Goal: Transaction & Acquisition: Book appointment/travel/reservation

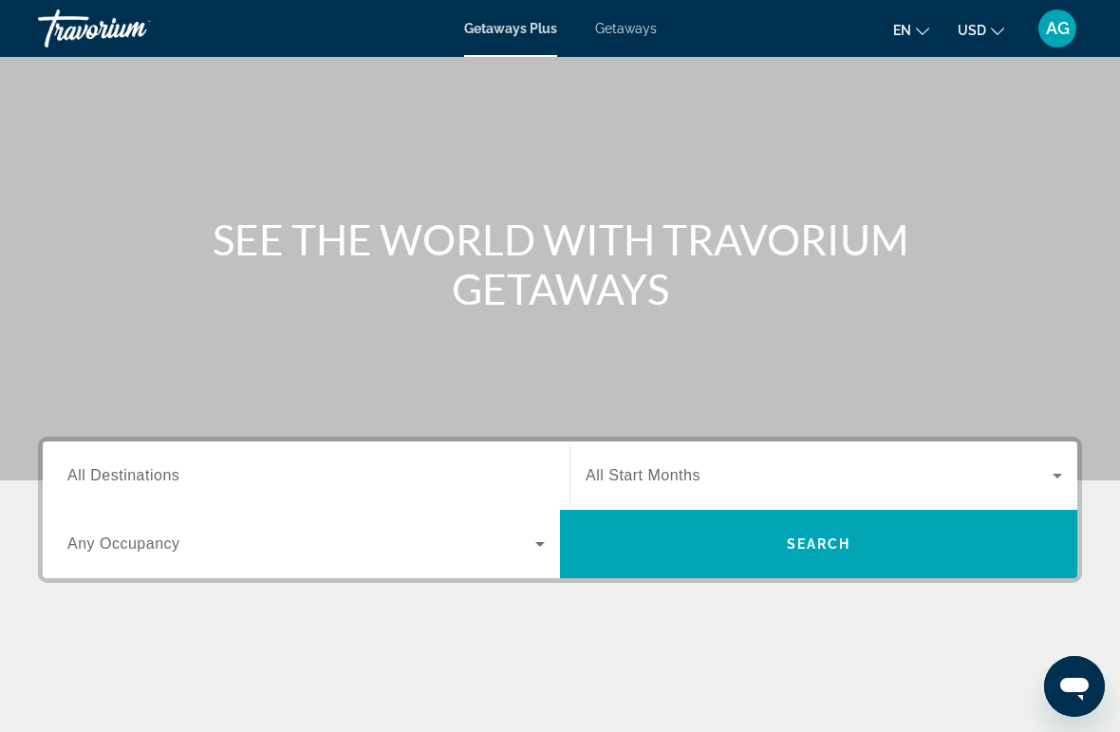
scroll to position [90, 0]
click at [634, 32] on span "Getaways" at bounding box center [626, 28] width 62 height 15
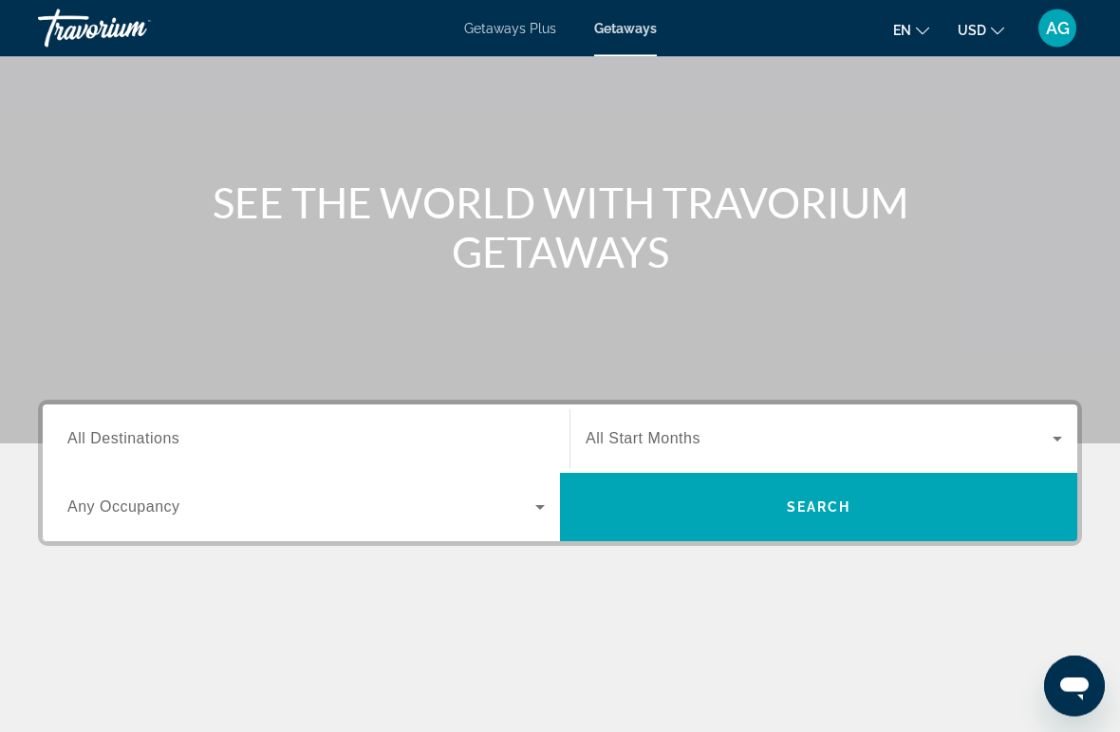
scroll to position [128, 0]
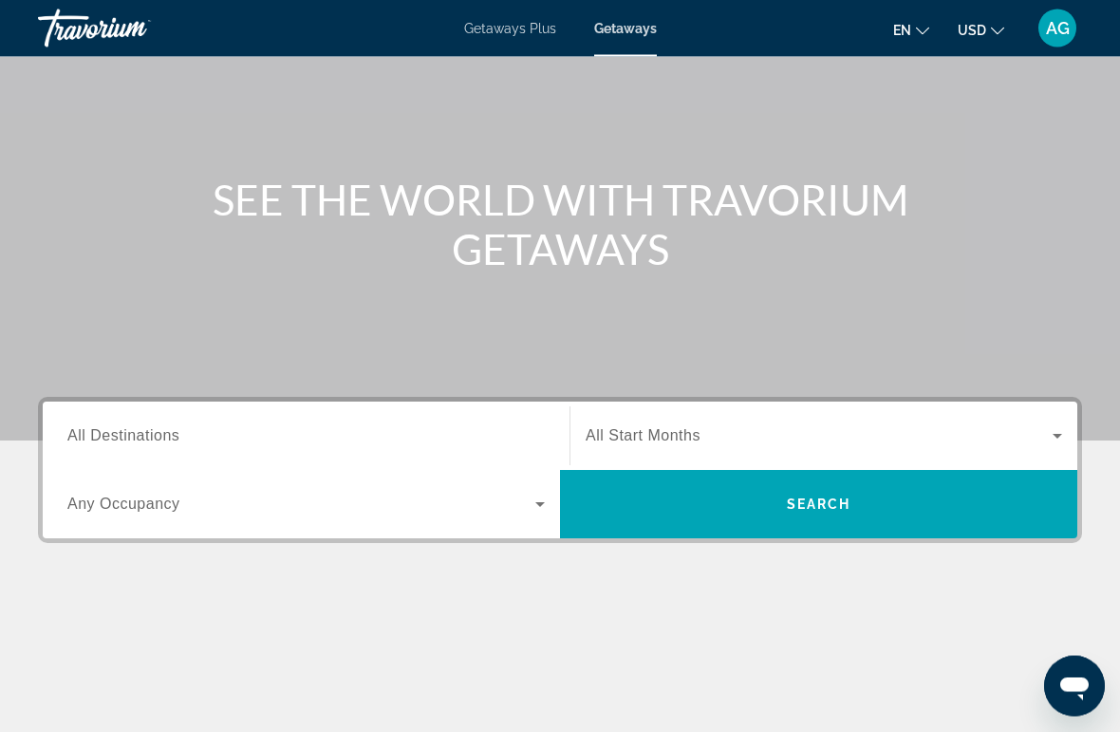
click at [149, 438] on span "All Destinations" at bounding box center [123, 436] width 112 height 16
click at [149, 438] on input "Destination All Destinations" at bounding box center [306, 437] width 478 height 23
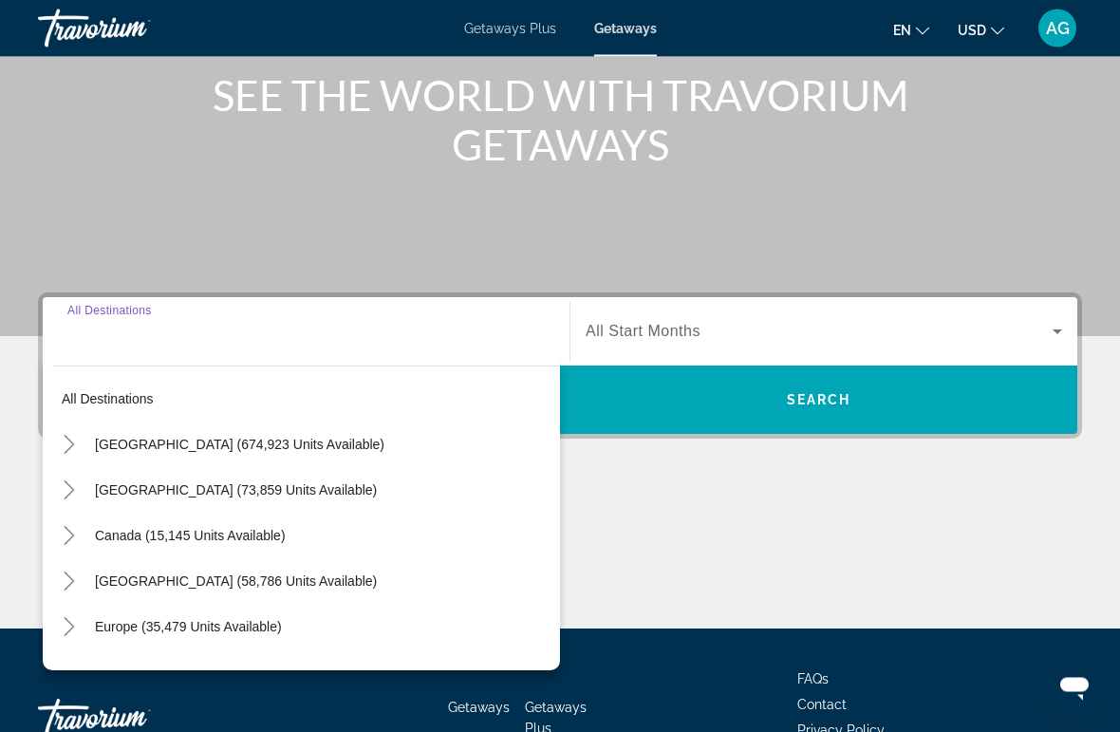
scroll to position [357, 0]
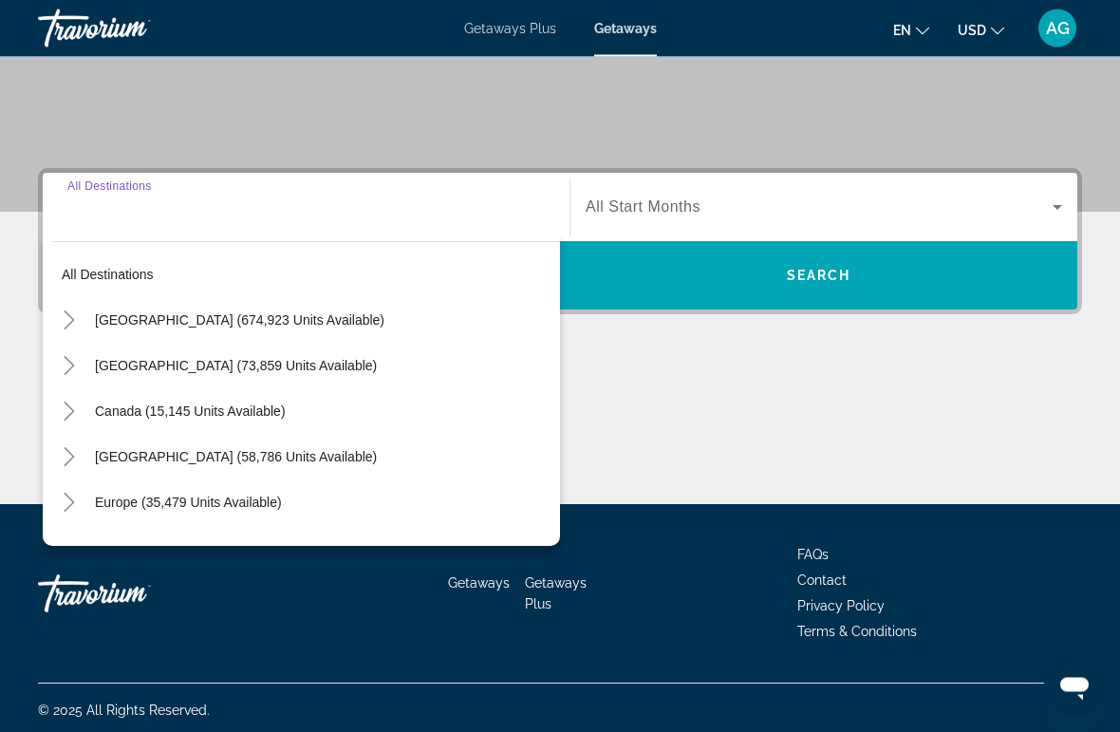
click at [269, 330] on span "Search widget" at bounding box center [322, 321] width 475 height 46
type input "**********"
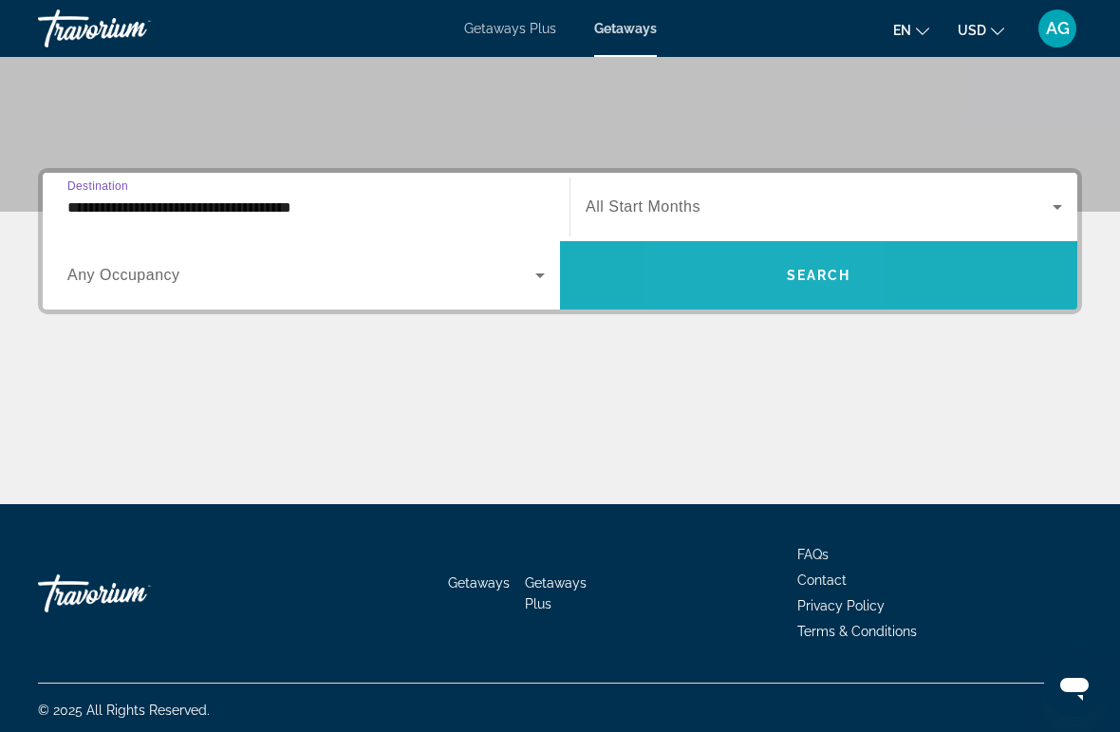
click at [741, 282] on span "Search widget" at bounding box center [818, 276] width 517 height 46
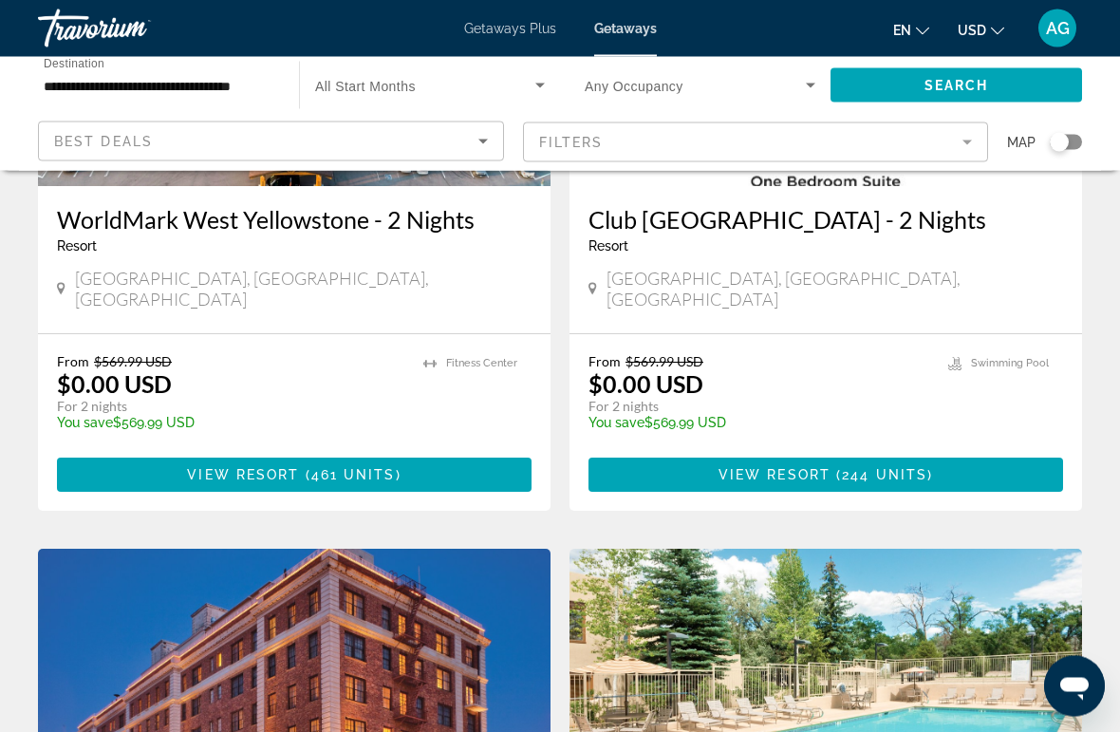
scroll to position [1045, 0]
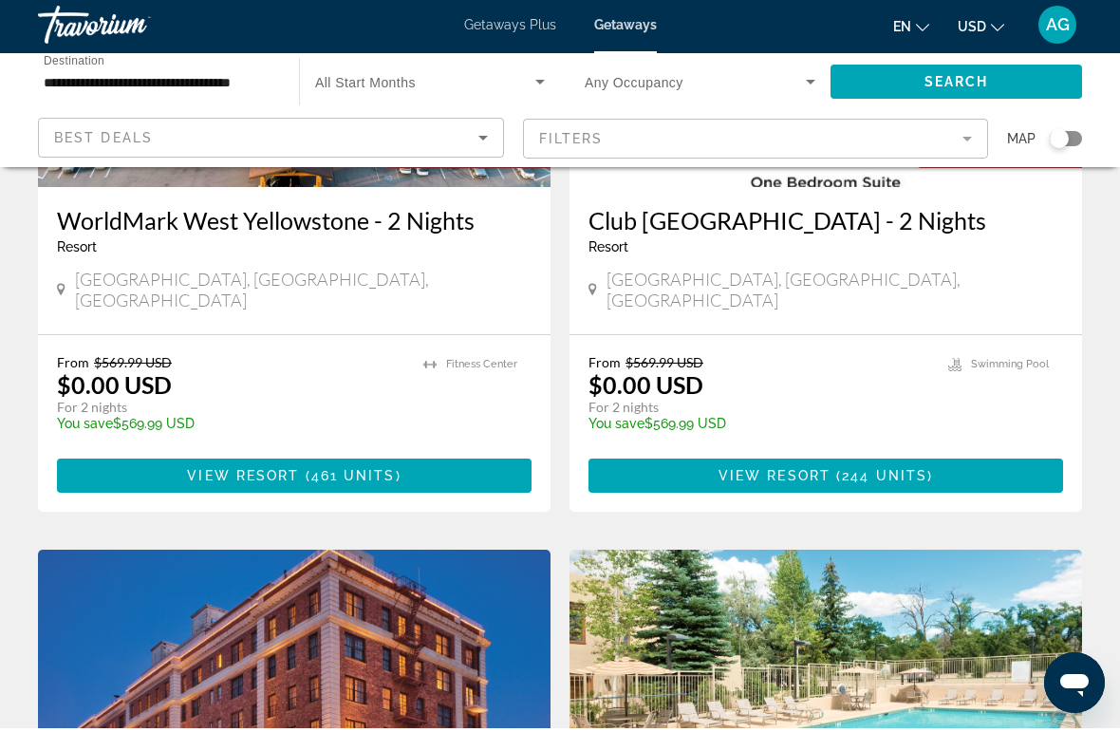
click at [954, 149] on mat-form-field "Filters" at bounding box center [756, 142] width 466 height 40
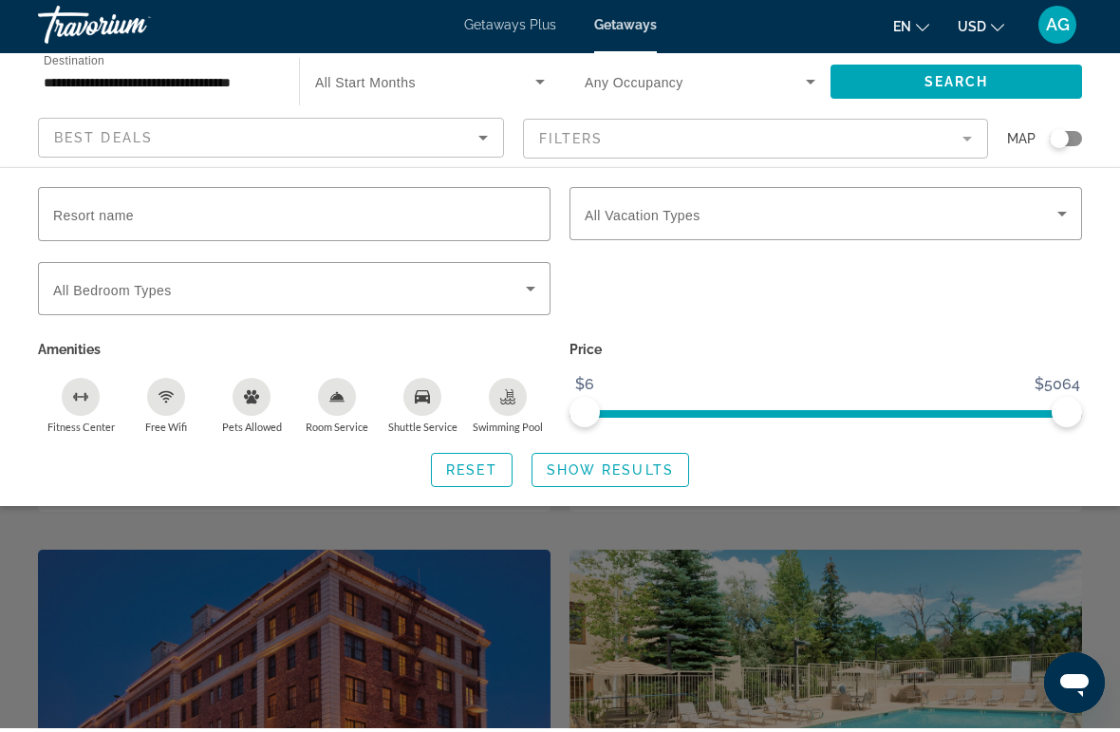
click at [253, 89] on input "**********" at bounding box center [159, 86] width 231 height 23
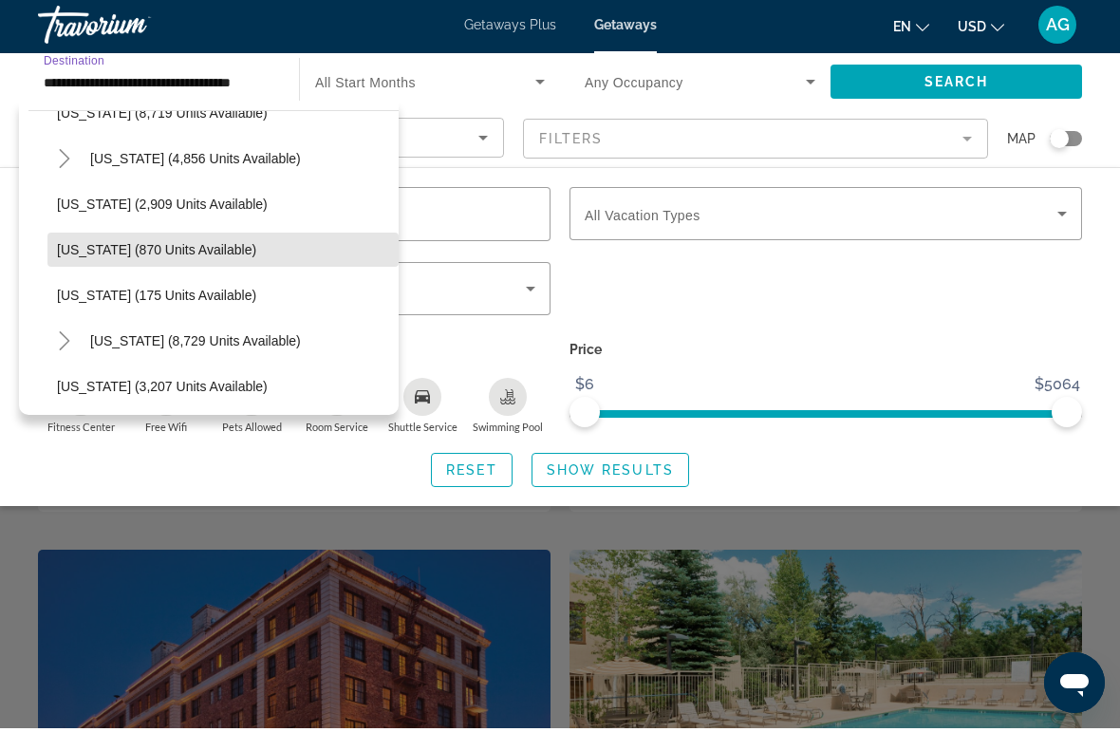
scroll to position [865, 0]
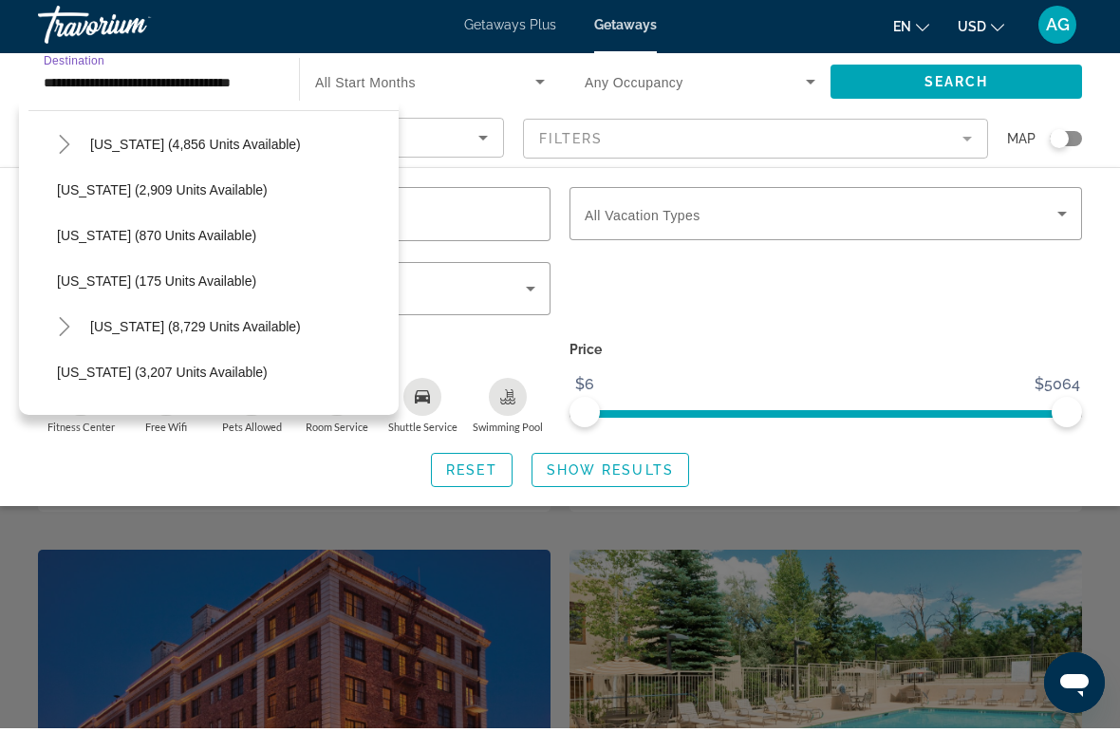
click at [236, 340] on span "Search widget" at bounding box center [240, 331] width 318 height 46
type input "**********"
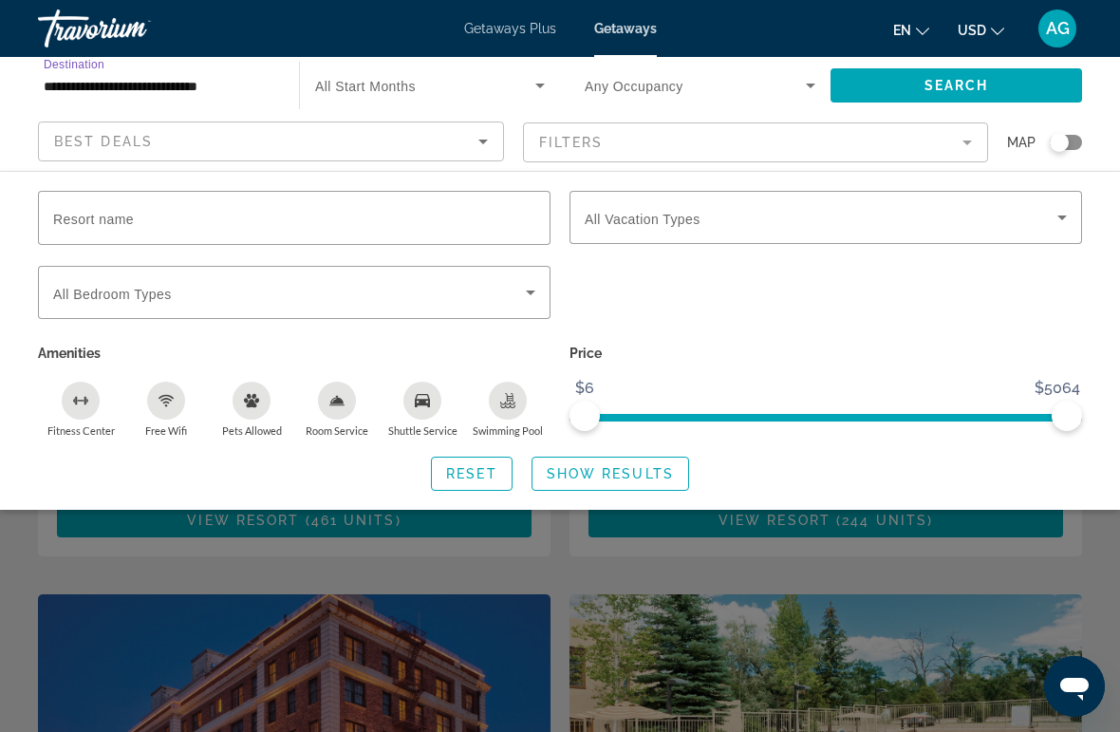
scroll to position [1004, 0]
click at [954, 84] on span "Search" at bounding box center [957, 85] width 65 height 15
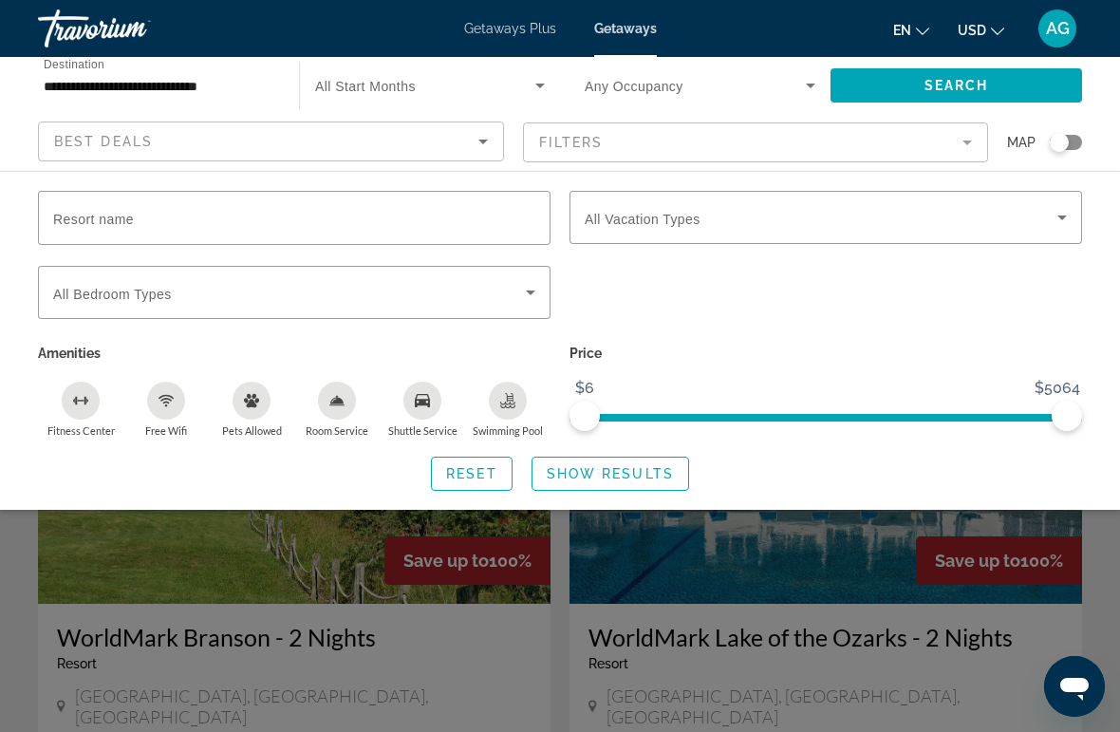
scroll to position [602, 0]
click at [496, 593] on div "Search widget" at bounding box center [560, 508] width 1120 height 447
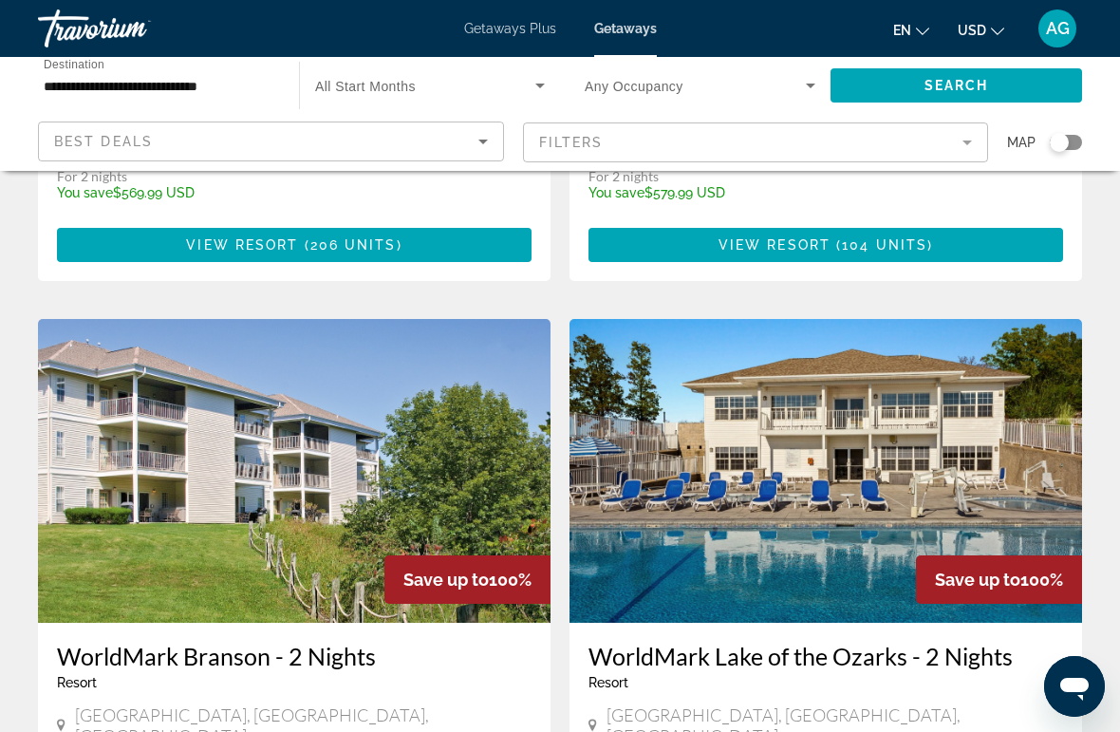
scroll to position [583, 0]
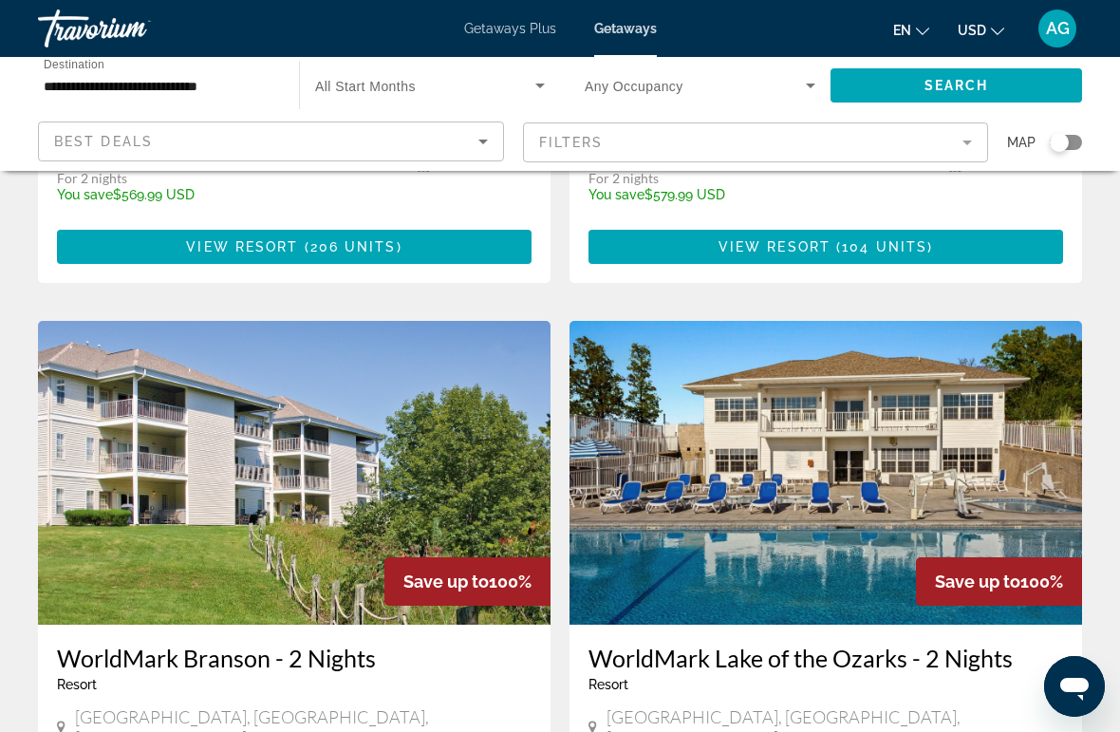
click at [548, 87] on icon "Search widget" at bounding box center [540, 85] width 23 height 23
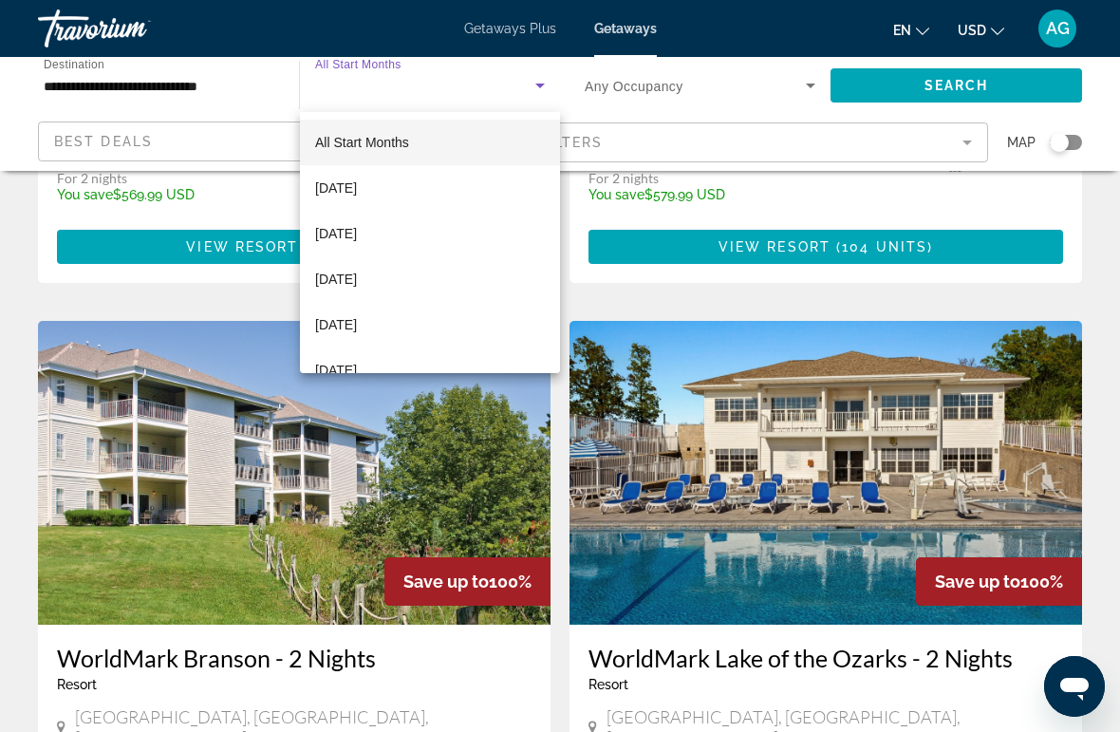
click at [657, 78] on div at bounding box center [560, 366] width 1120 height 732
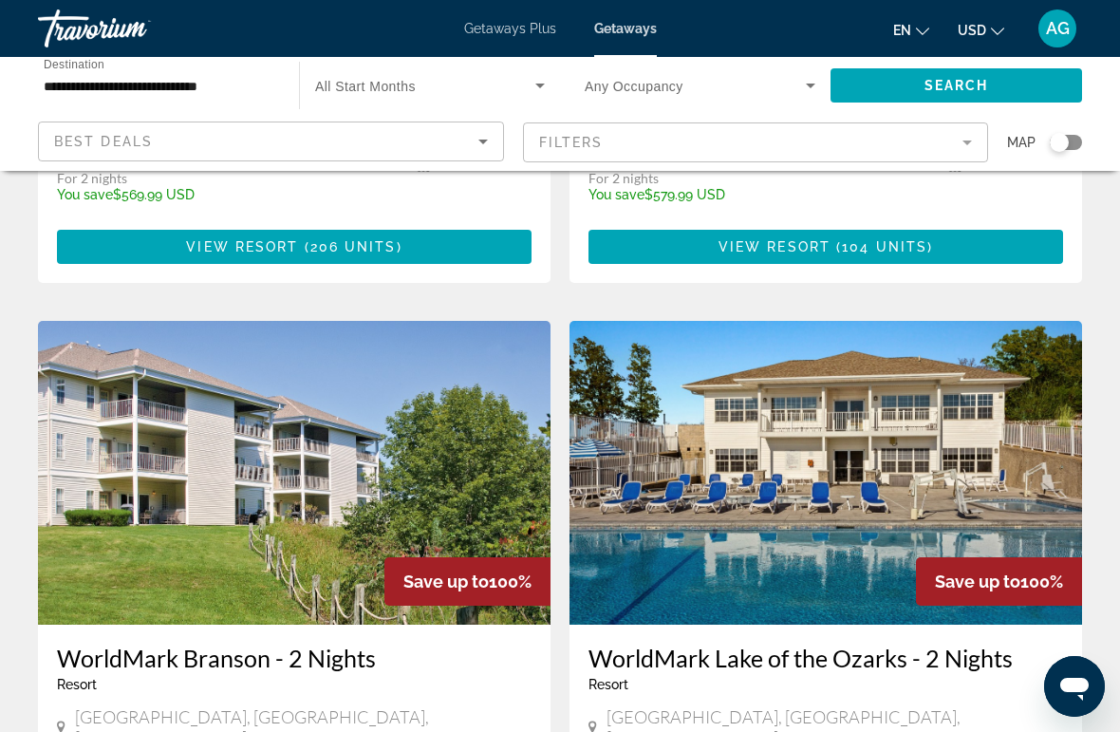
click at [547, 83] on icon "Search widget" at bounding box center [540, 85] width 23 height 23
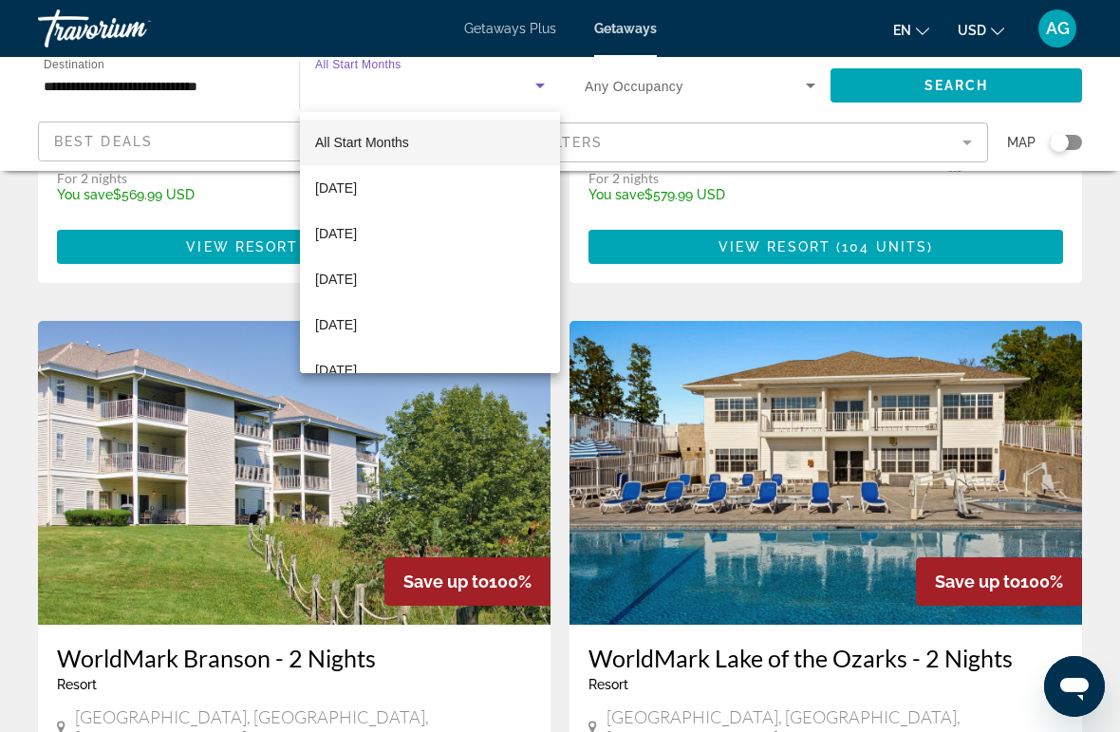
click at [676, 98] on div at bounding box center [560, 366] width 1120 height 732
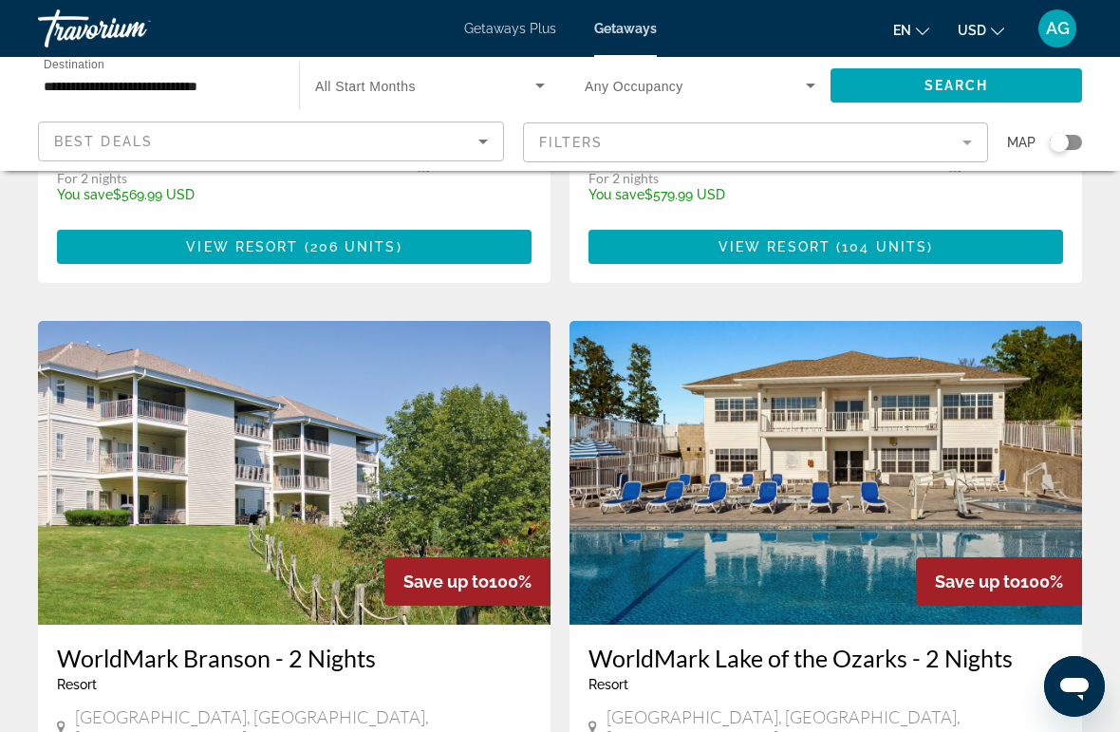
click at [549, 76] on icon "Search widget" at bounding box center [540, 85] width 23 height 23
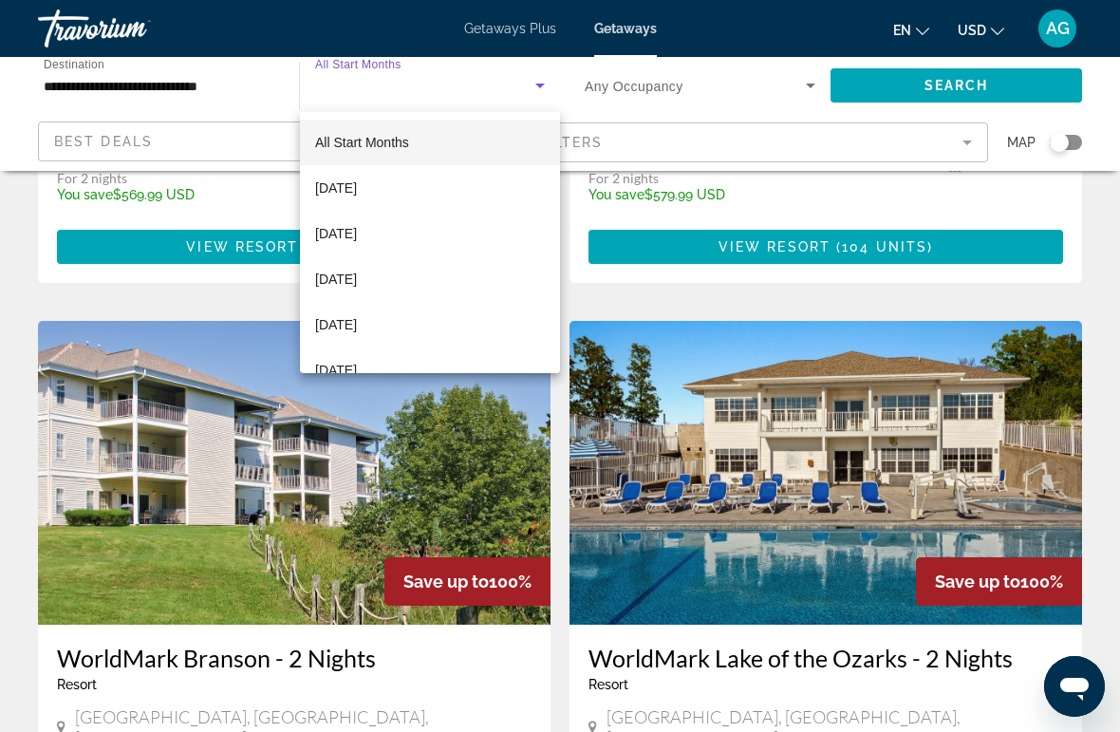
click at [698, 95] on div at bounding box center [560, 366] width 1120 height 732
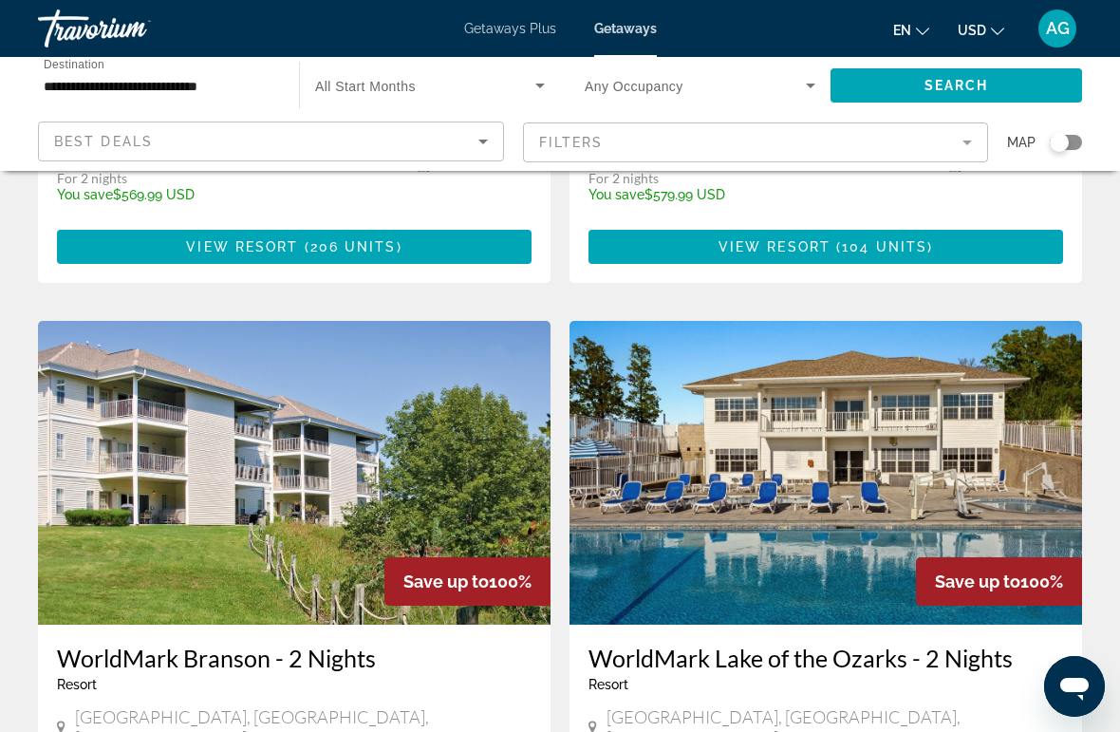
click at [801, 90] on icon "Search widget" at bounding box center [810, 85] width 23 height 23
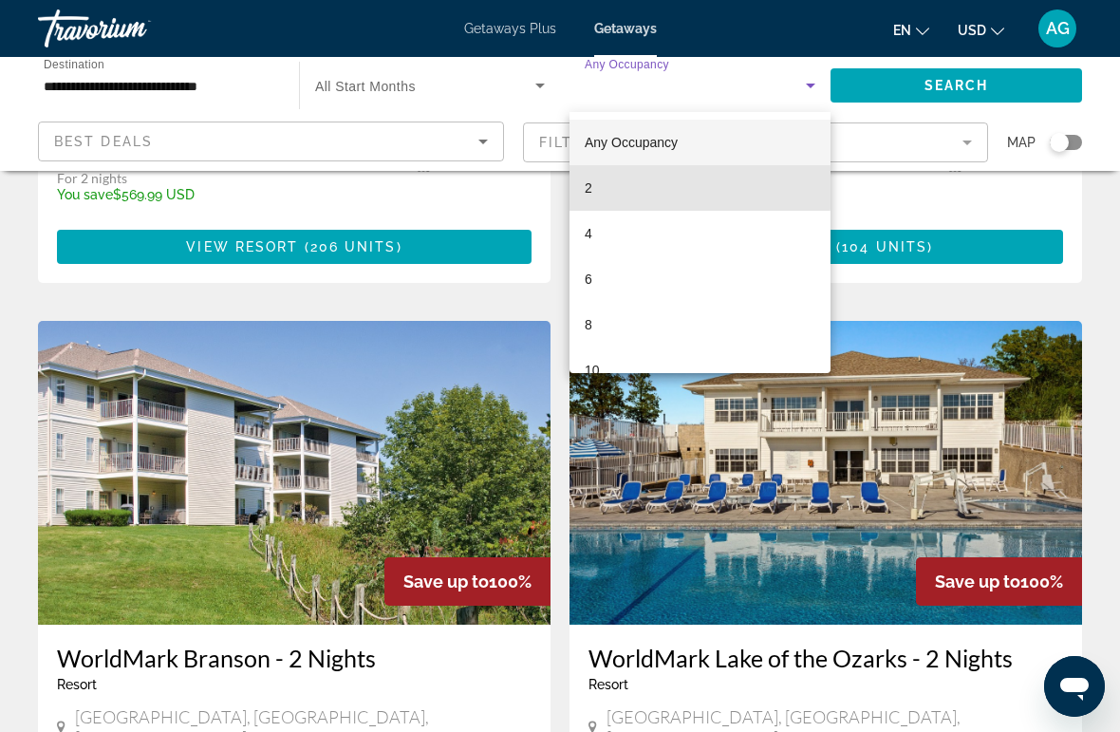
click at [604, 188] on mat-option "2" at bounding box center [700, 188] width 261 height 46
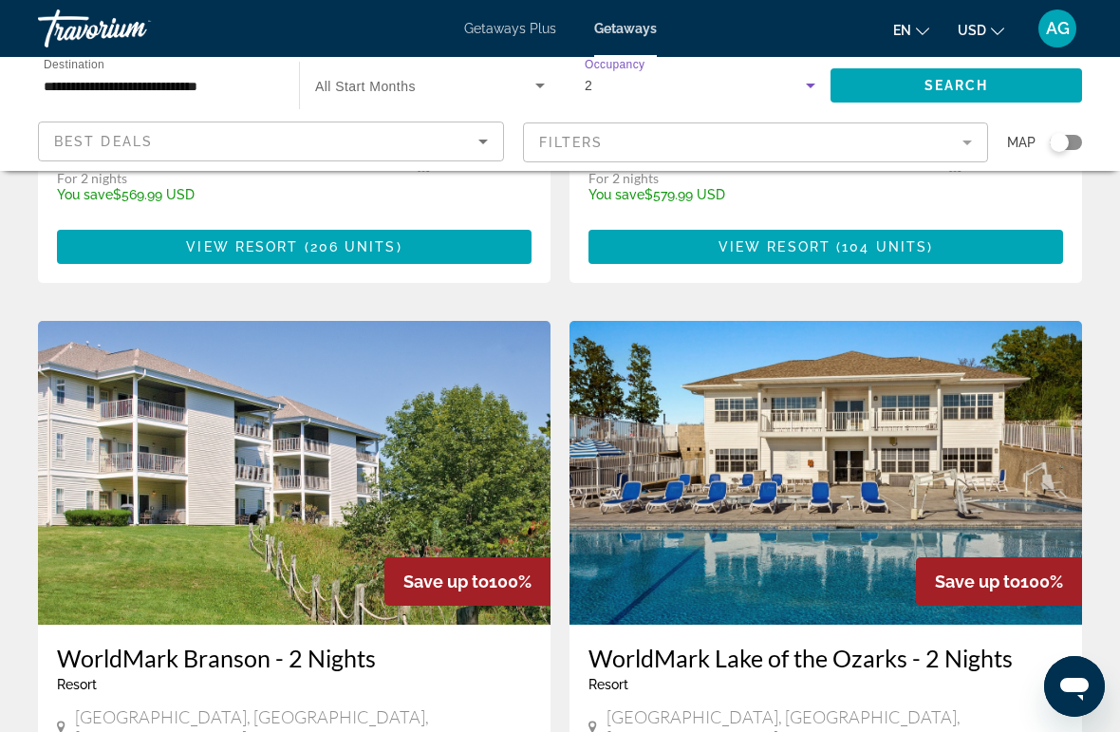
click at [965, 69] on span "Search widget" at bounding box center [957, 86] width 252 height 46
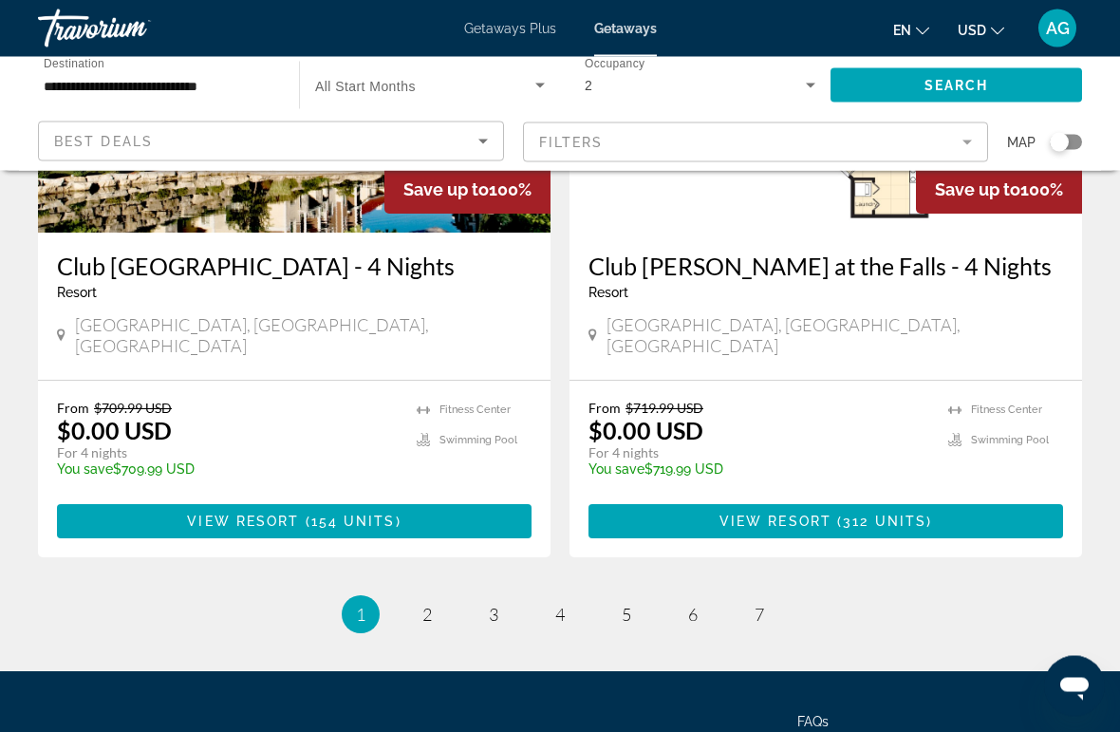
scroll to position [3713, 0]
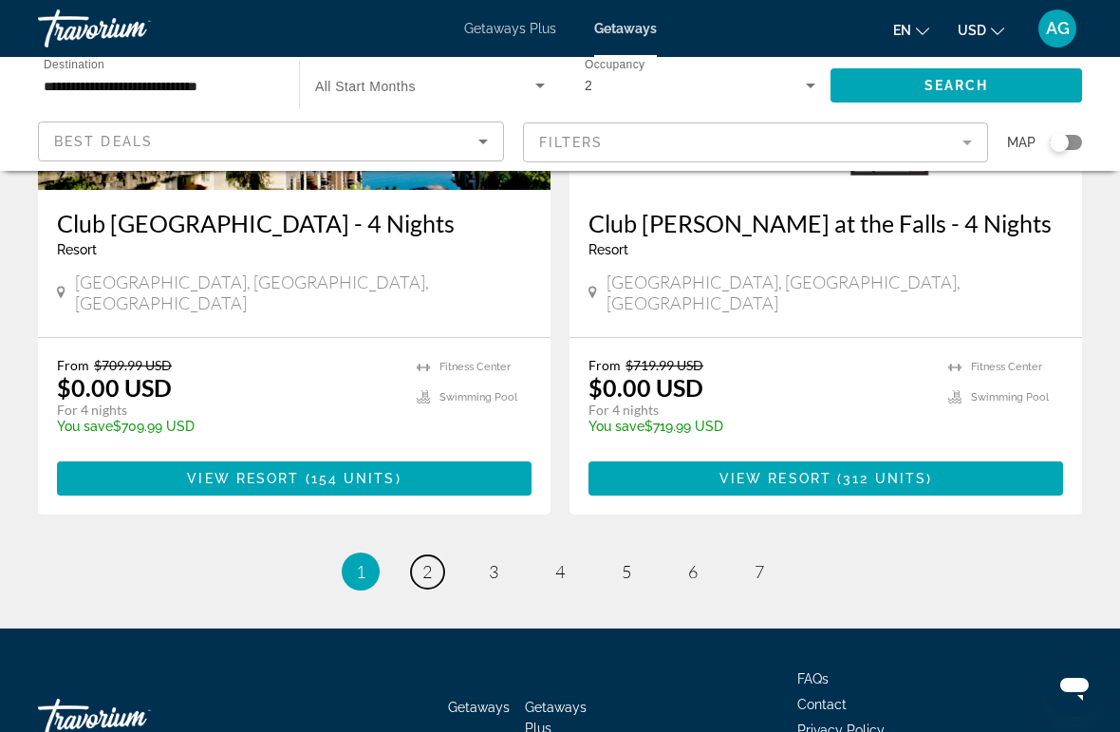
click at [440, 555] on link "page 2" at bounding box center [427, 571] width 33 height 33
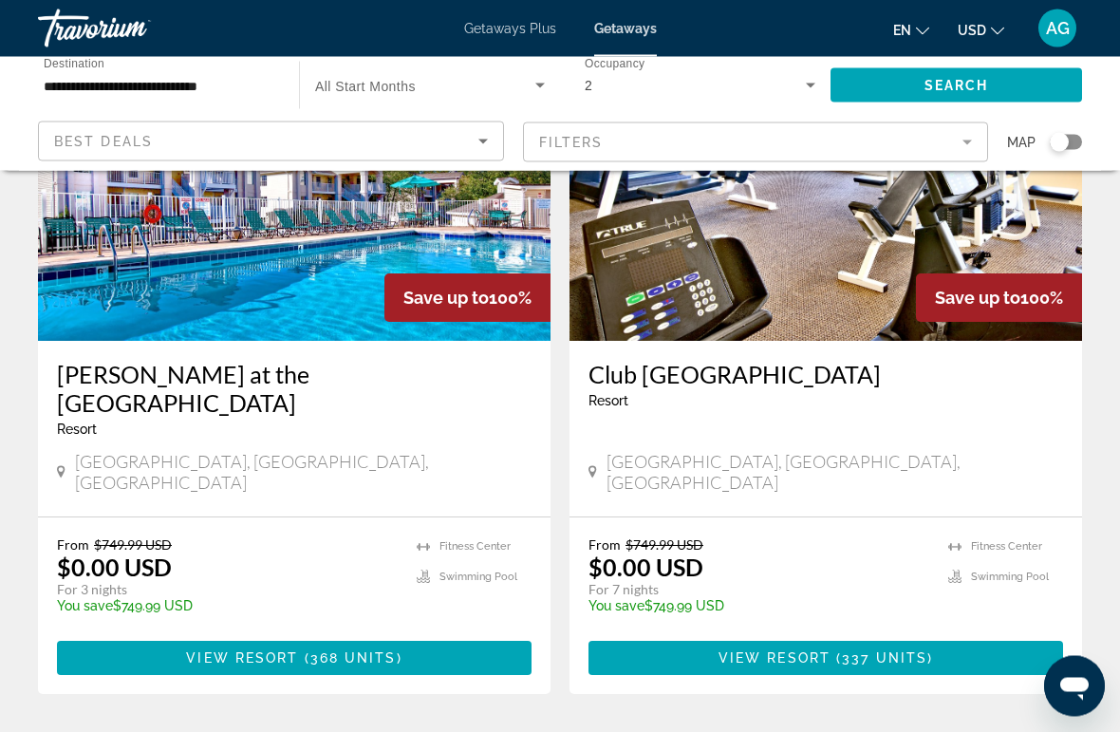
scroll to position [1563, 0]
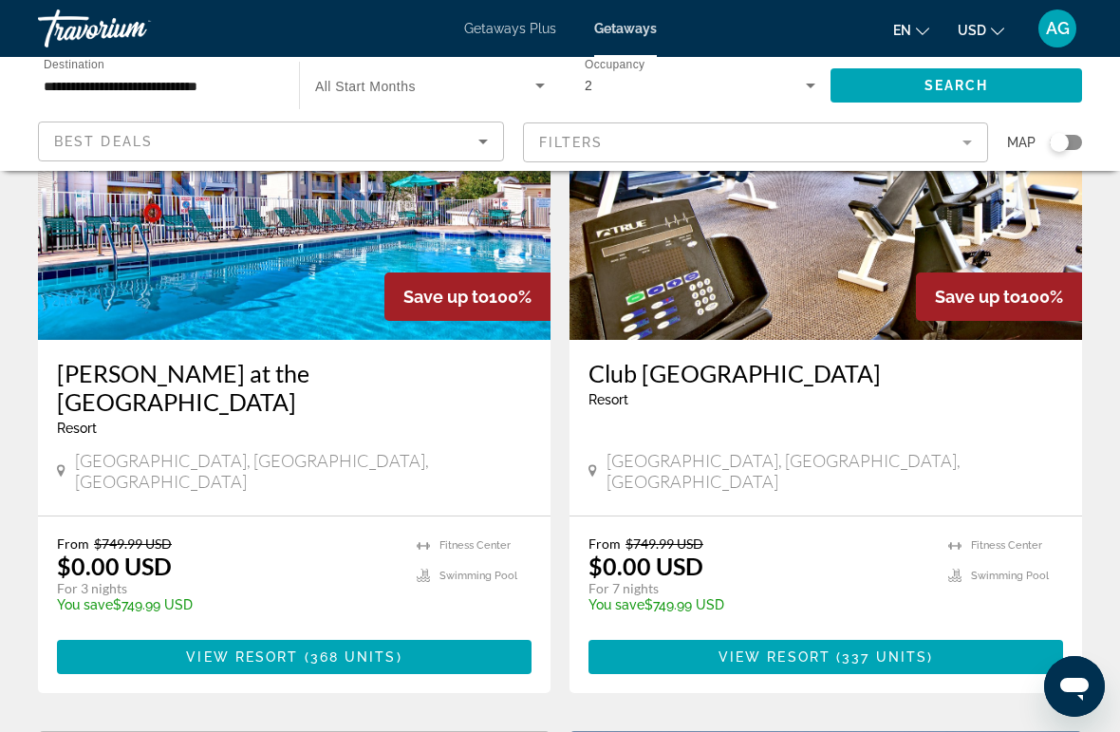
click at [839, 649] on span "( 337 units )" at bounding box center [882, 656] width 103 height 15
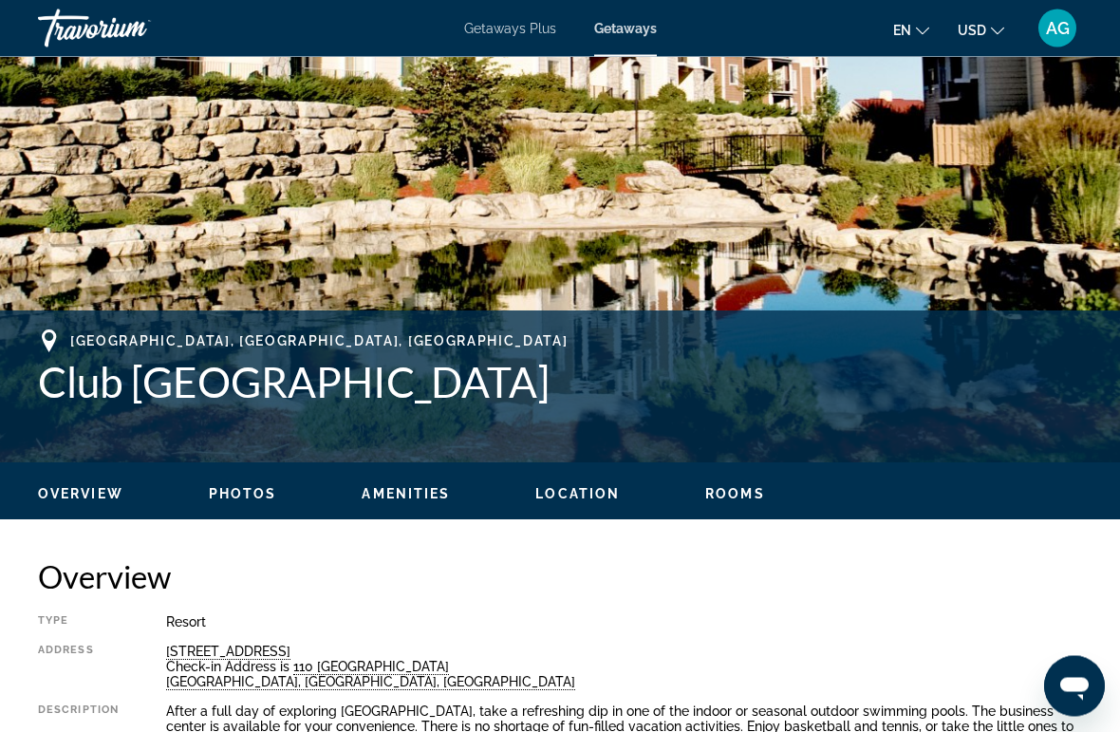
scroll to position [477, 0]
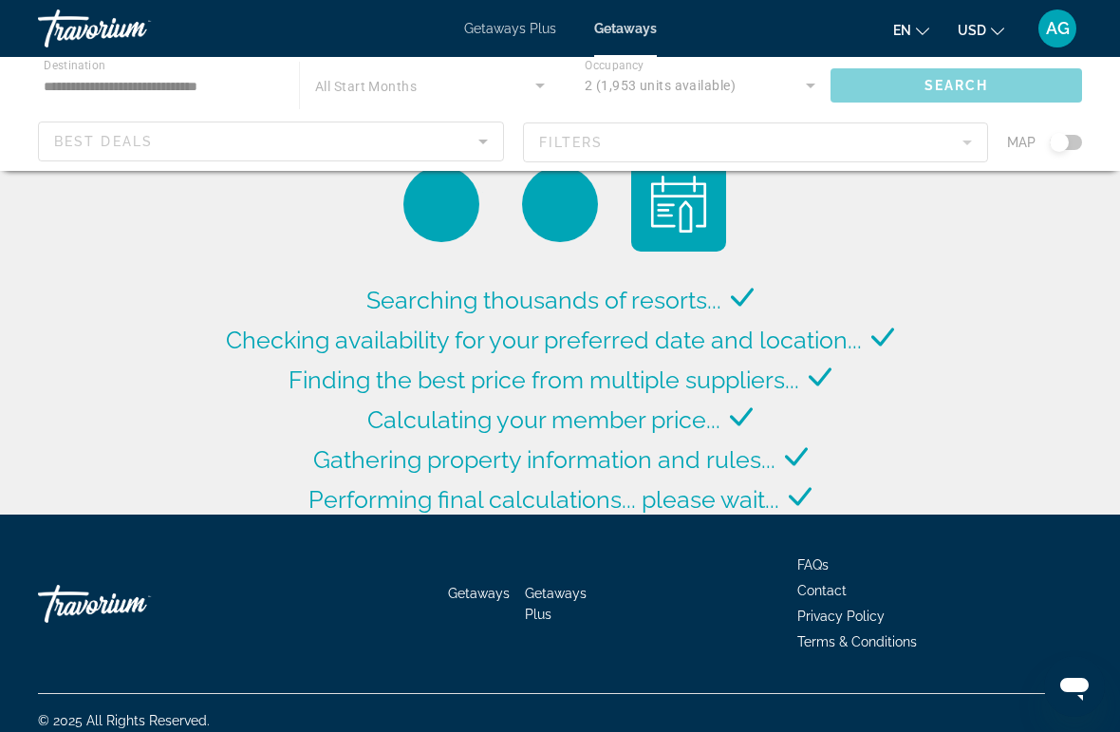
click at [733, 155] on mat-form-field "Filters" at bounding box center [756, 142] width 466 height 40
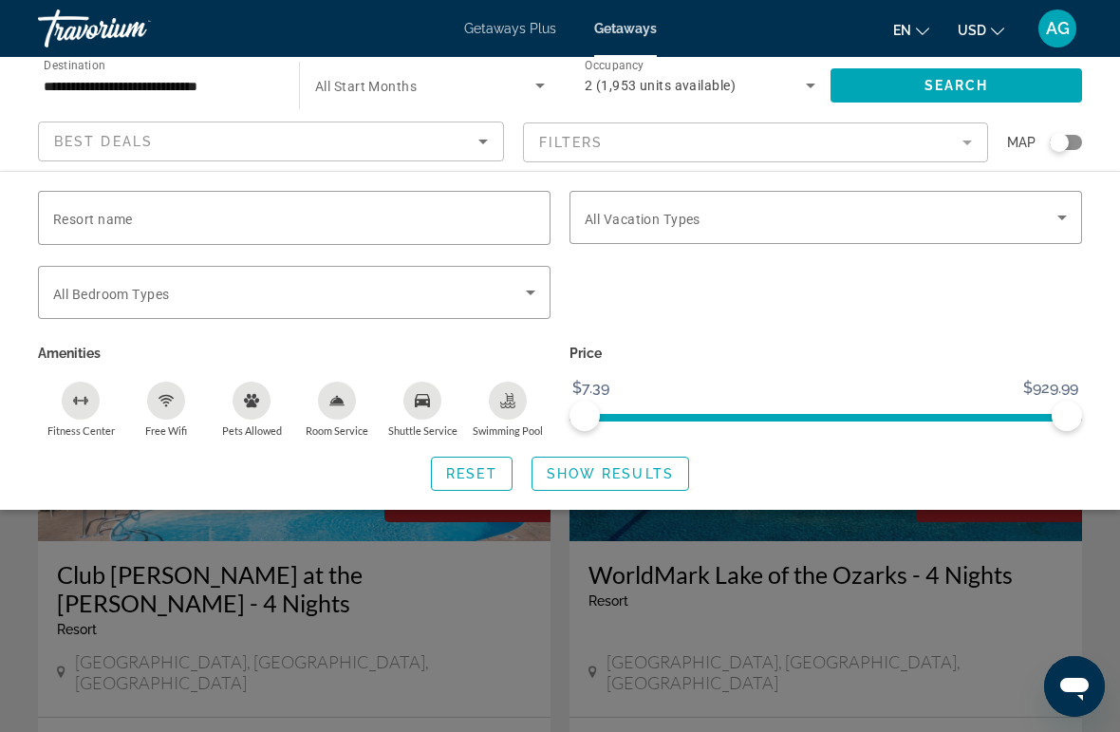
click at [1072, 221] on icon "Search widget" at bounding box center [1062, 217] width 23 height 23
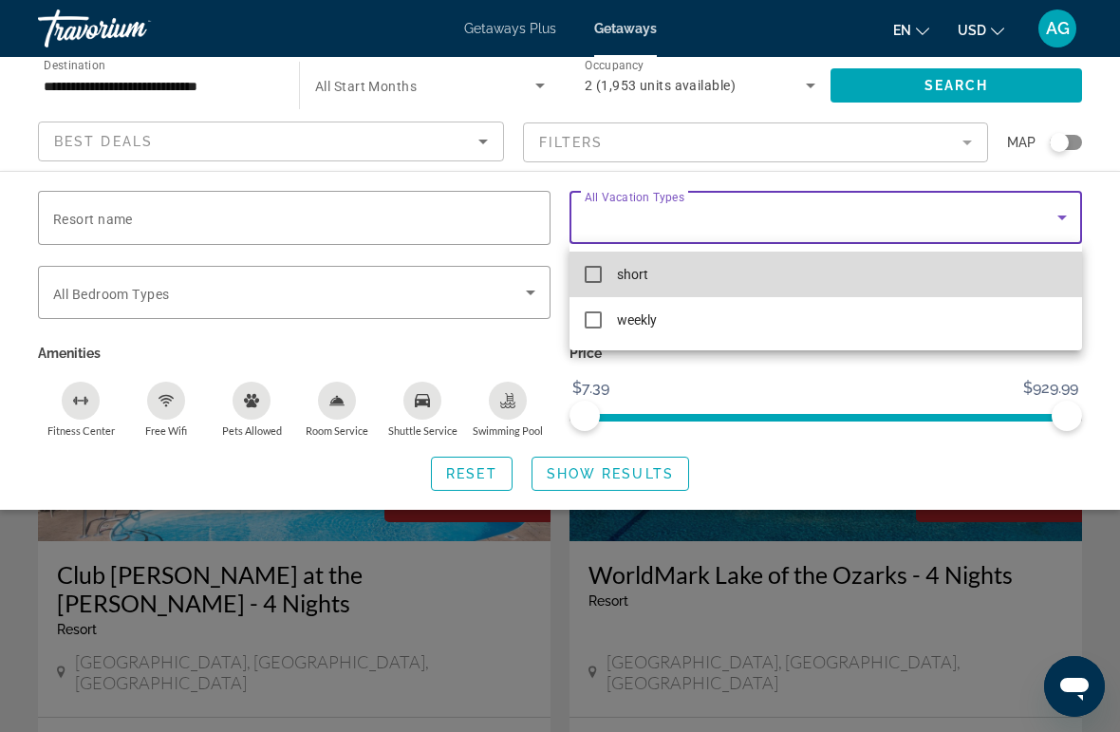
click at [610, 278] on mat-option "short" at bounding box center [826, 275] width 513 height 46
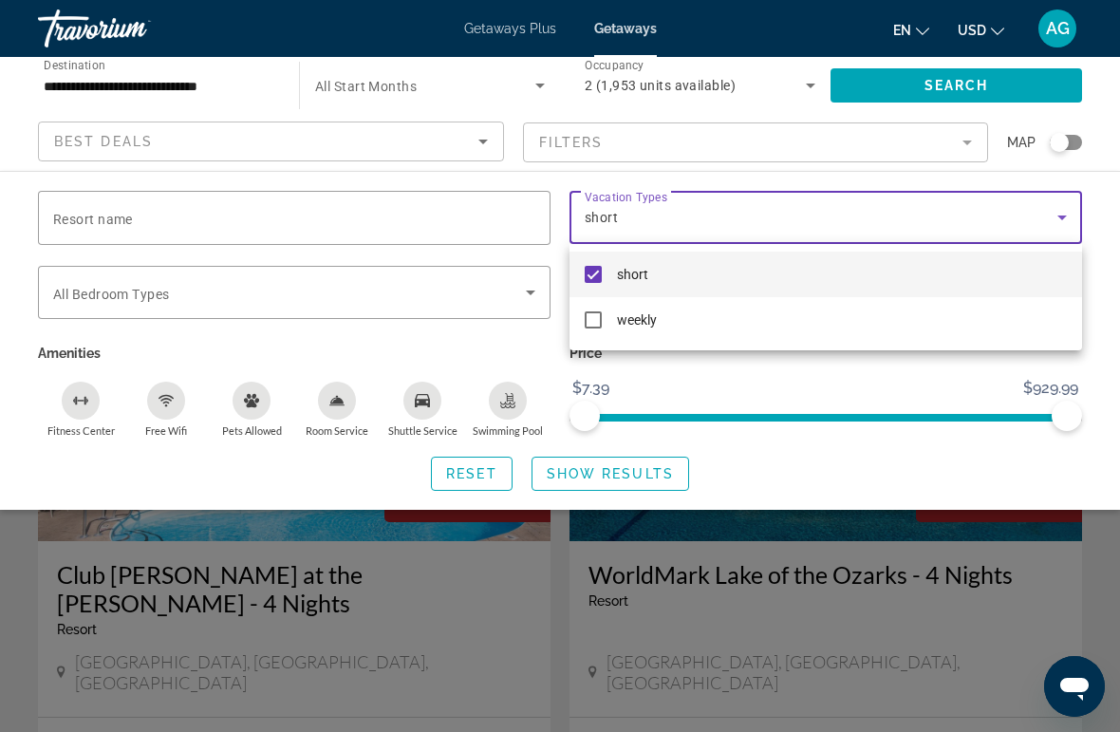
click at [949, 96] on div at bounding box center [560, 366] width 1120 height 732
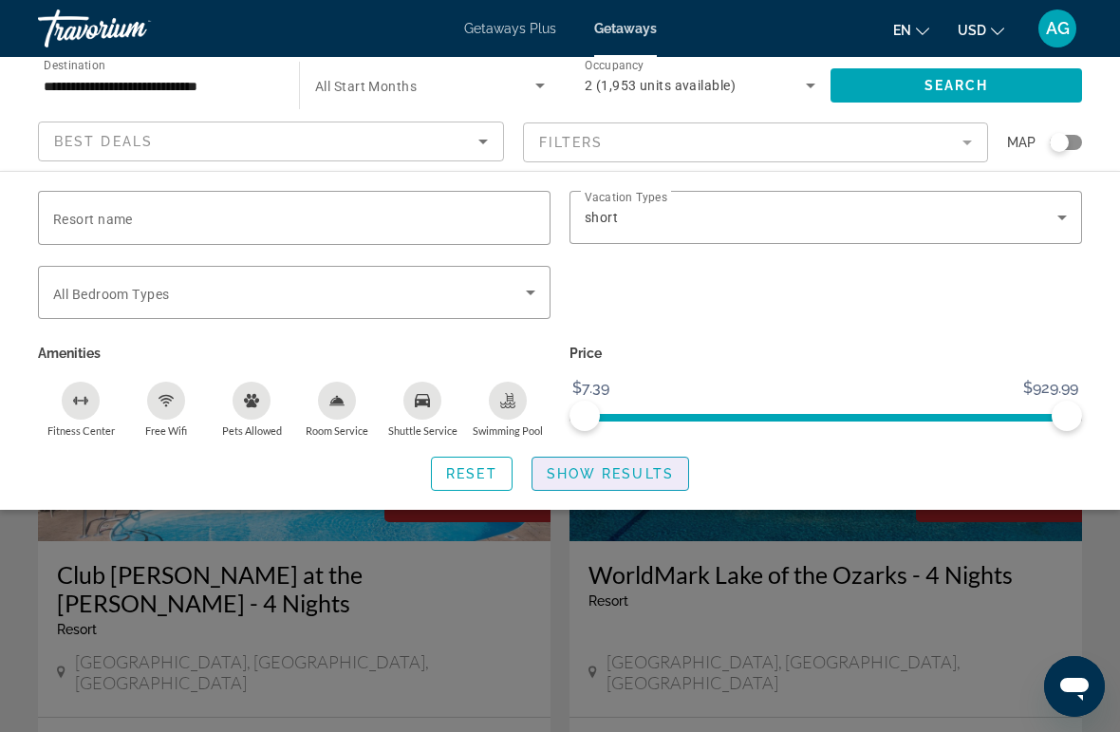
click at [635, 473] on span "Show Results" at bounding box center [610, 473] width 127 height 15
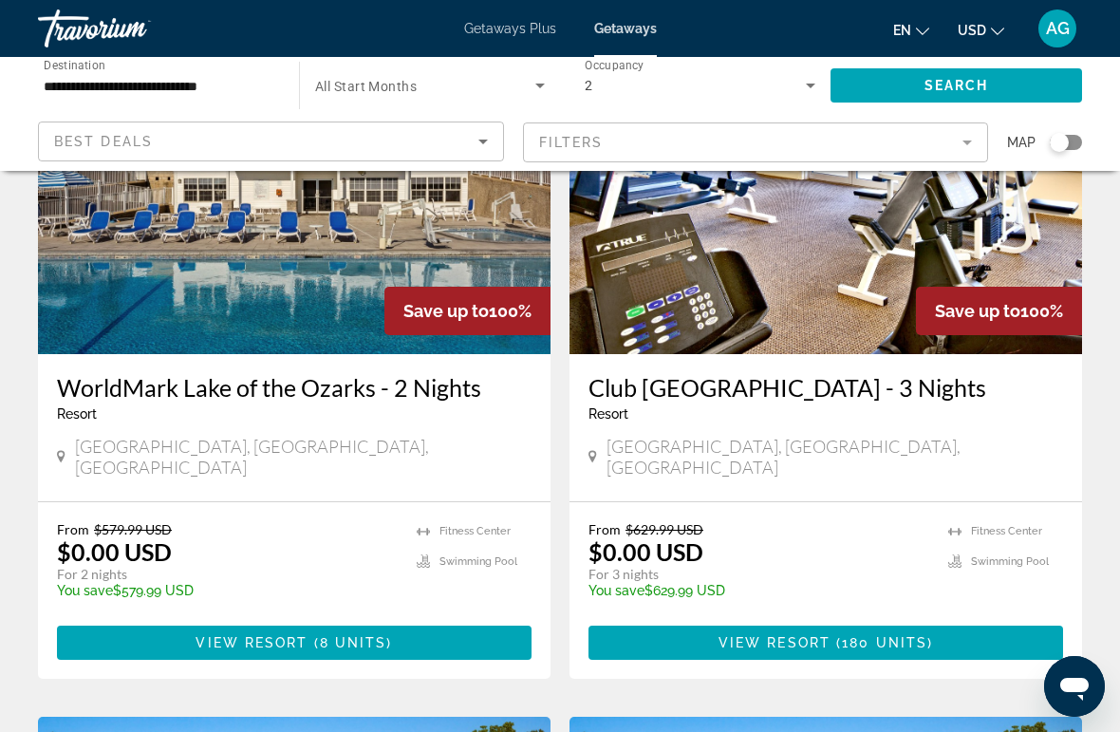
scroll to position [1518, 0]
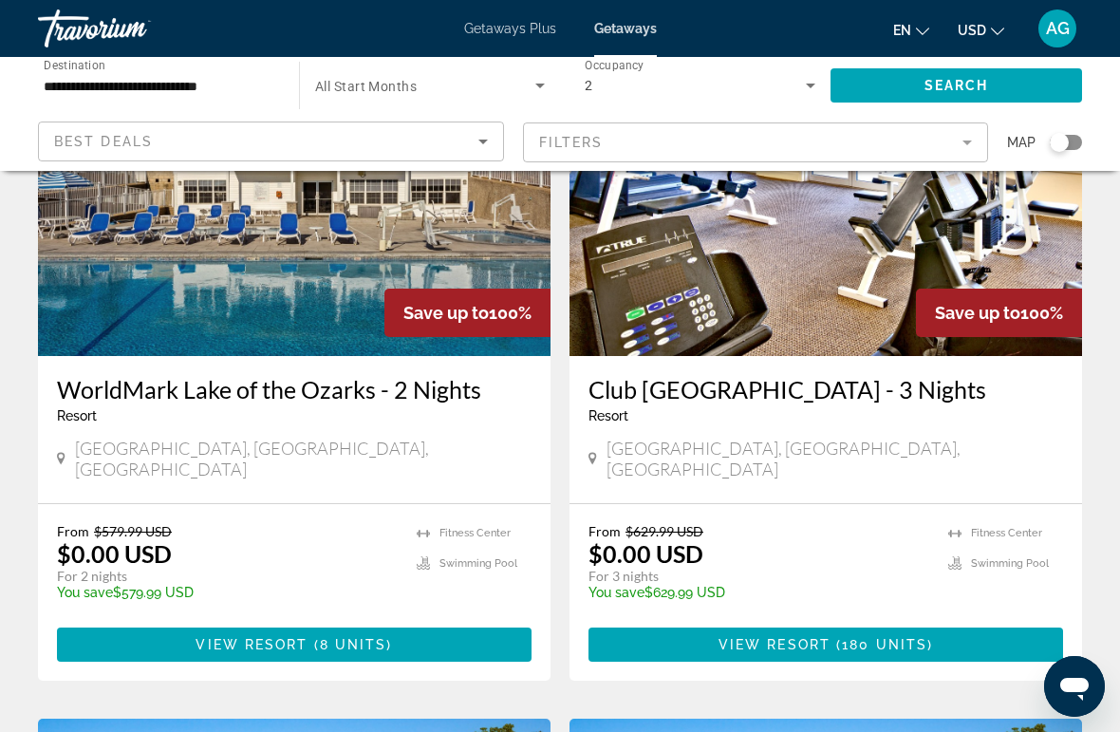
click at [840, 637] on span "( 180 units )" at bounding box center [882, 644] width 103 height 15
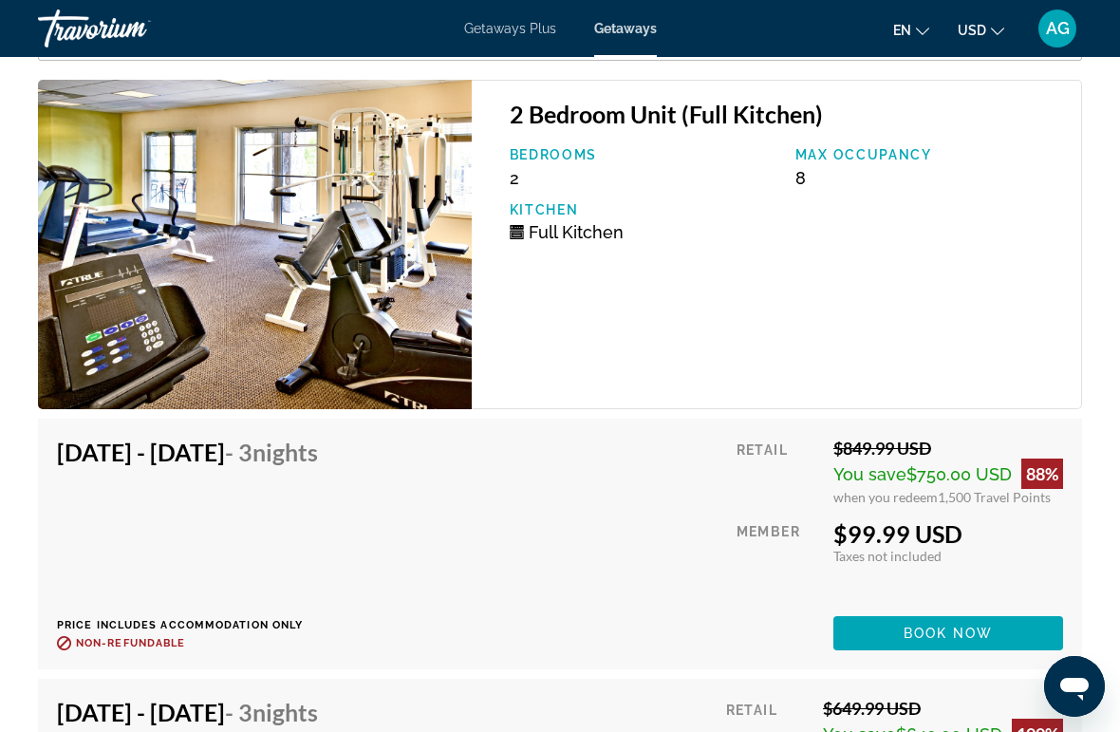
scroll to position [4074, 0]
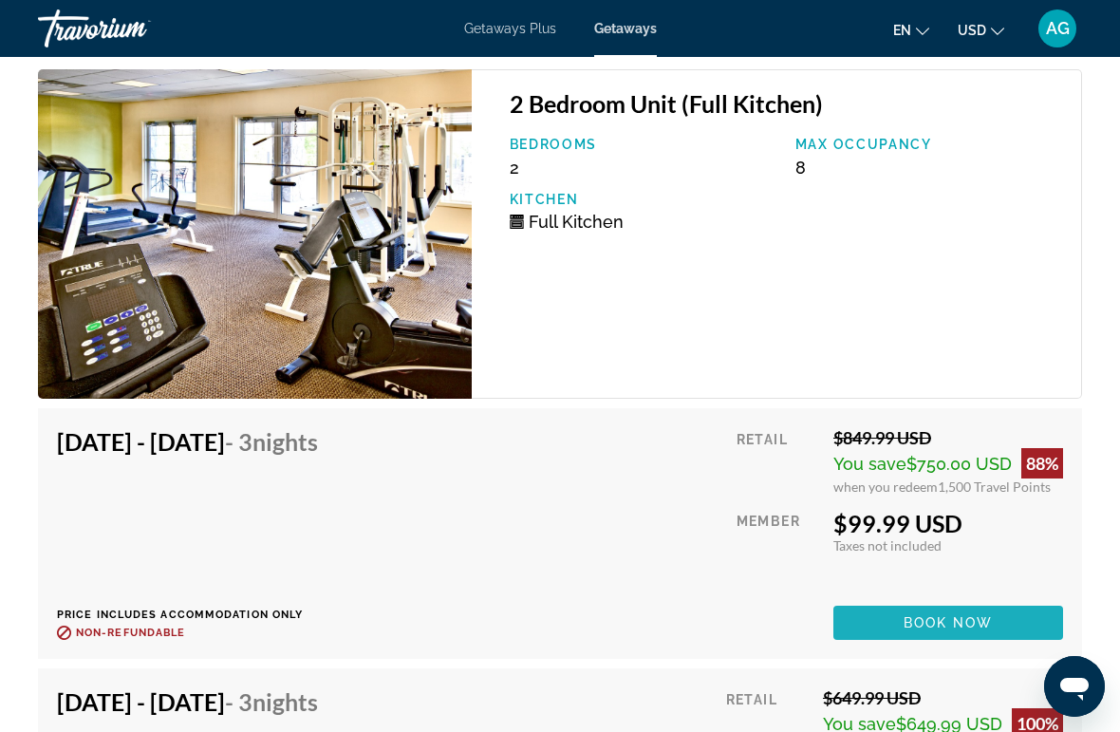
click at [928, 628] on span "Book now" at bounding box center [949, 622] width 90 height 15
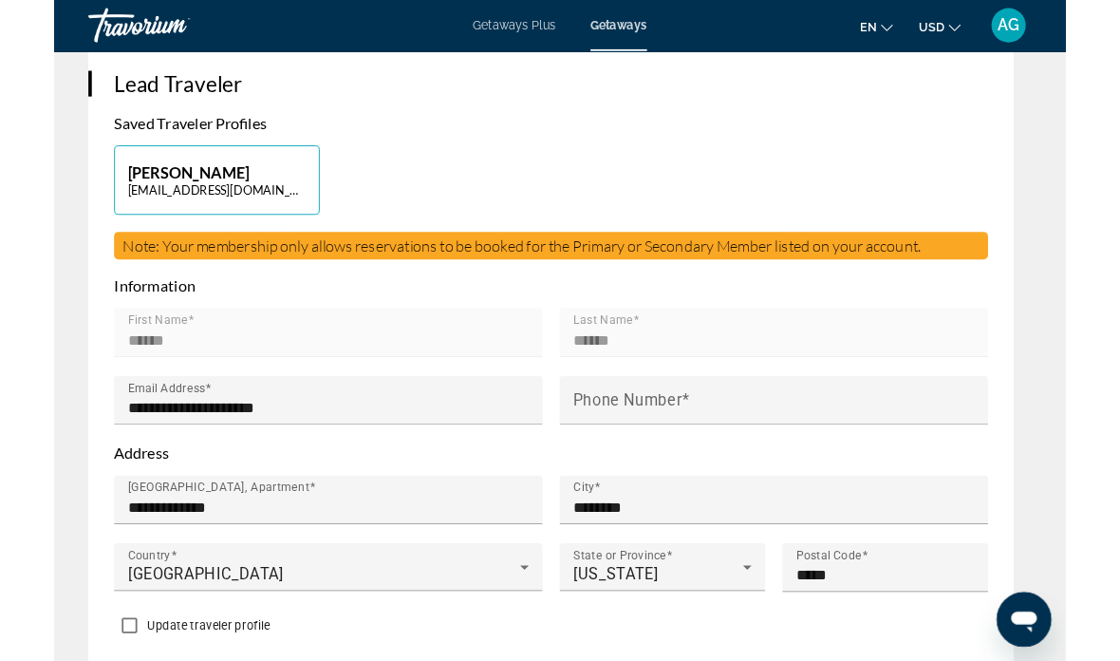
scroll to position [844, 0]
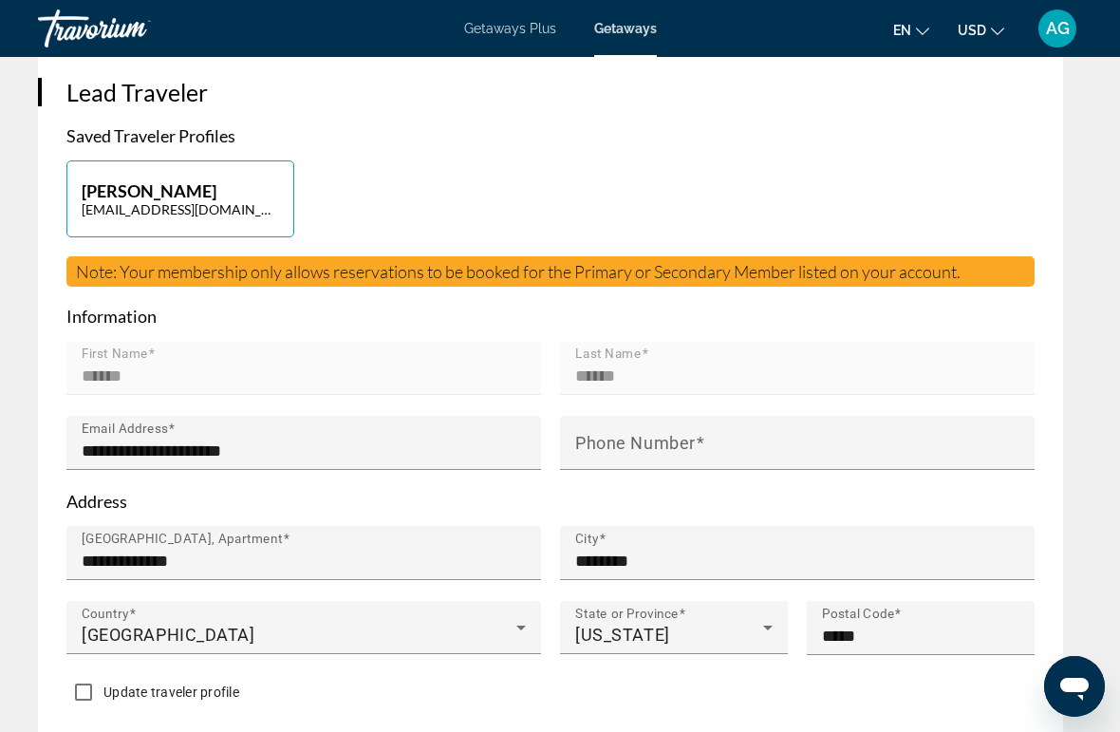
click at [233, 555] on input "**********" at bounding box center [310, 561] width 456 height 23
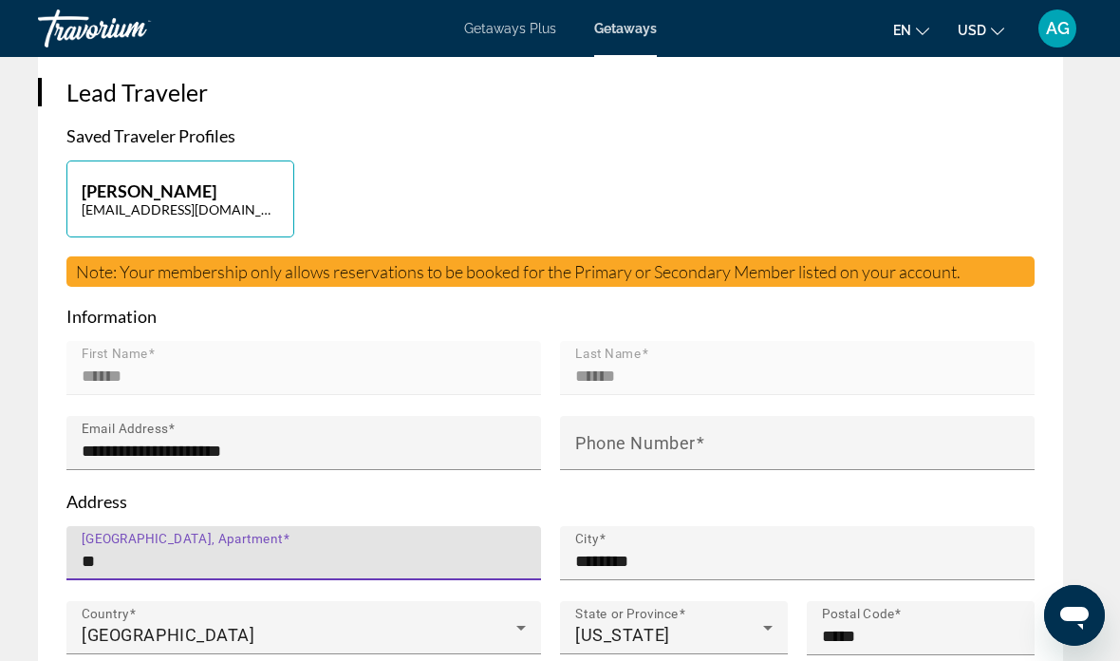
type input "*"
type input "**********"
click at [672, 550] on input "********" at bounding box center [803, 561] width 456 height 23
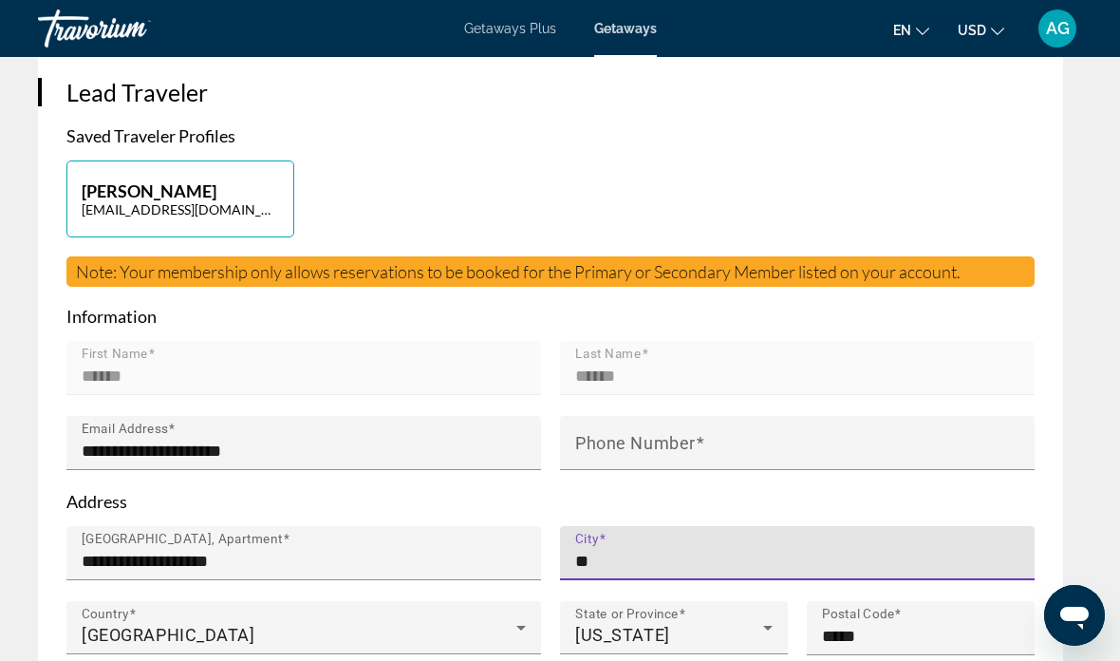
type input "*"
type input "**********"
click at [603, 444] on mat-label "Phone Number" at bounding box center [635, 442] width 121 height 20
click at [603, 444] on input "Phone Number" at bounding box center [803, 451] width 456 height 23
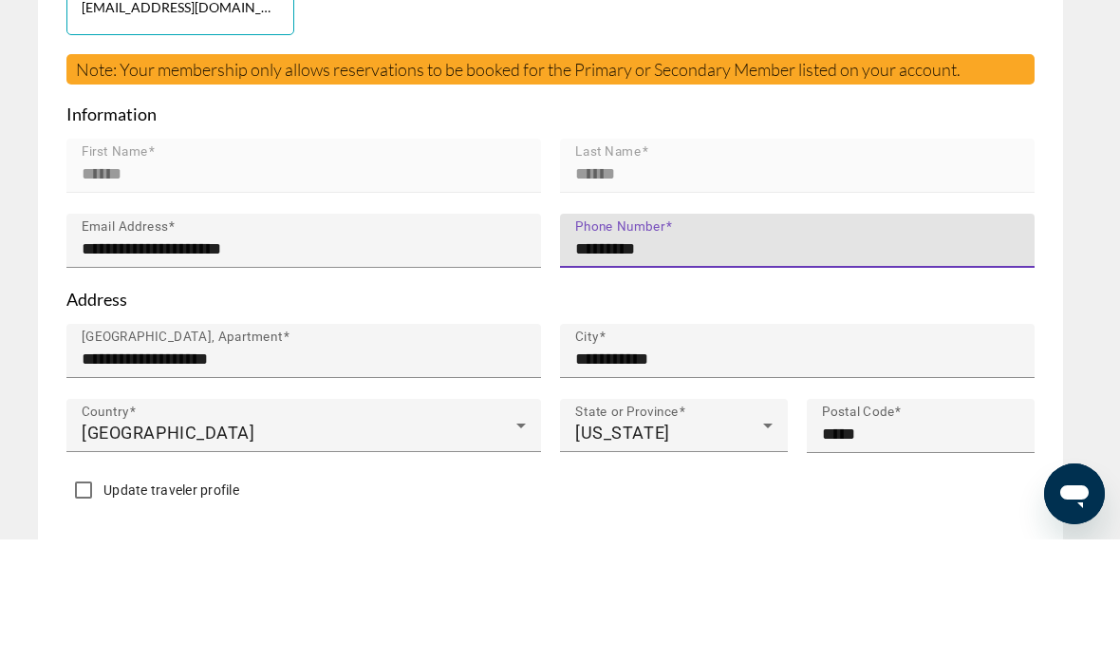
scroll to position [948, 0]
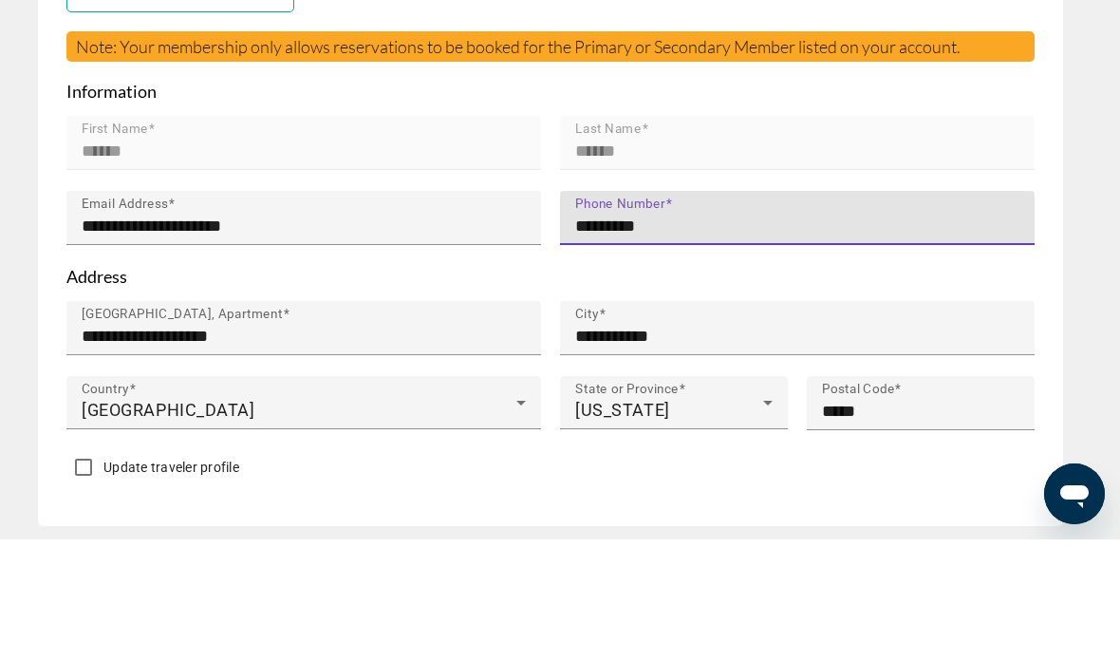
type input "*********"
click at [772, 513] on icon "Main content" at bounding box center [768, 524] width 23 height 23
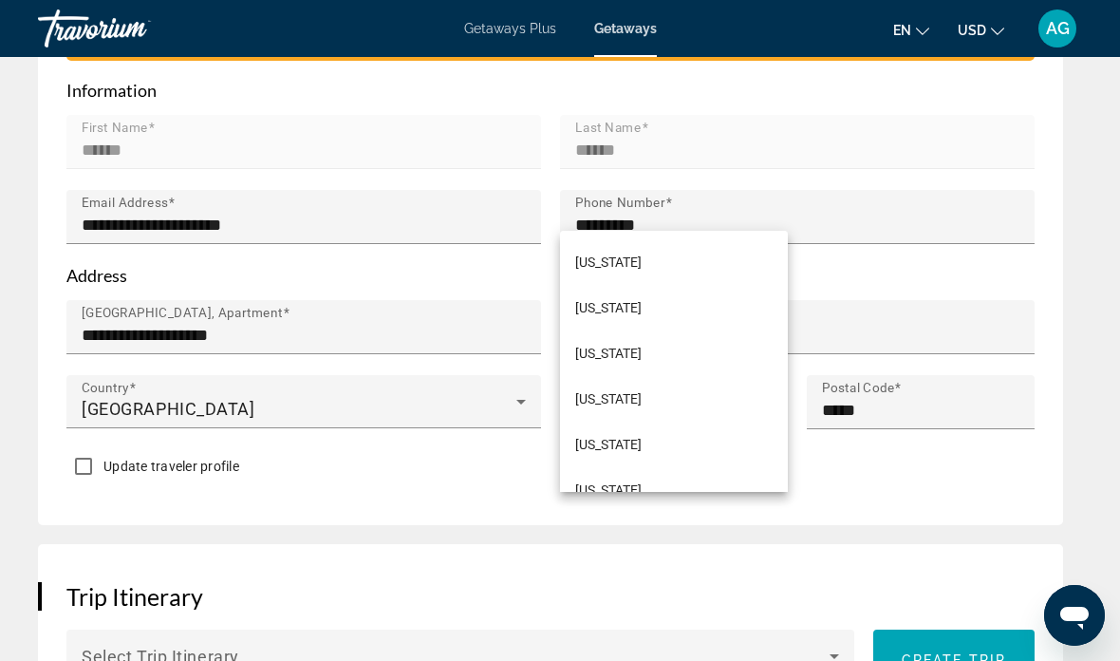
scroll to position [1081, 0]
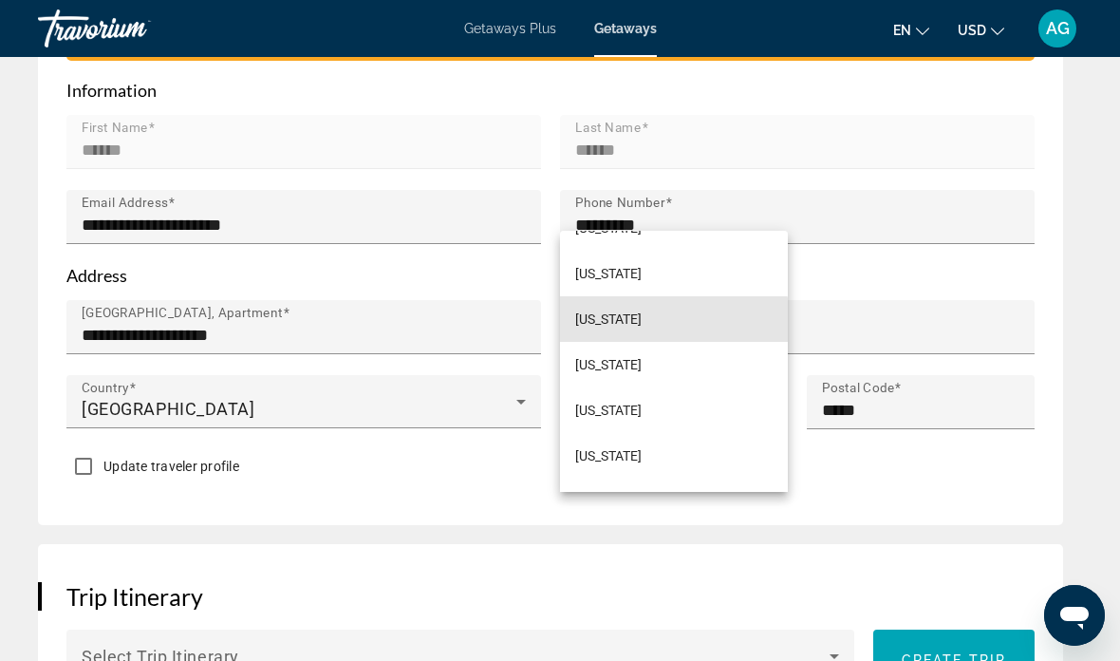
click at [614, 330] on span "[US_STATE]" at bounding box center [608, 319] width 66 height 23
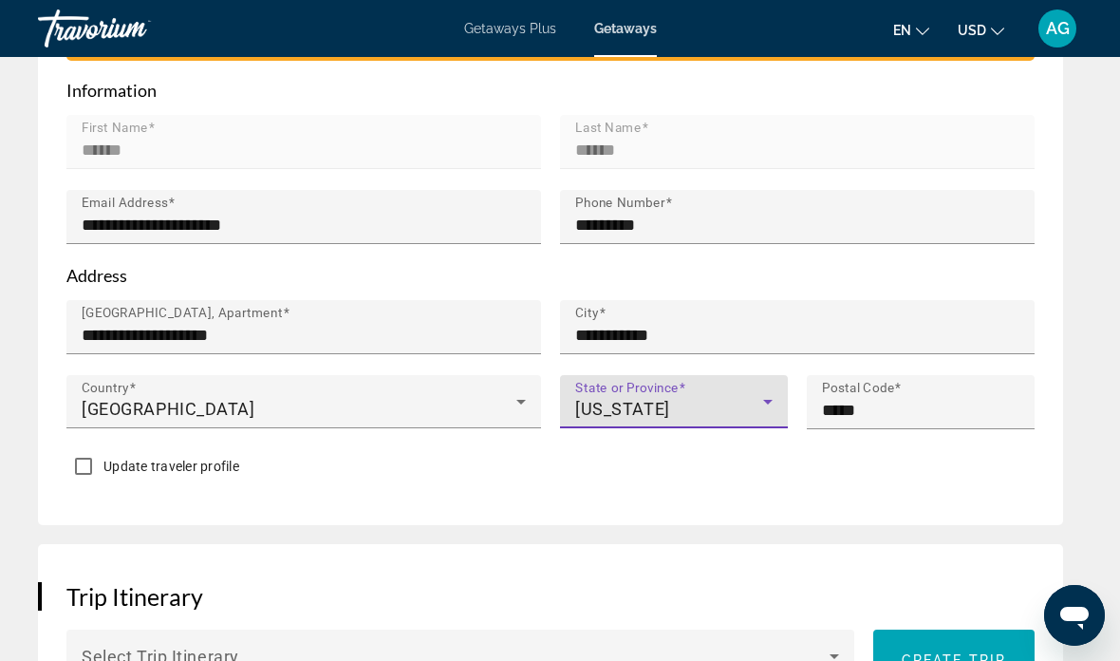
click at [884, 414] on input "*****" at bounding box center [926, 410] width 209 height 23
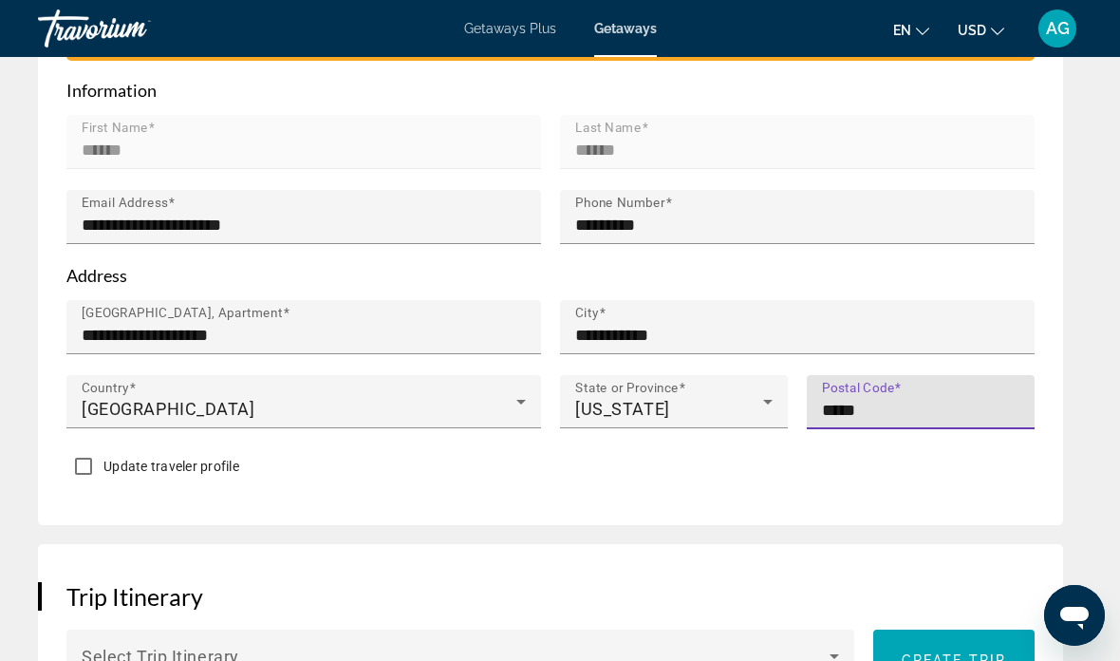
scroll to position [1069, 0]
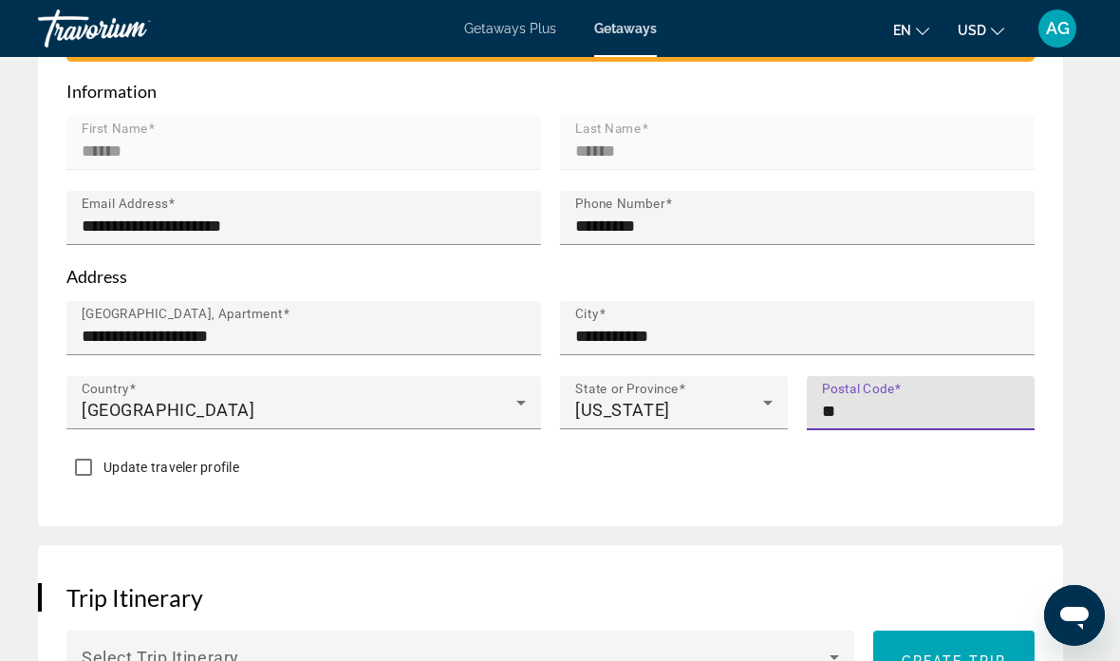
type input "*"
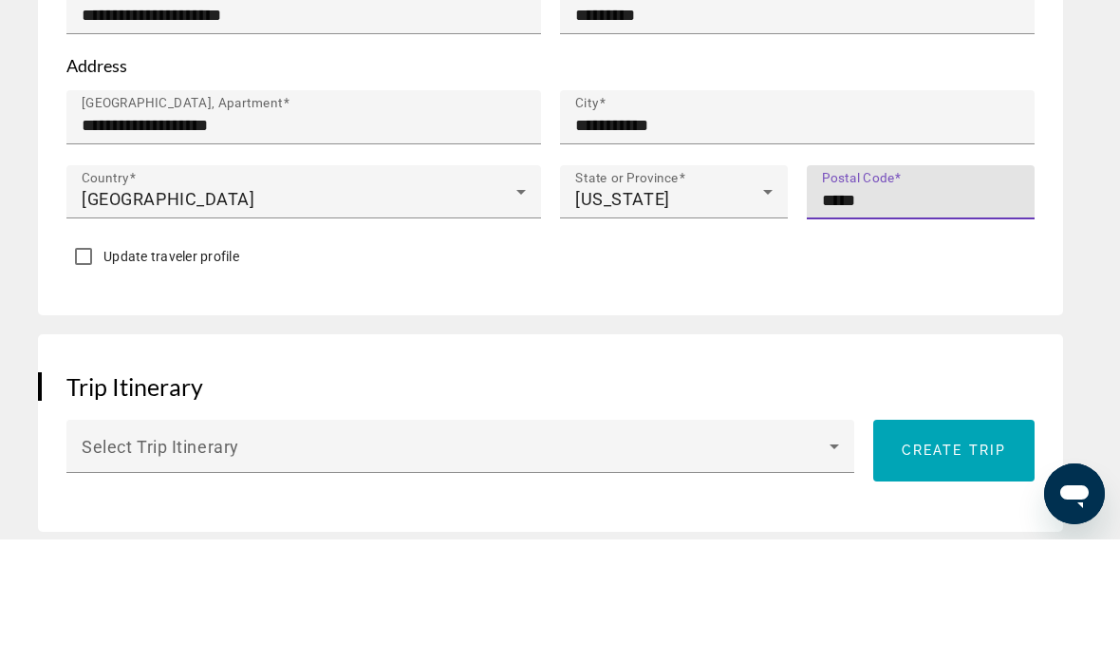
scroll to position [1179, 0]
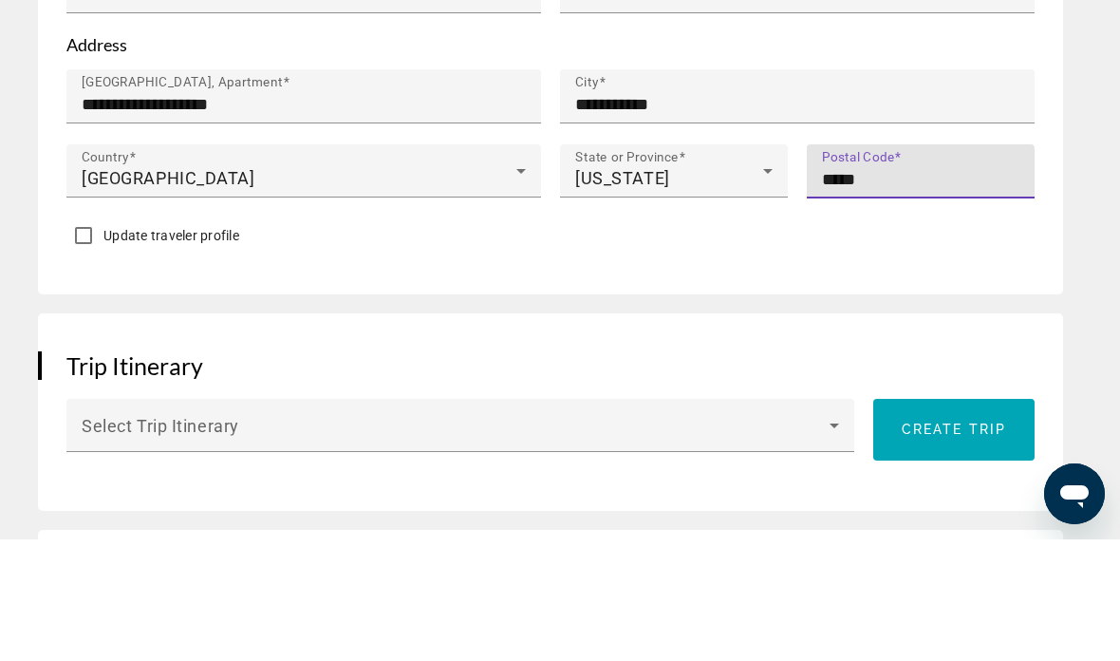
type input "*****"
click at [968, 543] on span "Create trip" at bounding box center [954, 550] width 104 height 15
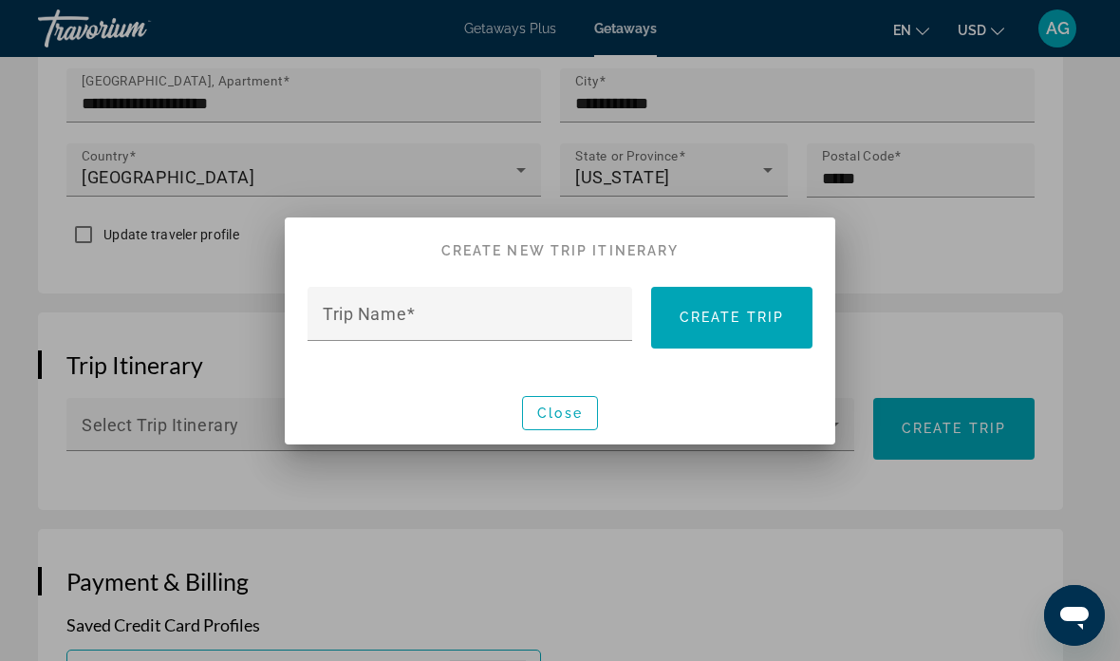
click at [350, 312] on mat-label "Trip Name" at bounding box center [365, 313] width 84 height 20
click at [350, 312] on input "Trip Name" at bounding box center [476, 321] width 306 height 23
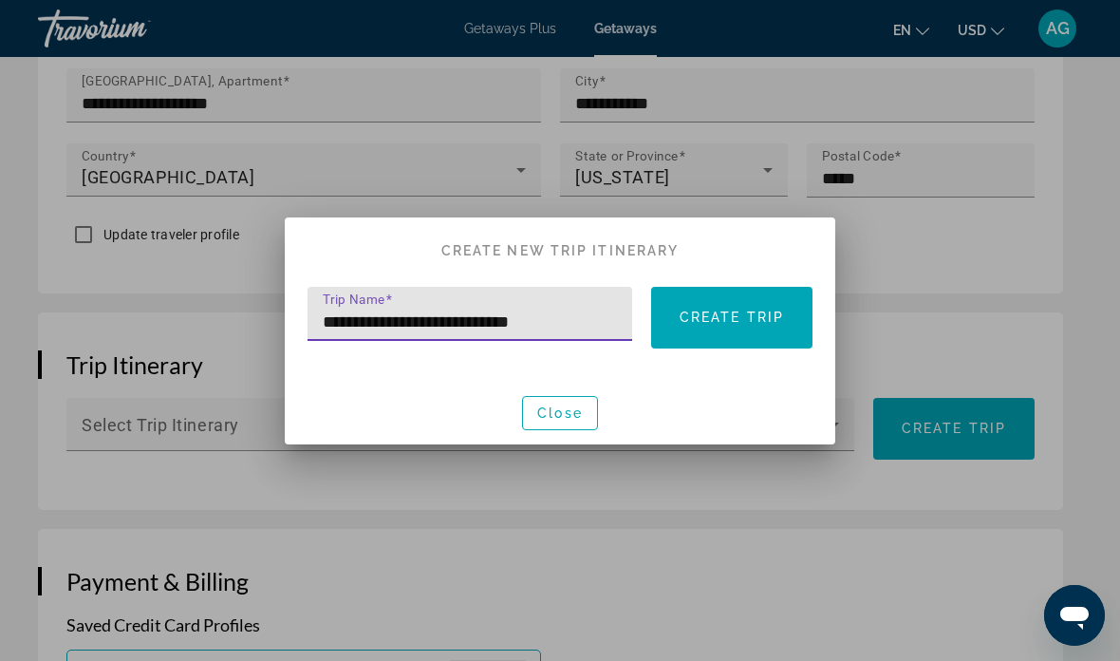
type input "**********"
click at [730, 330] on span at bounding box center [731, 317] width 161 height 46
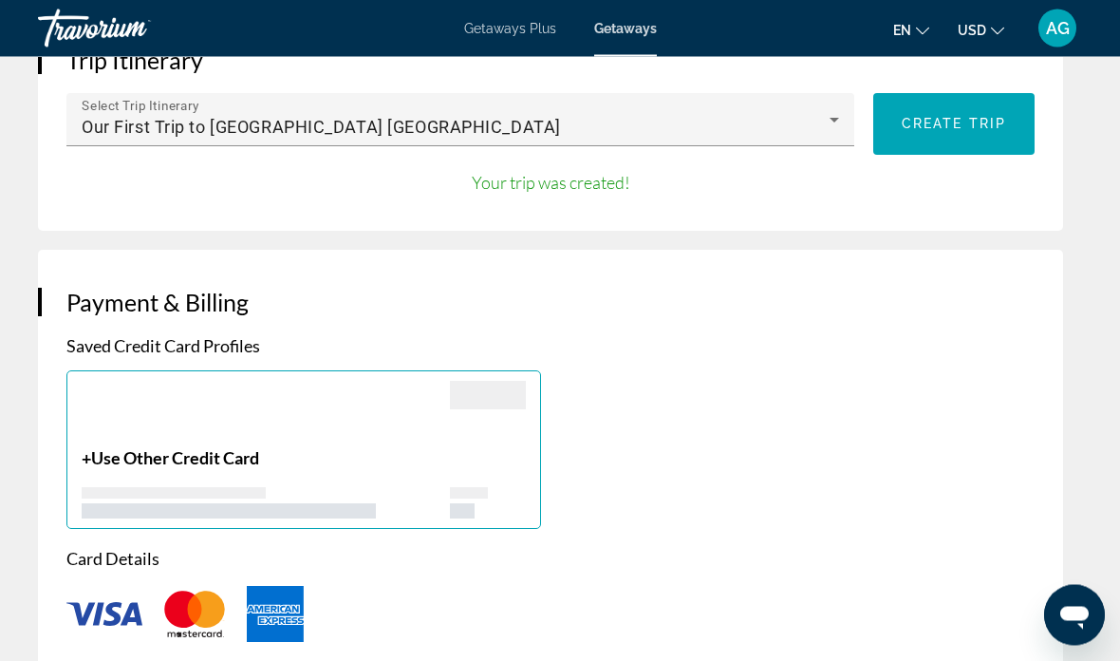
scroll to position [1607, 0]
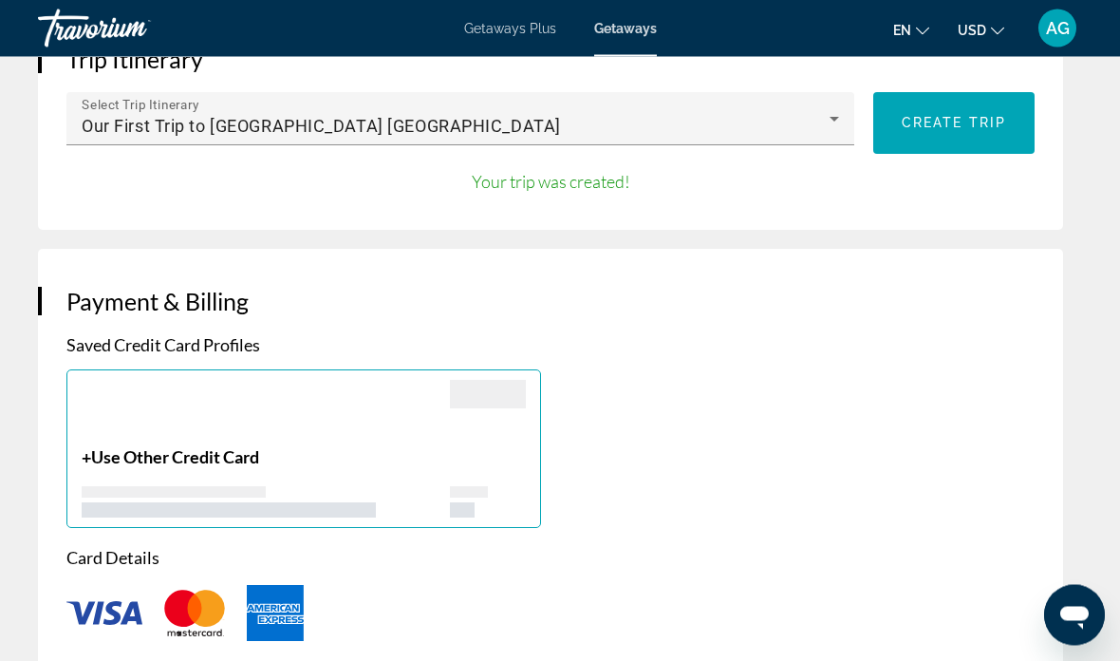
click at [102, 464] on div "+ Use Other Credit Card" at bounding box center [266, 482] width 368 height 71
click at [104, 465] on div "+ Use Other Credit Card" at bounding box center [266, 482] width 368 height 71
click at [151, 472] on div "+ Use Other Credit Card" at bounding box center [266, 482] width 368 height 71
click at [231, 474] on div "+ Use Other Credit Card" at bounding box center [266, 482] width 368 height 71
click at [205, 470] on div "+ Use Other Credit Card" at bounding box center [266, 482] width 368 height 71
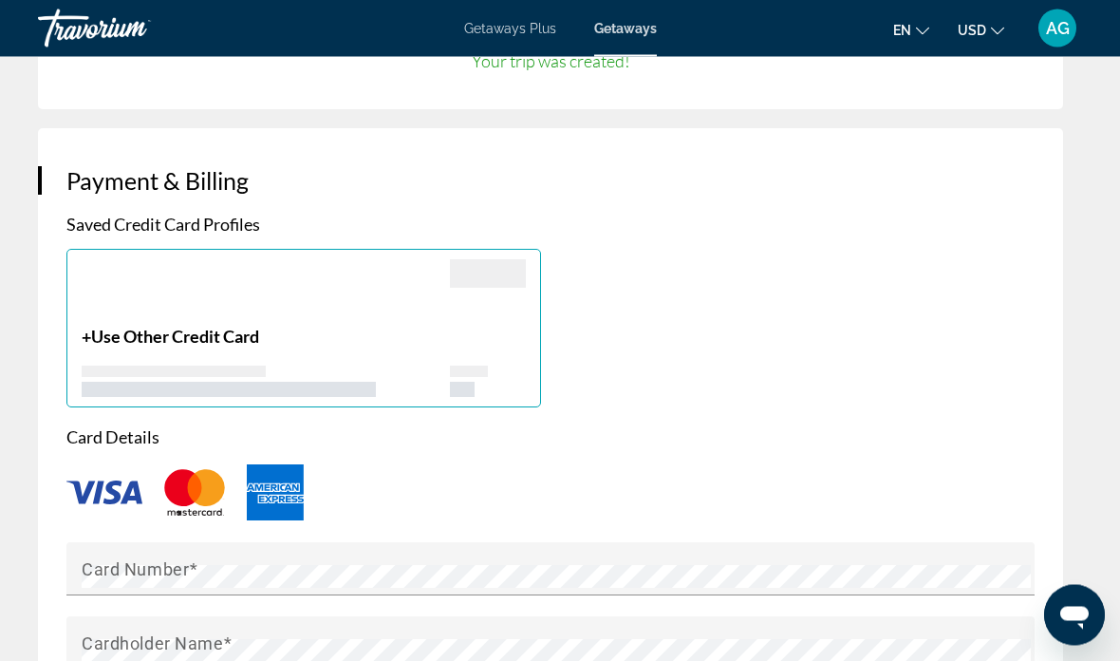
scroll to position [1738, 0]
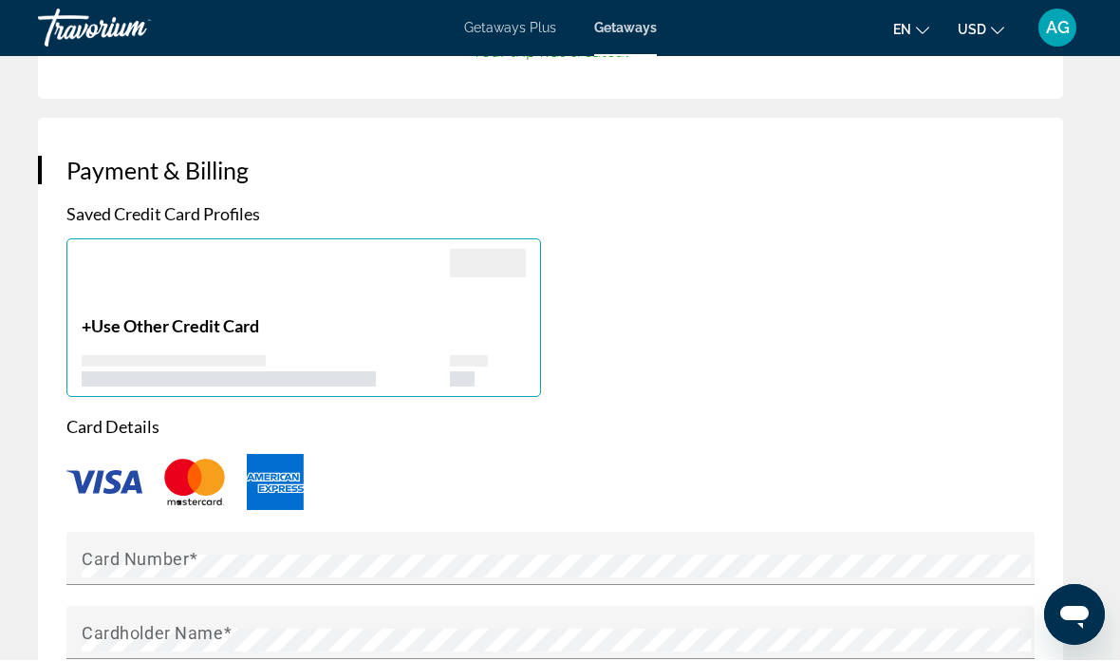
click at [135, 559] on mat-label "Card Number" at bounding box center [135, 560] width 107 height 20
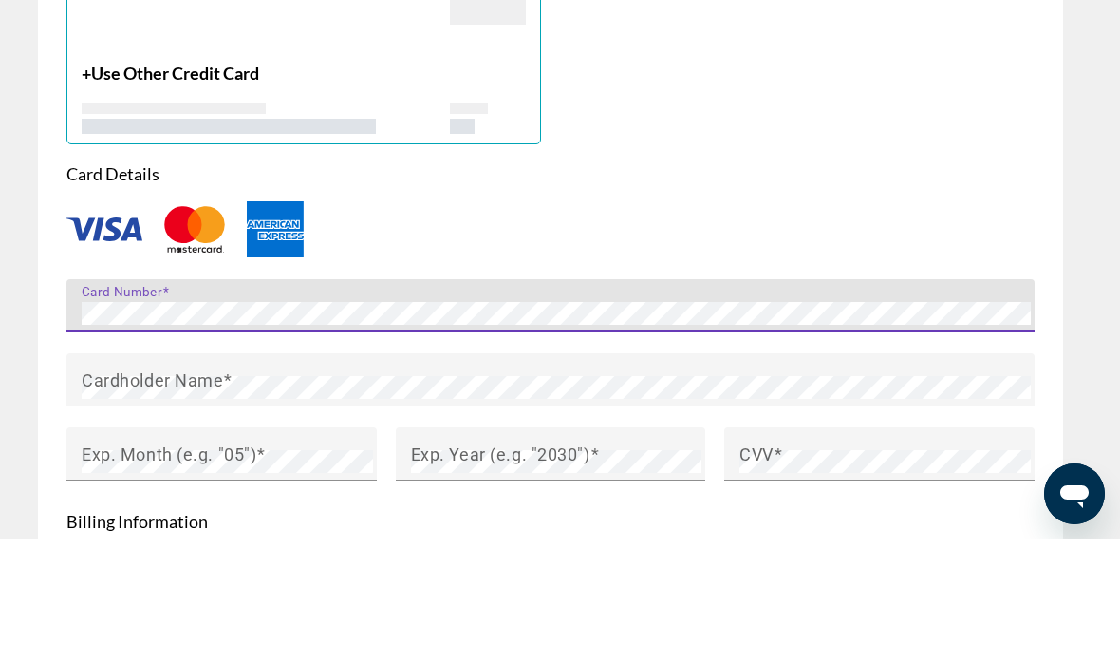
scroll to position [1882, 0]
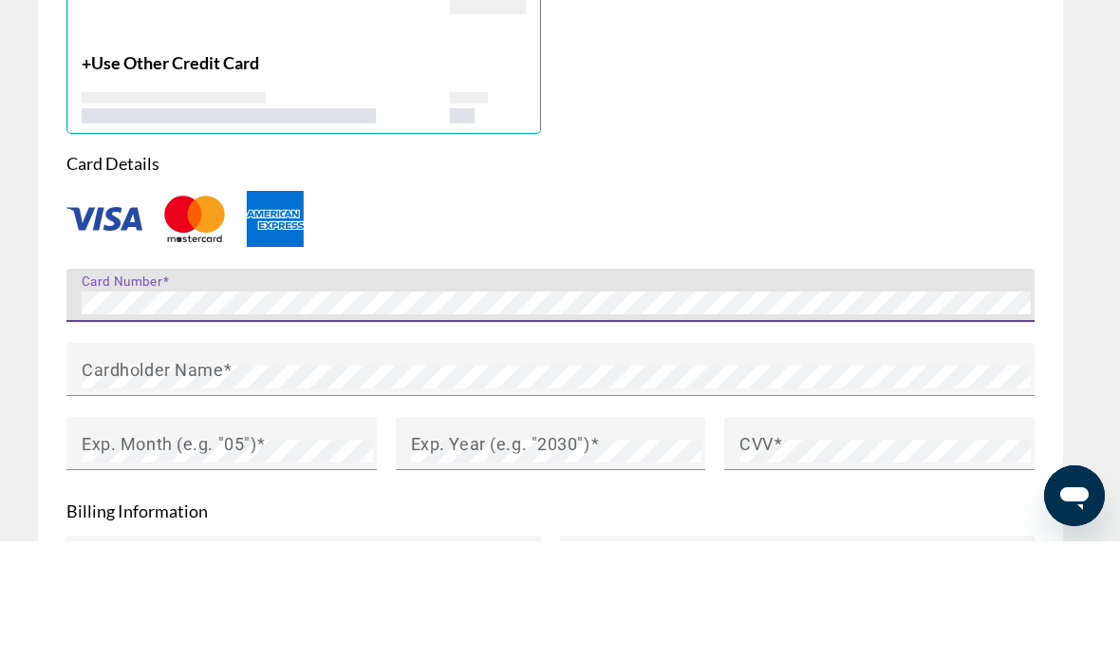
click at [143, 480] on mat-label "Cardholder Name" at bounding box center [152, 490] width 141 height 20
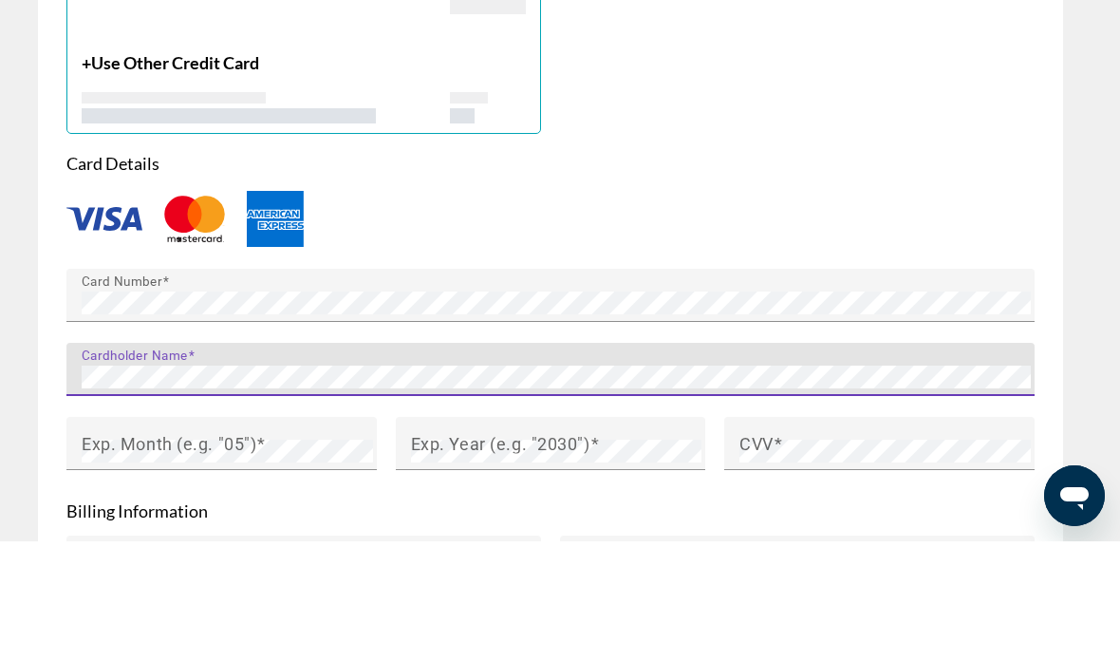
click at [144, 554] on mat-label "Exp. Month (e.g. "05")" at bounding box center [169, 564] width 175 height 20
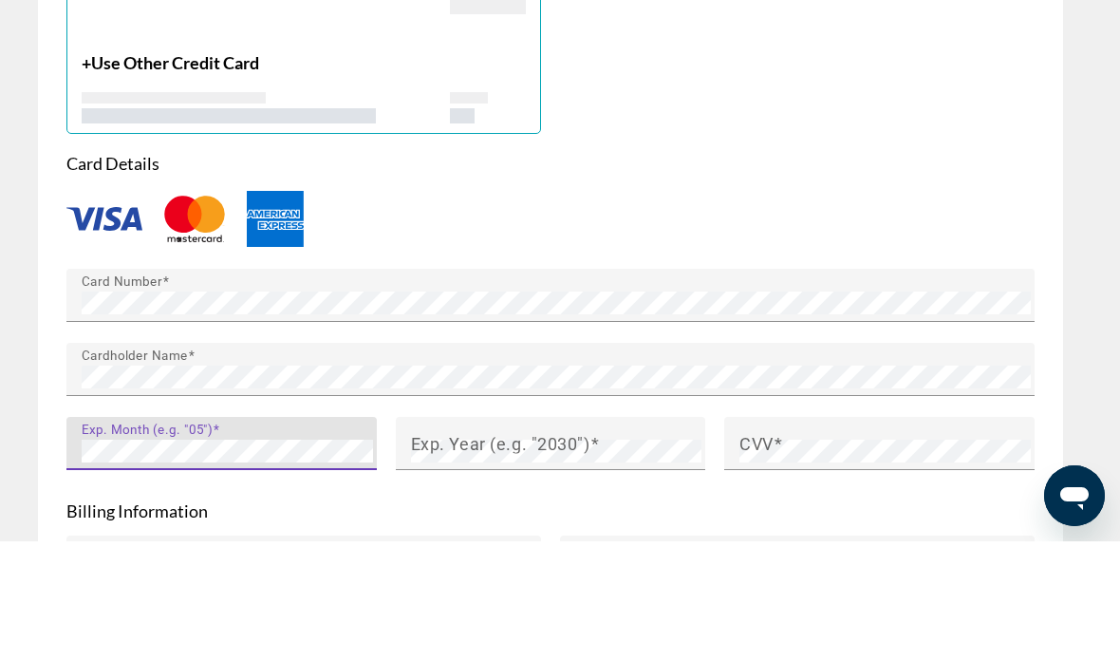
click at [495, 554] on mat-label "Exp. Year (e.g. "2030")" at bounding box center [500, 564] width 179 height 20
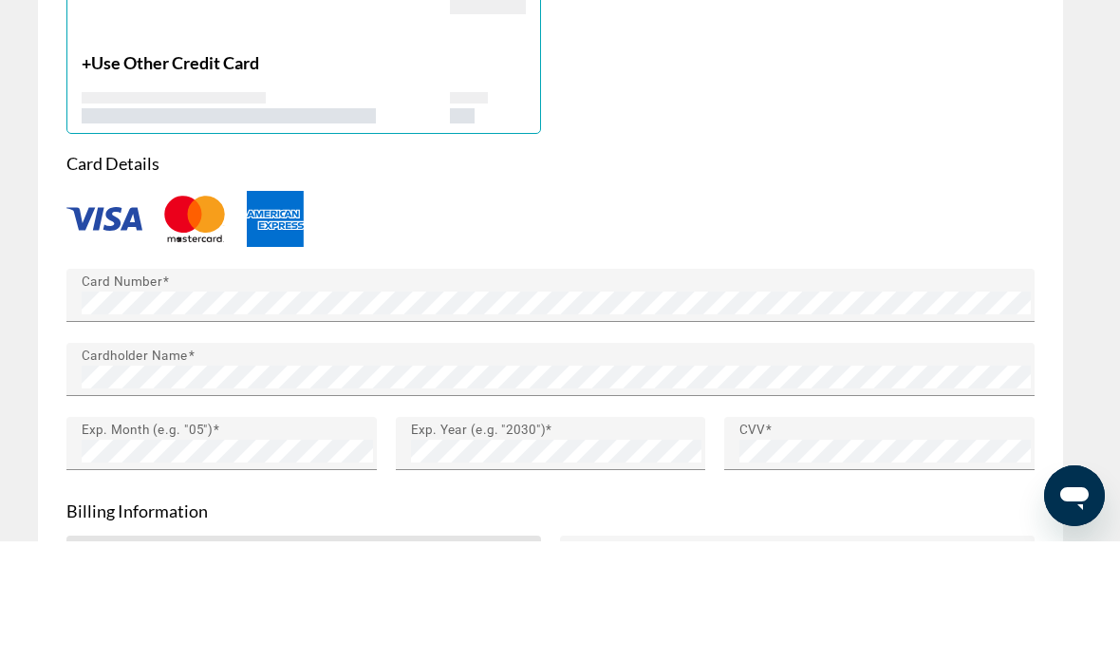
scroll to position [2136, 0]
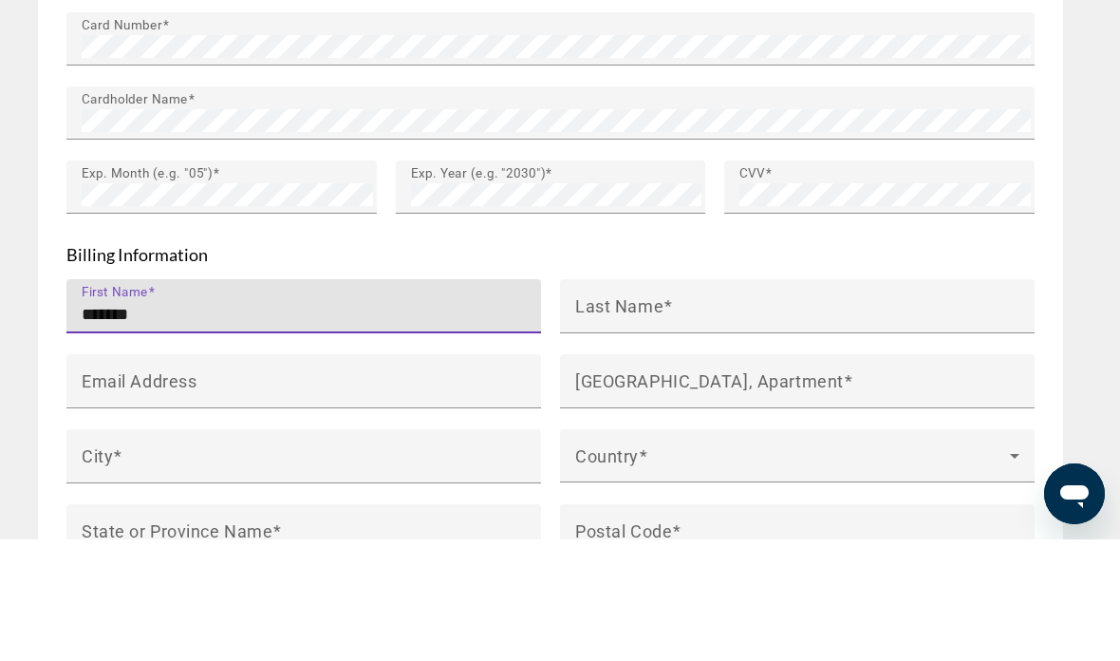
type input "******"
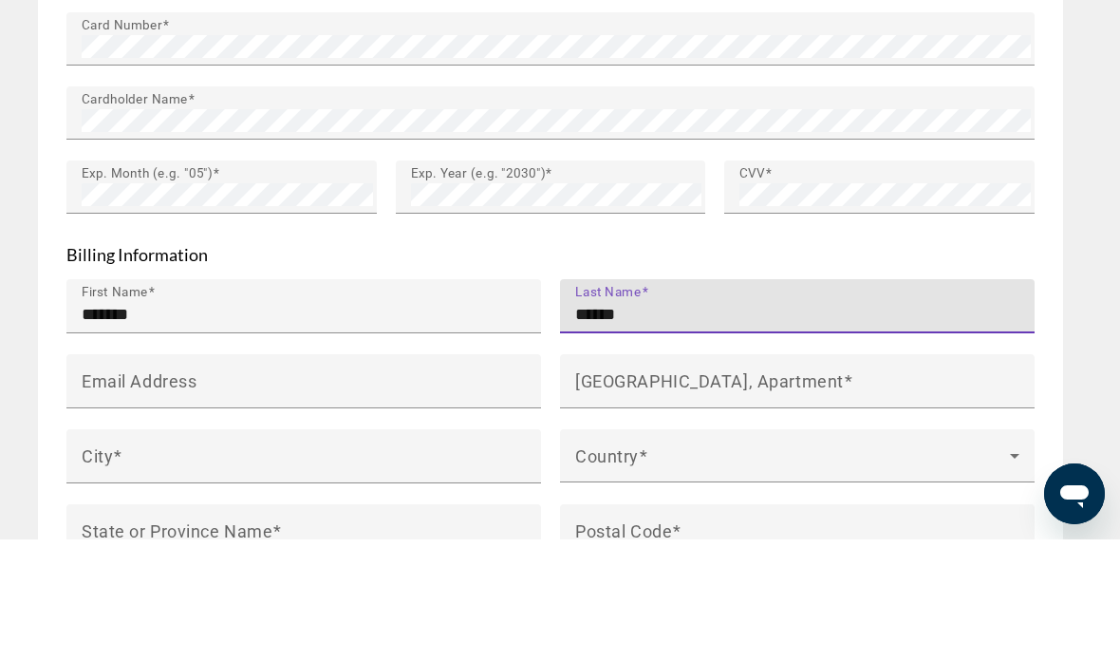
type input "******"
click at [137, 493] on mat-label "Email Address" at bounding box center [139, 503] width 115 height 20
click at [137, 499] on input "Email Address" at bounding box center [310, 510] width 456 height 23
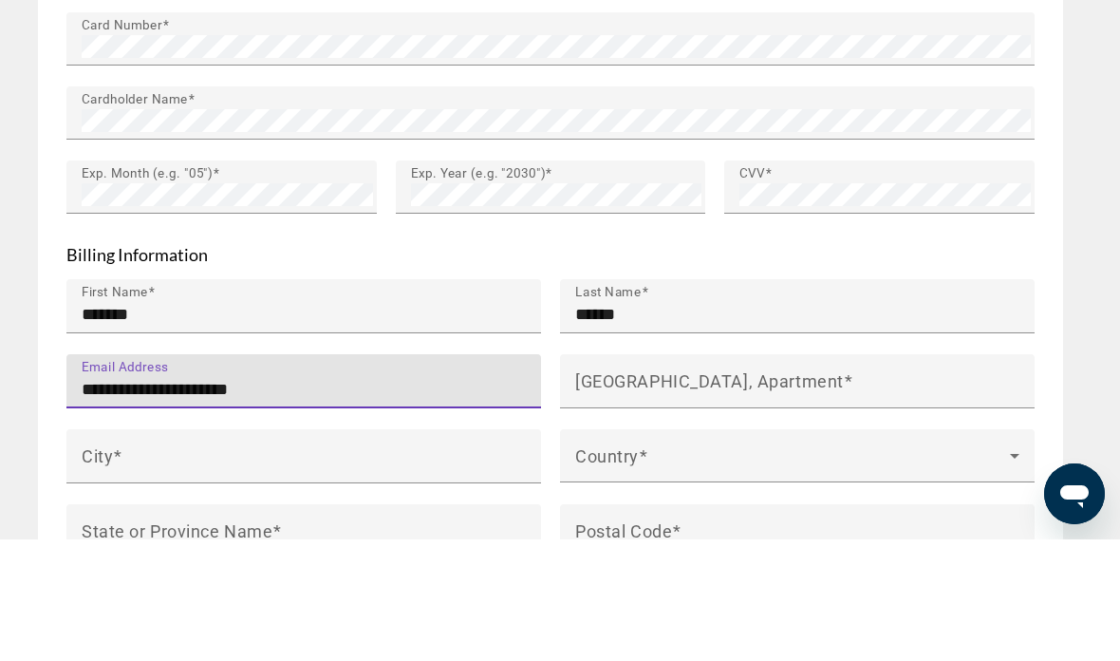
type input "**********"
click at [606, 493] on mat-label "[GEOGRAPHIC_DATA], Apartment" at bounding box center [709, 503] width 269 height 20
click at [606, 499] on input "[GEOGRAPHIC_DATA], Apartment" at bounding box center [803, 510] width 456 height 23
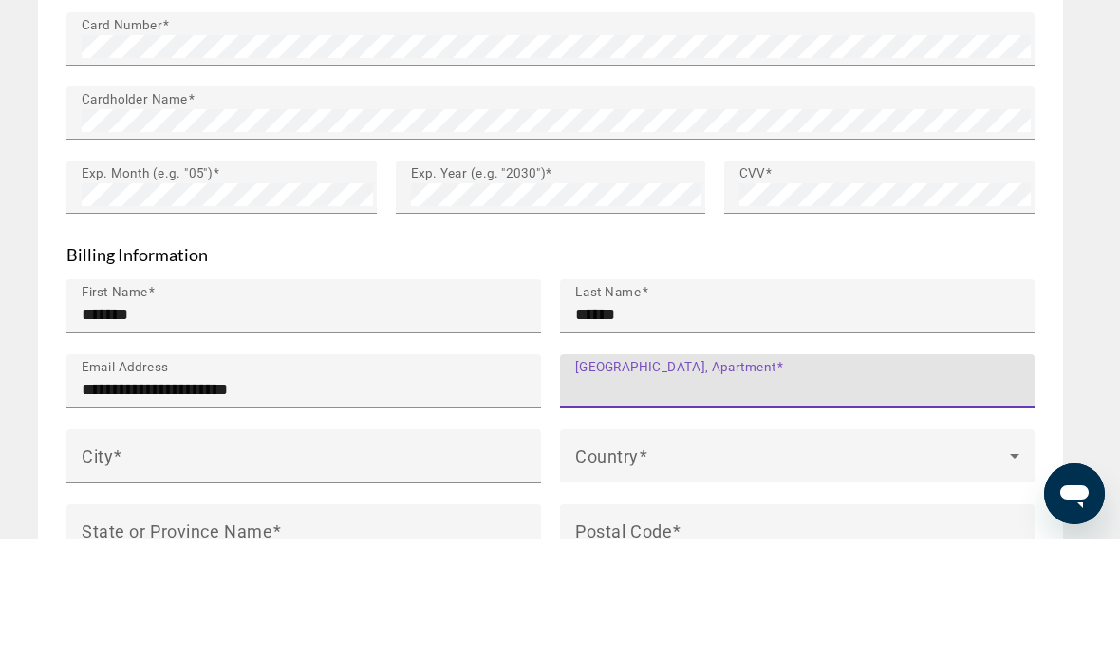
type input "**********"
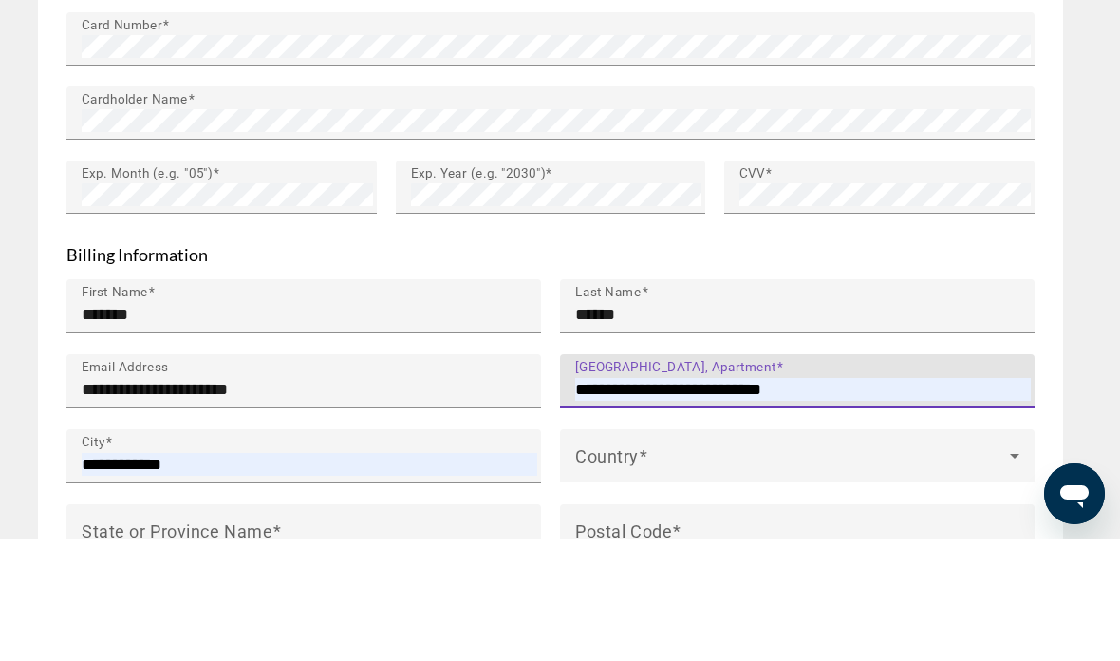
type input "**"
type input "*****"
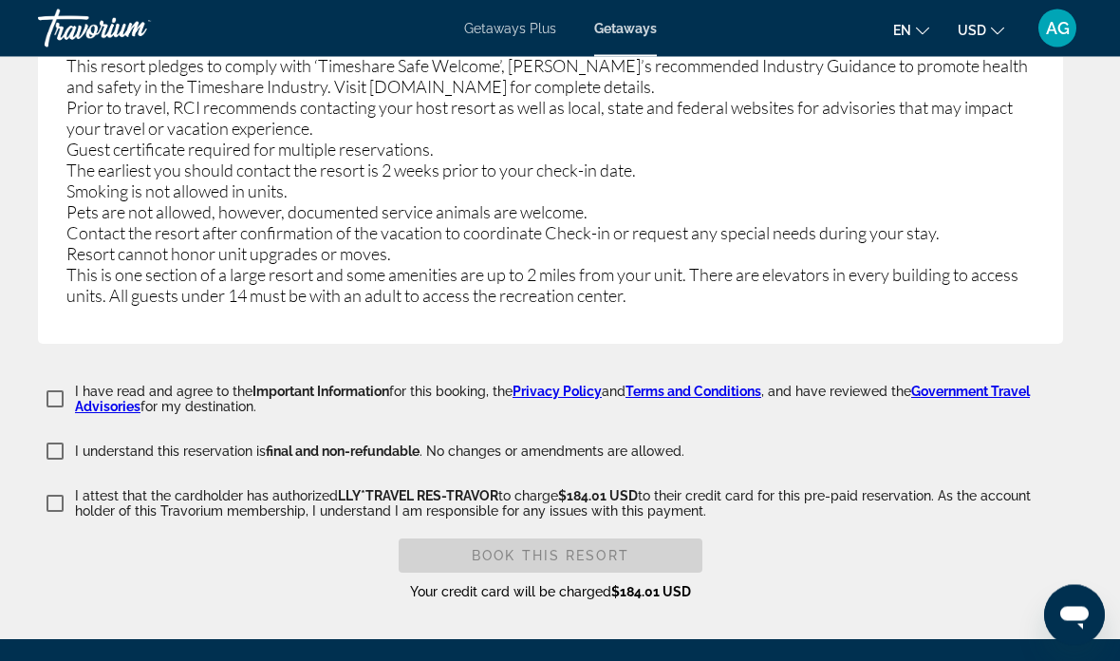
scroll to position [4199, 0]
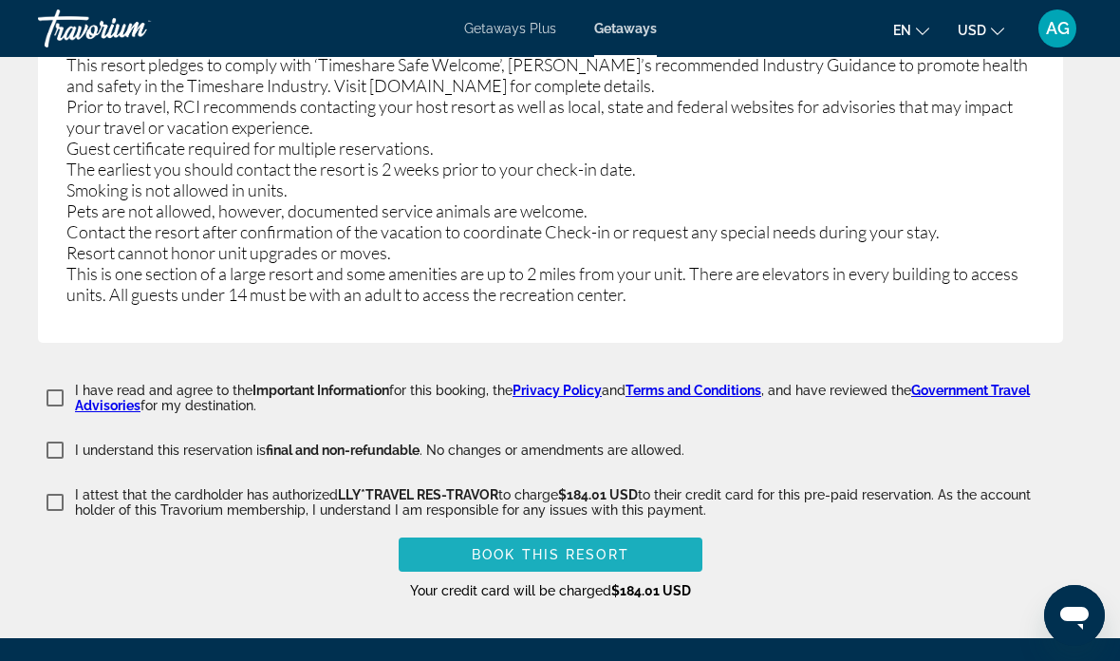
click at [585, 532] on span "Main content" at bounding box center [551, 555] width 304 height 46
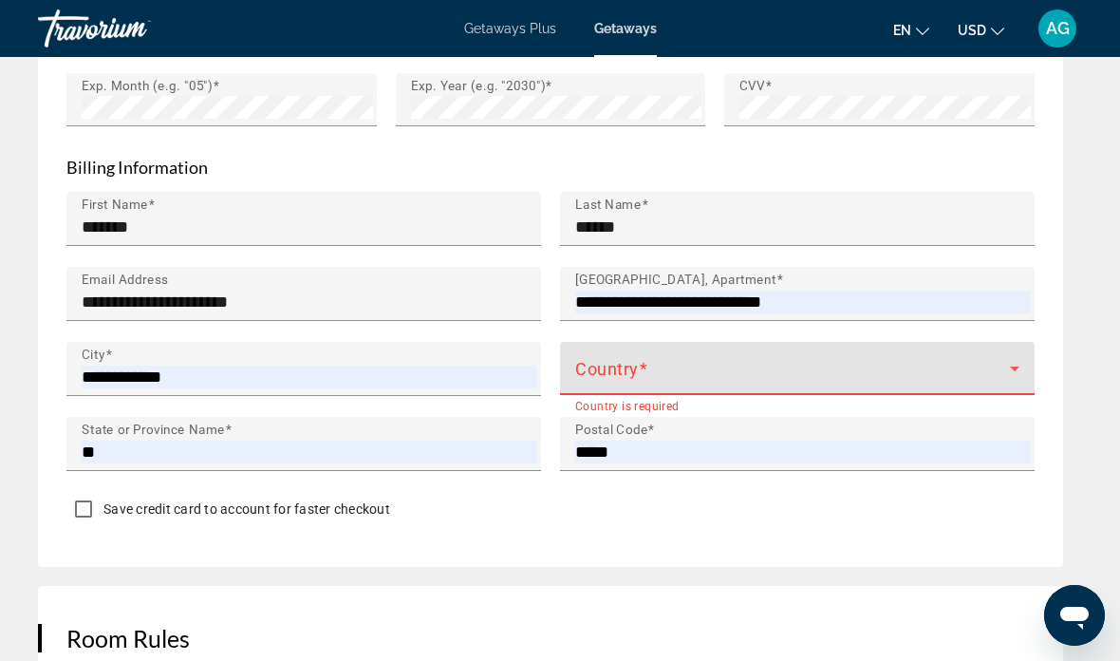
click at [641, 373] on span "Main content" at bounding box center [792, 376] width 435 height 23
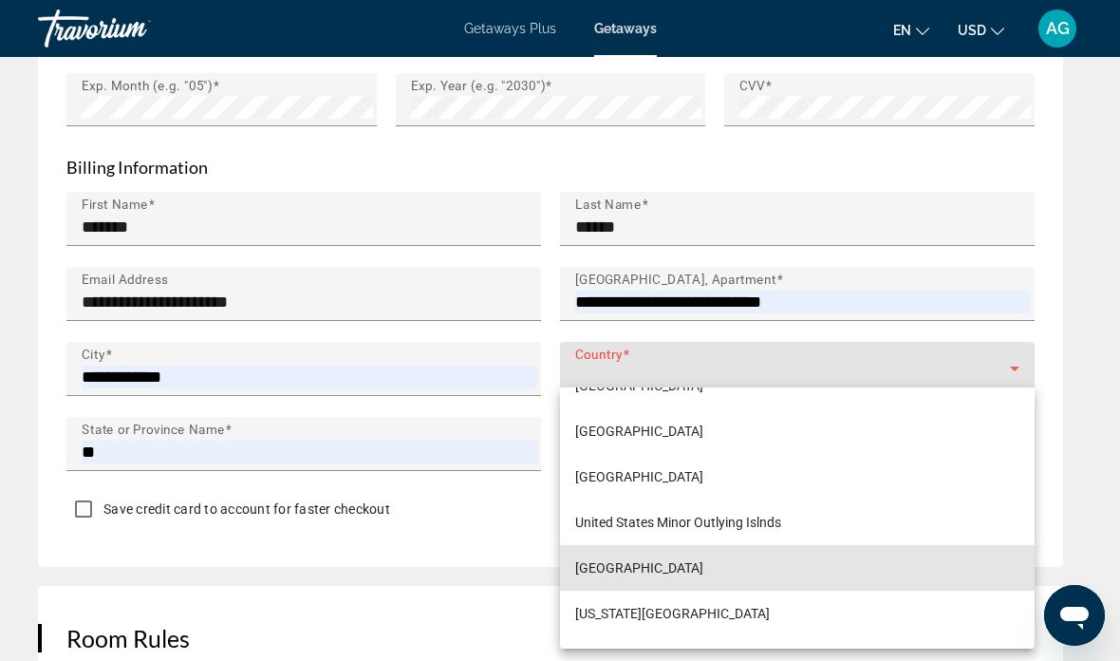
scroll to position [10969, 0]
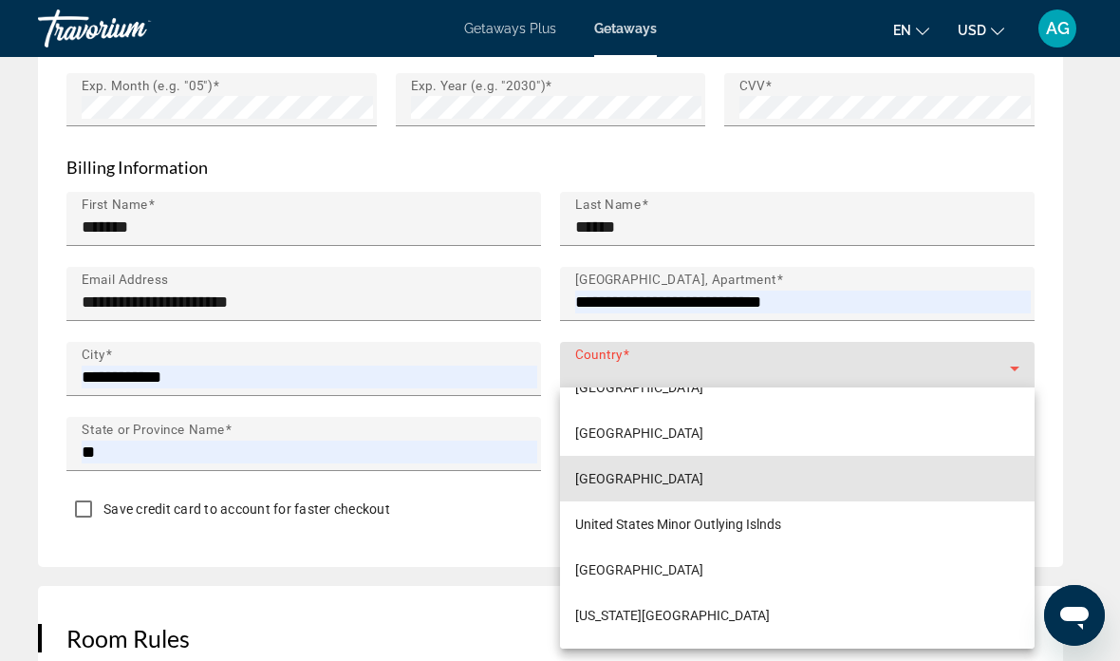
click at [728, 481] on mat-option "[GEOGRAPHIC_DATA]" at bounding box center [797, 479] width 475 height 46
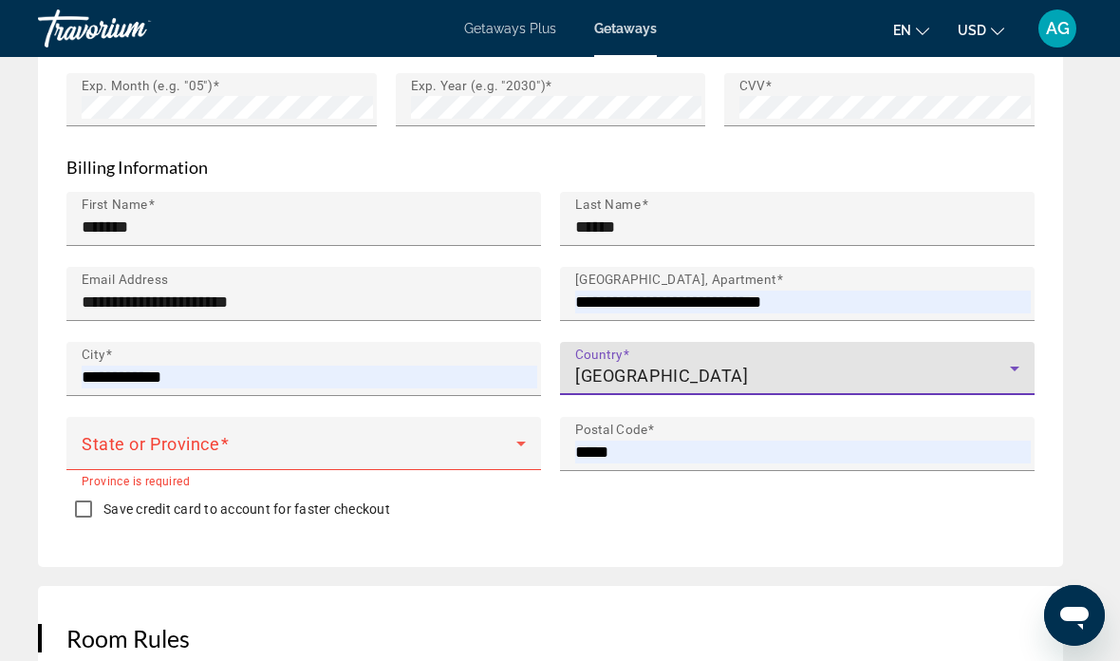
click at [179, 441] on span "Main content" at bounding box center [299, 451] width 435 height 23
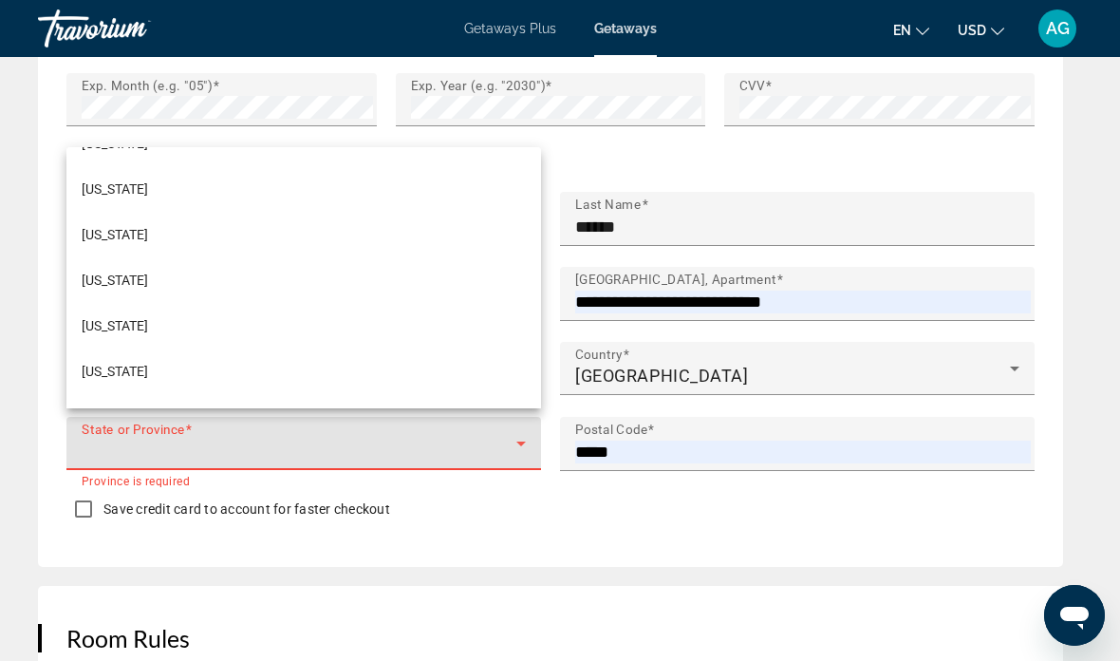
scroll to position [947, 0]
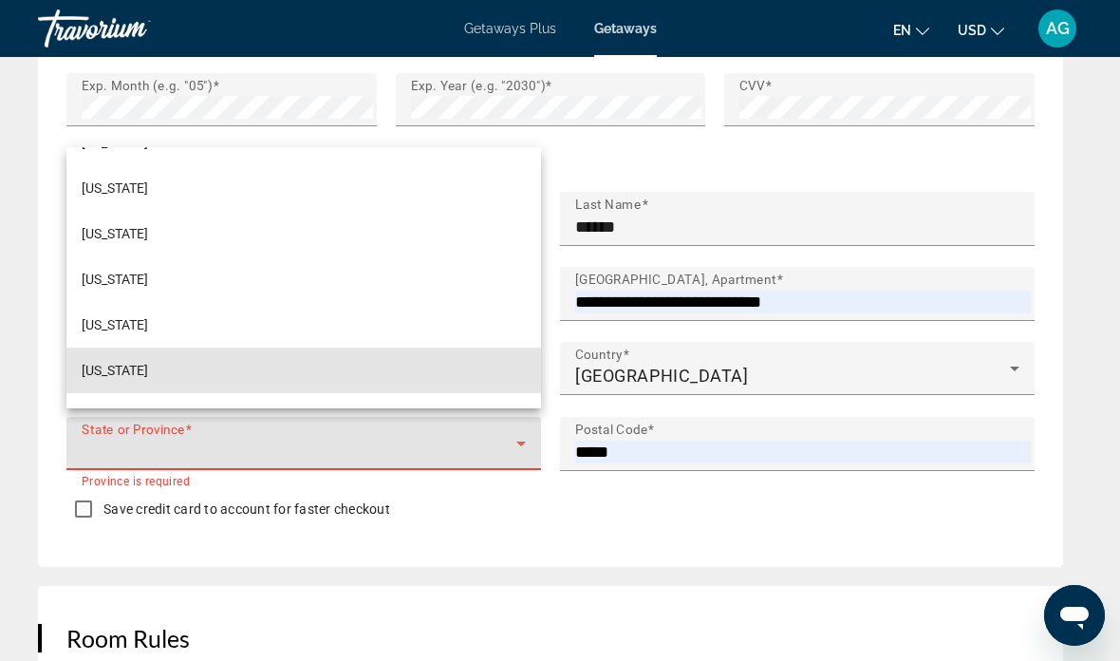
click at [127, 393] on mat-option "[US_STATE]" at bounding box center [303, 371] width 475 height 46
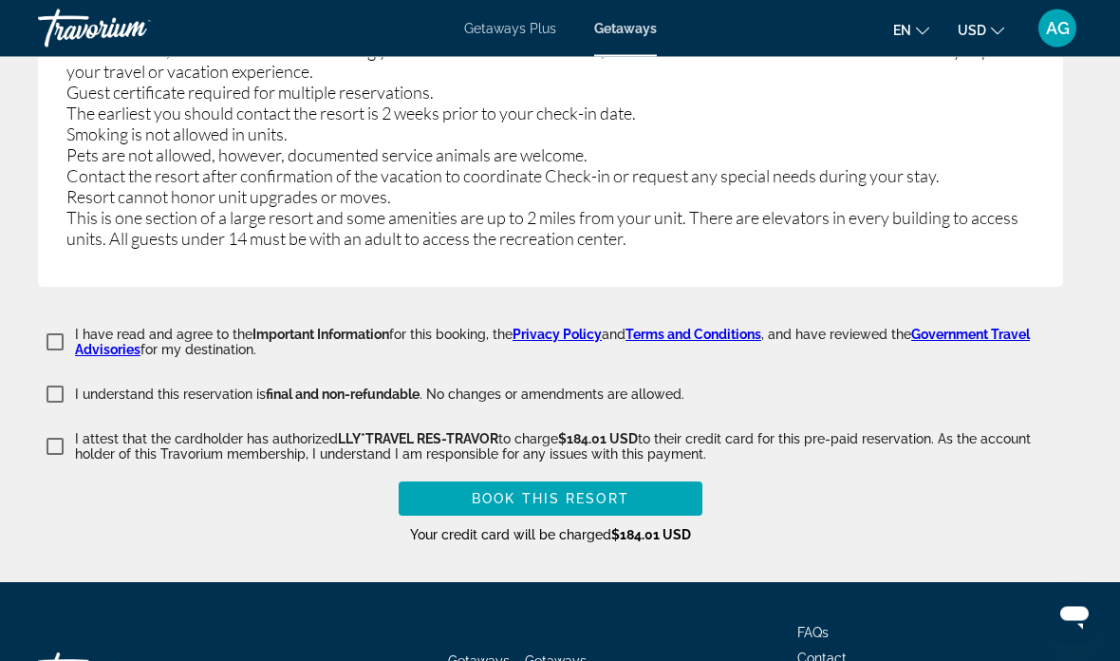
scroll to position [4256, 0]
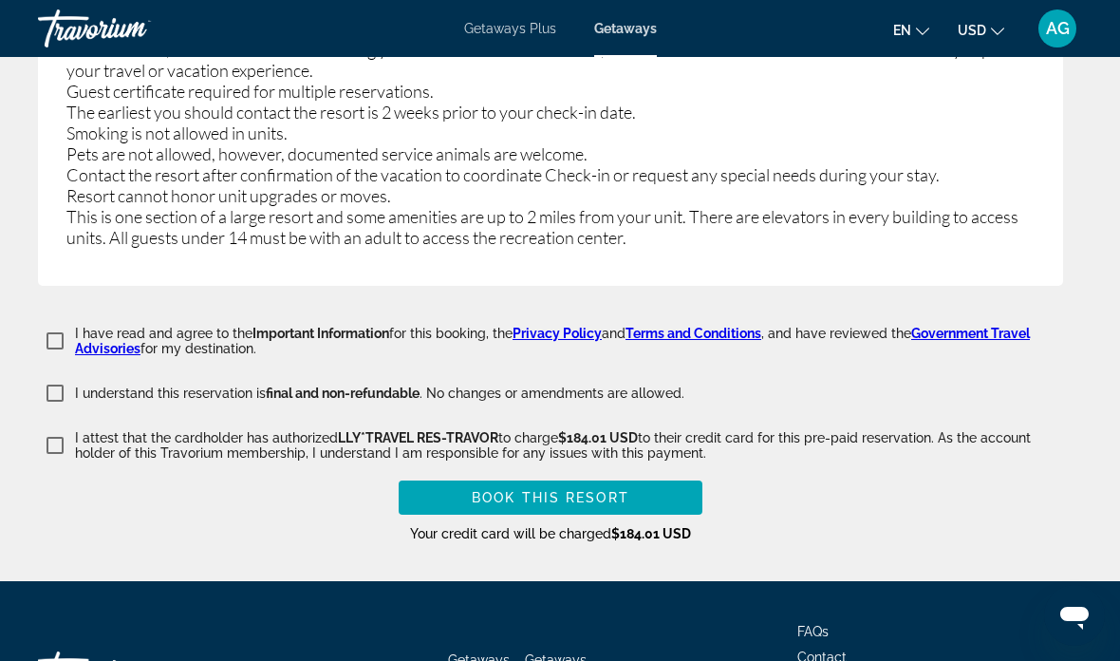
click at [557, 490] on span "Book this Resort" at bounding box center [551, 497] width 158 height 15
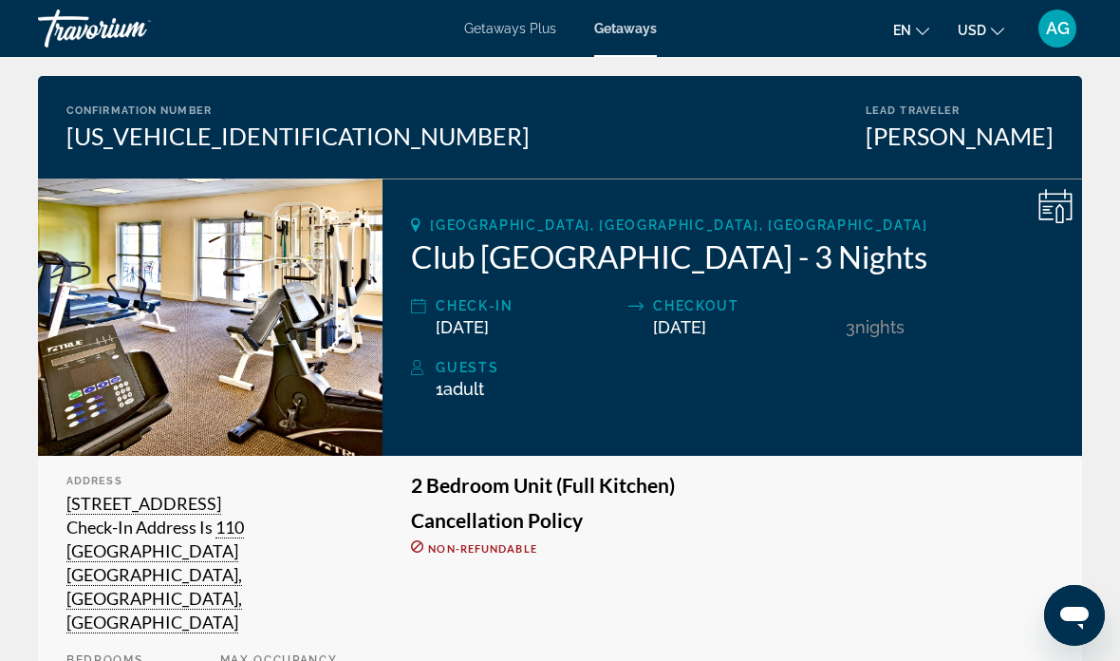
scroll to position [136, 0]
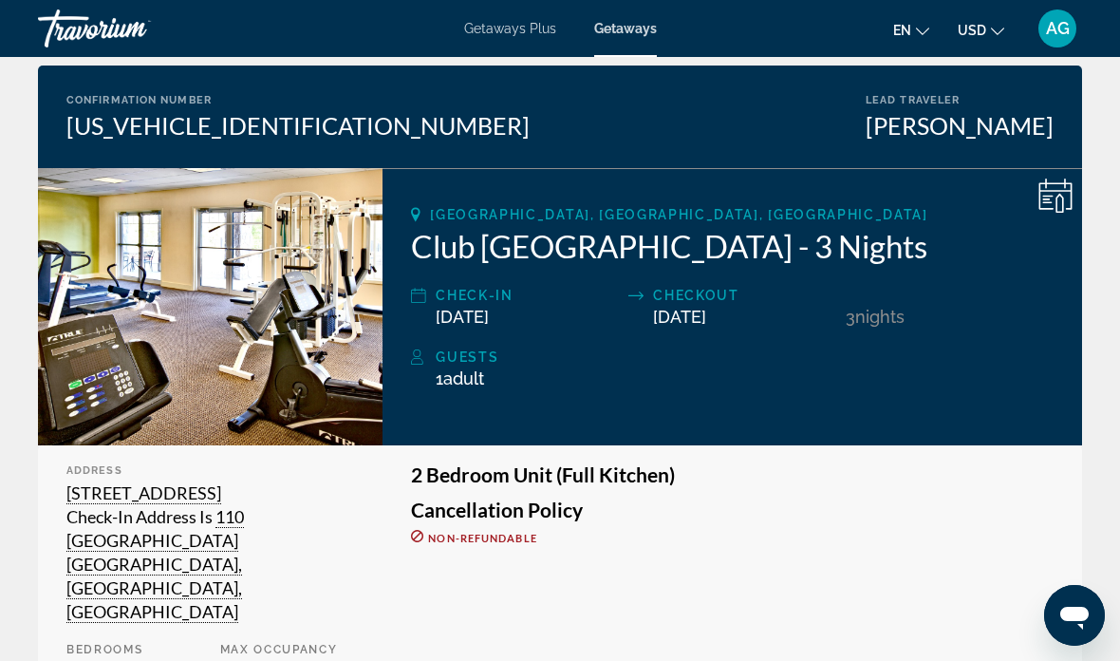
click at [756, 256] on h2 "Club [GEOGRAPHIC_DATA] - 3 Nights" at bounding box center [732, 246] width 643 height 38
click at [767, 258] on h2 "Club [GEOGRAPHIC_DATA] - 3 Nights" at bounding box center [732, 246] width 643 height 38
click at [246, 320] on img "Main content" at bounding box center [210, 306] width 345 height 277
click at [280, 314] on img "Main content" at bounding box center [210, 306] width 345 height 277
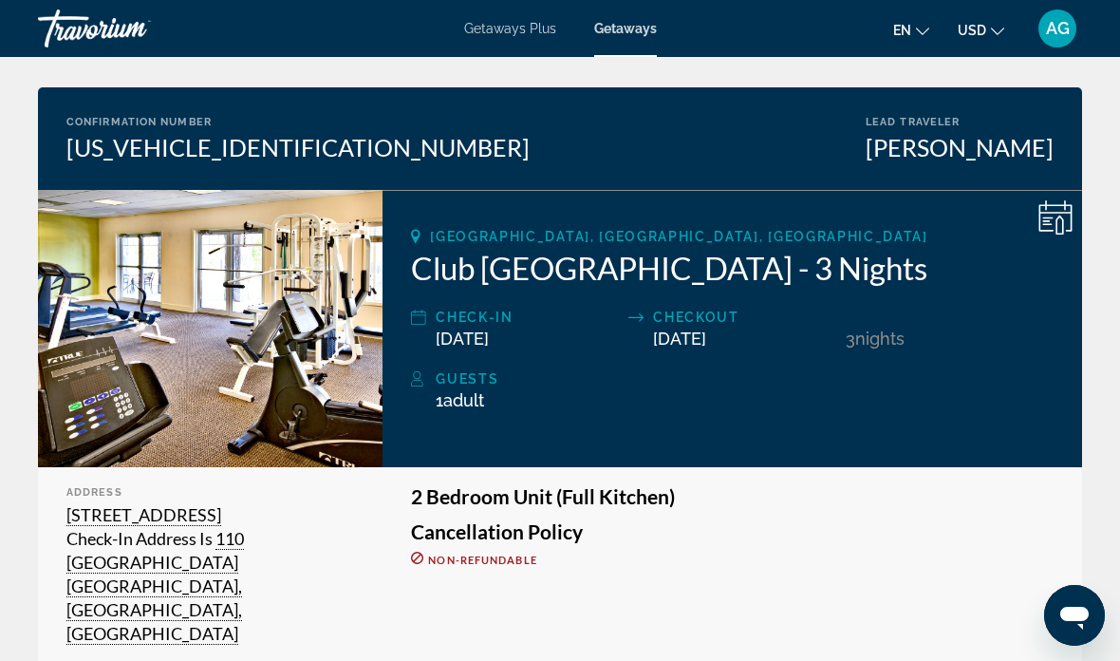
scroll to position [0, 0]
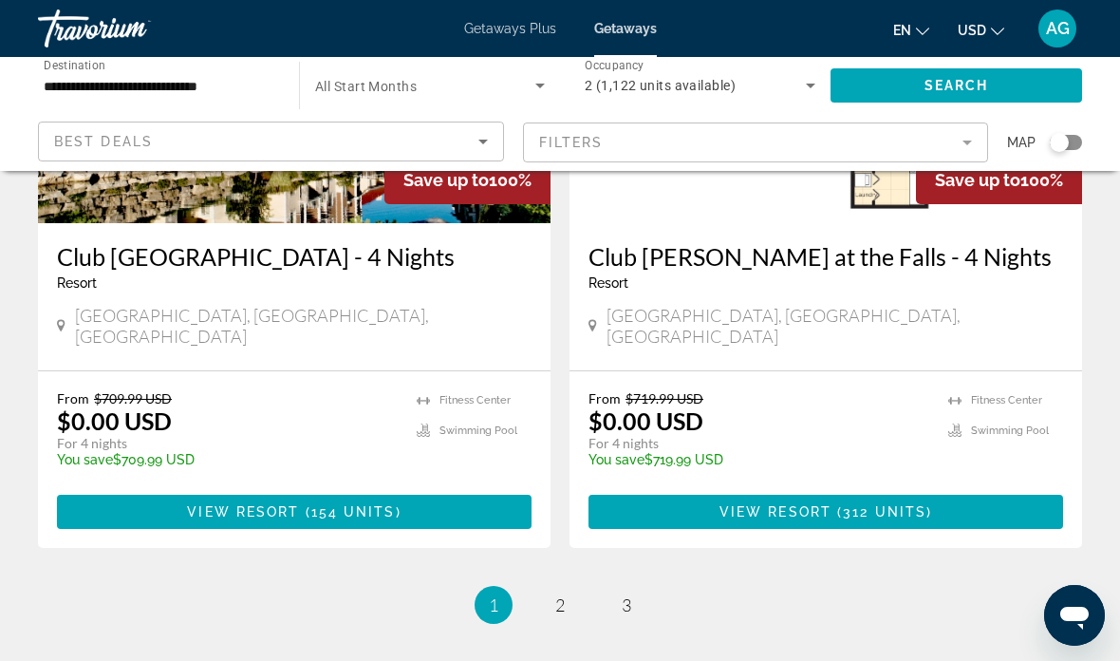
scroll to position [3713, 0]
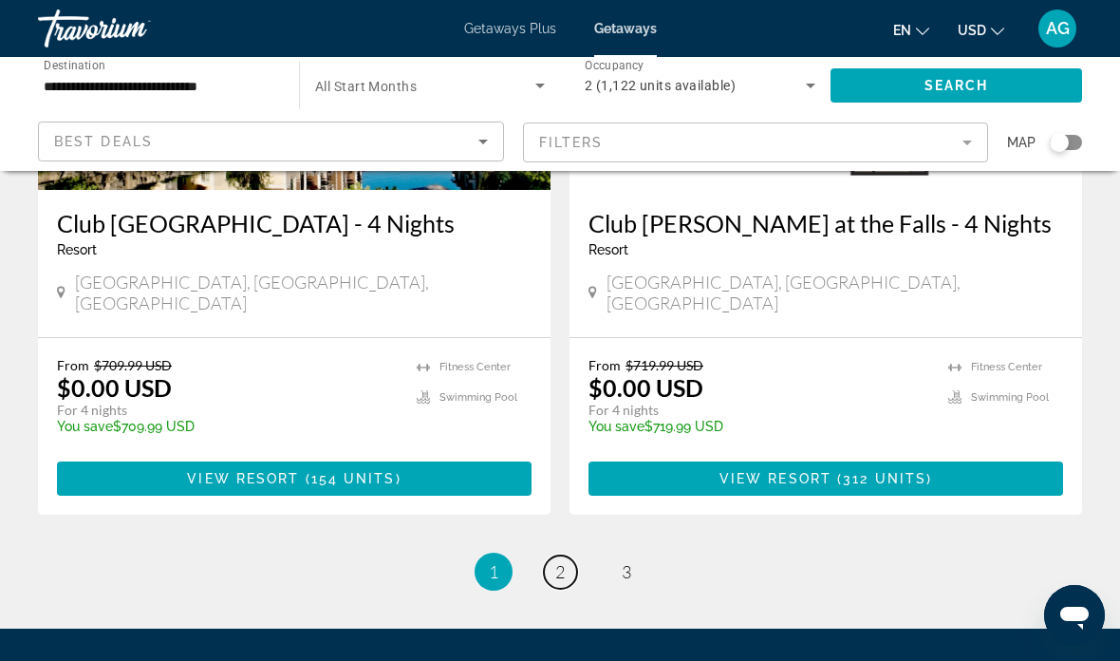
click at [560, 555] on link "page 2" at bounding box center [560, 571] width 33 height 33
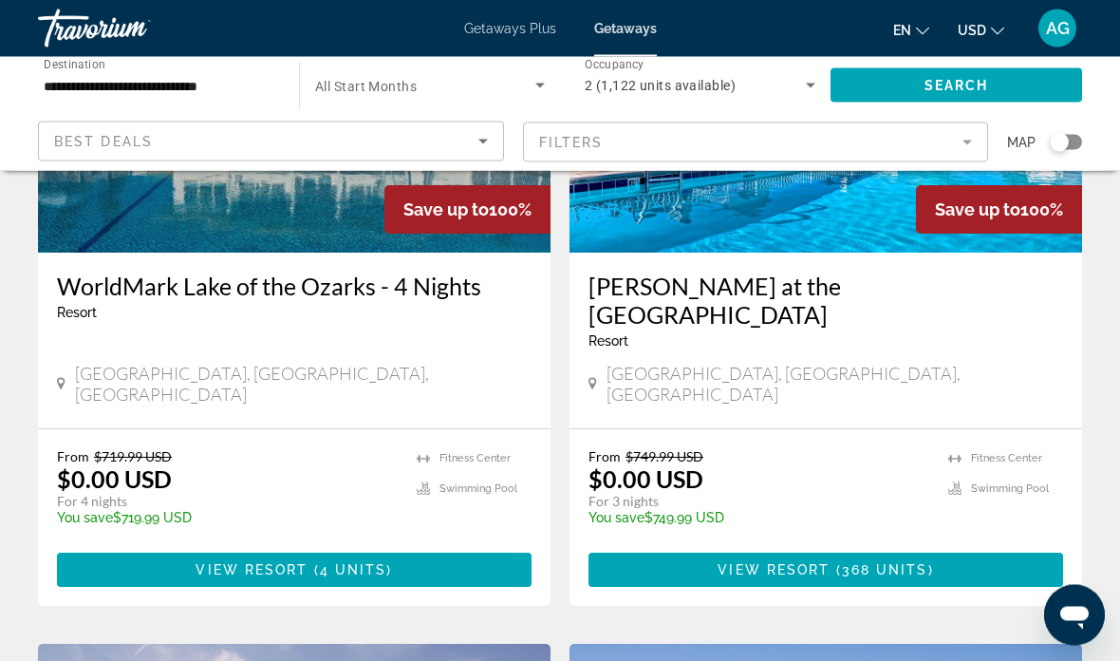
scroll to position [985, 0]
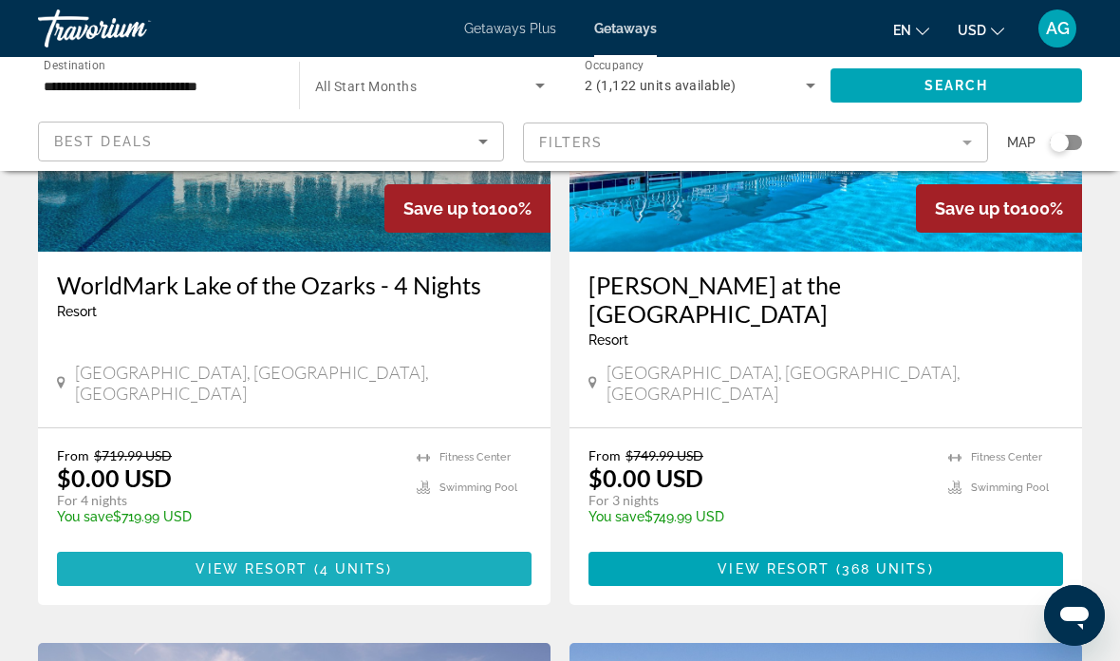
click at [331, 561] on span "4 units" at bounding box center [353, 568] width 67 height 15
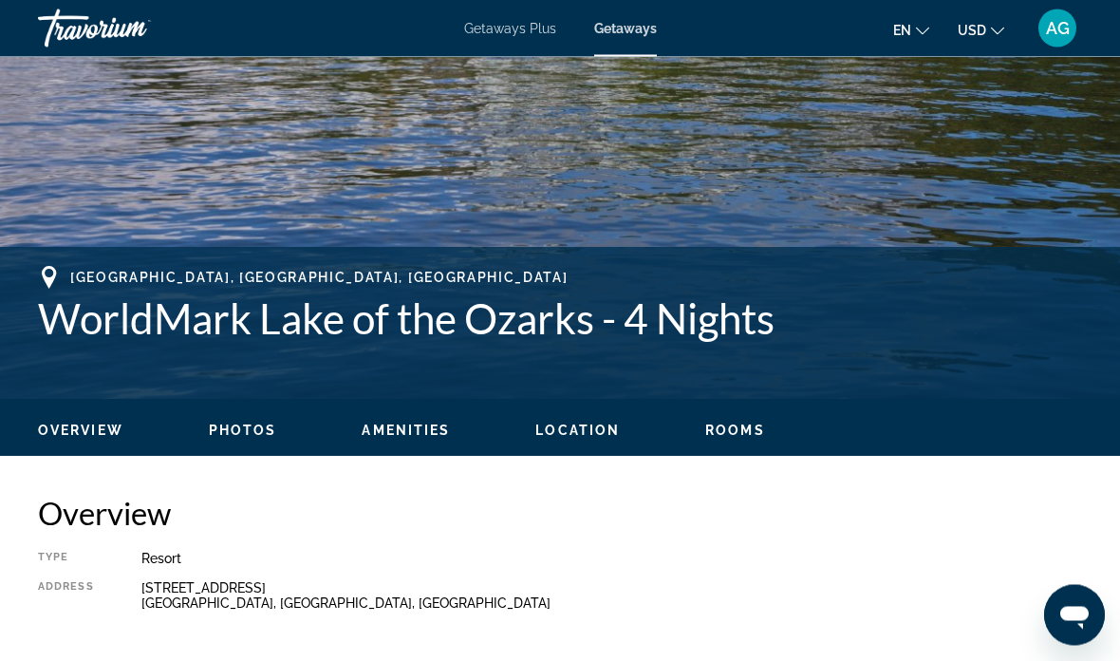
scroll to position [561, 0]
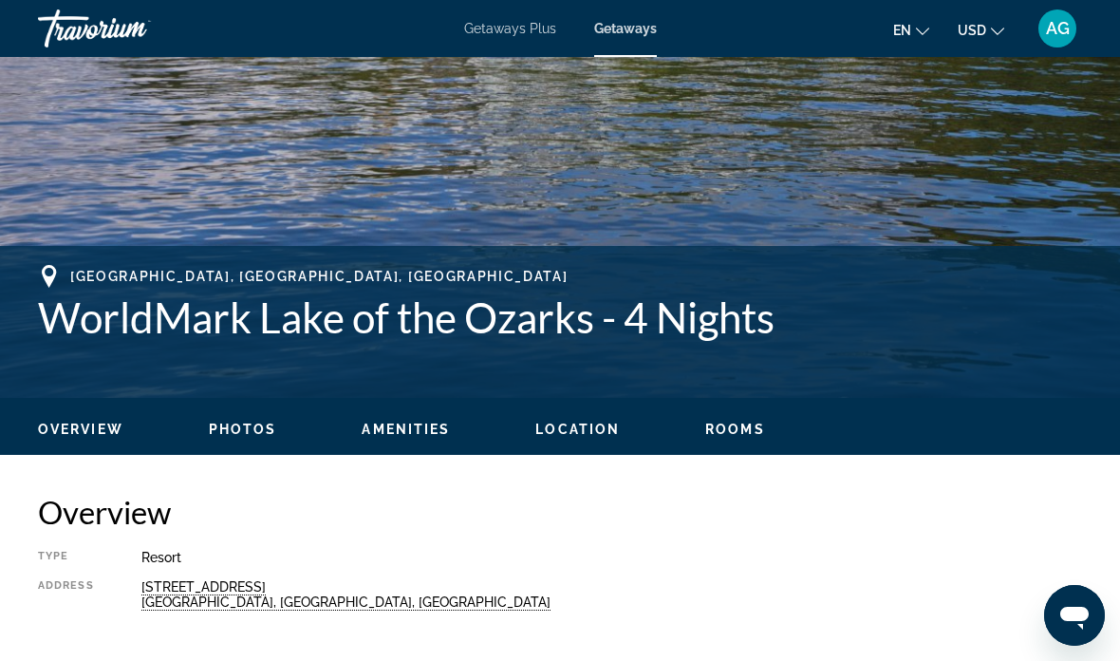
click at [240, 425] on span "Photos" at bounding box center [243, 429] width 68 height 15
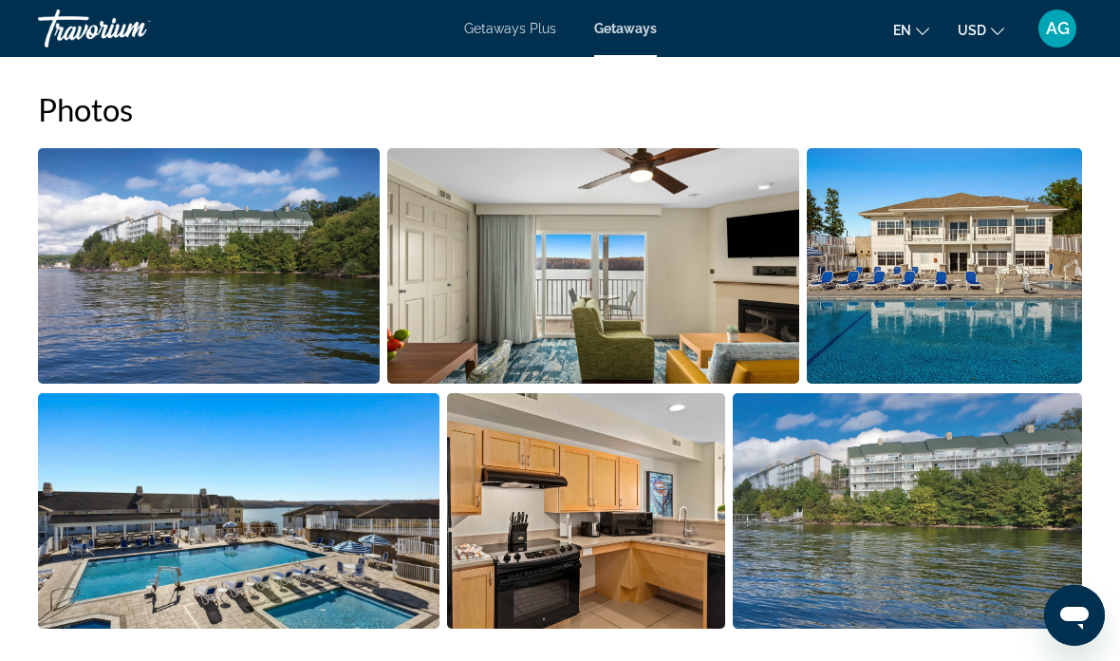
scroll to position [1162, 0]
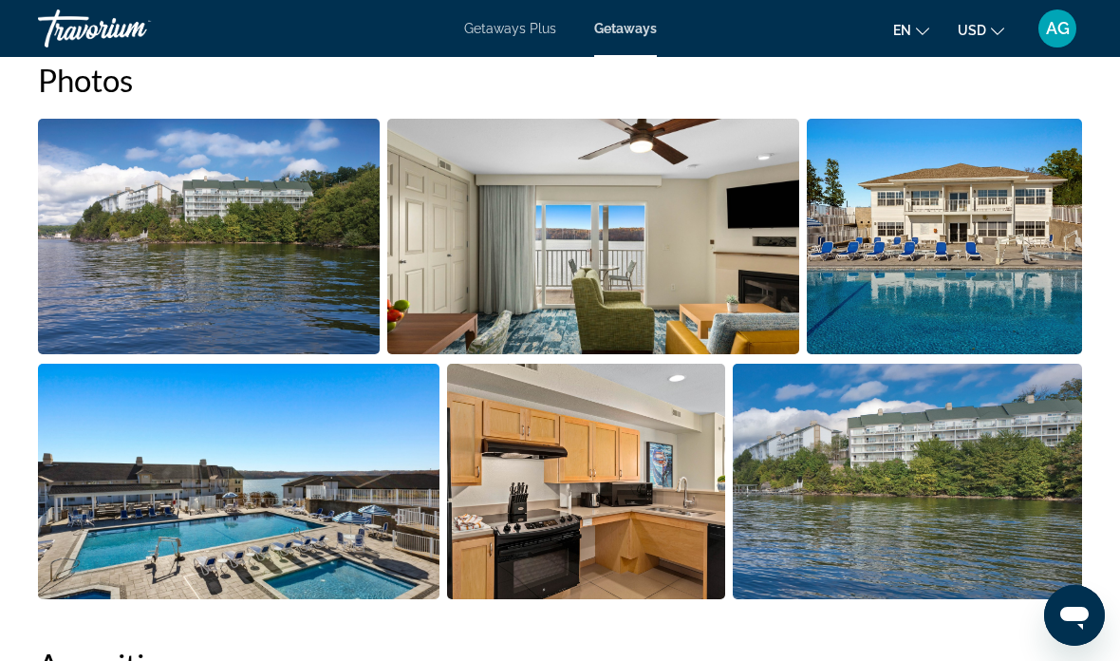
click at [672, 272] on img "Open full-screen image slider" at bounding box center [593, 236] width 413 height 235
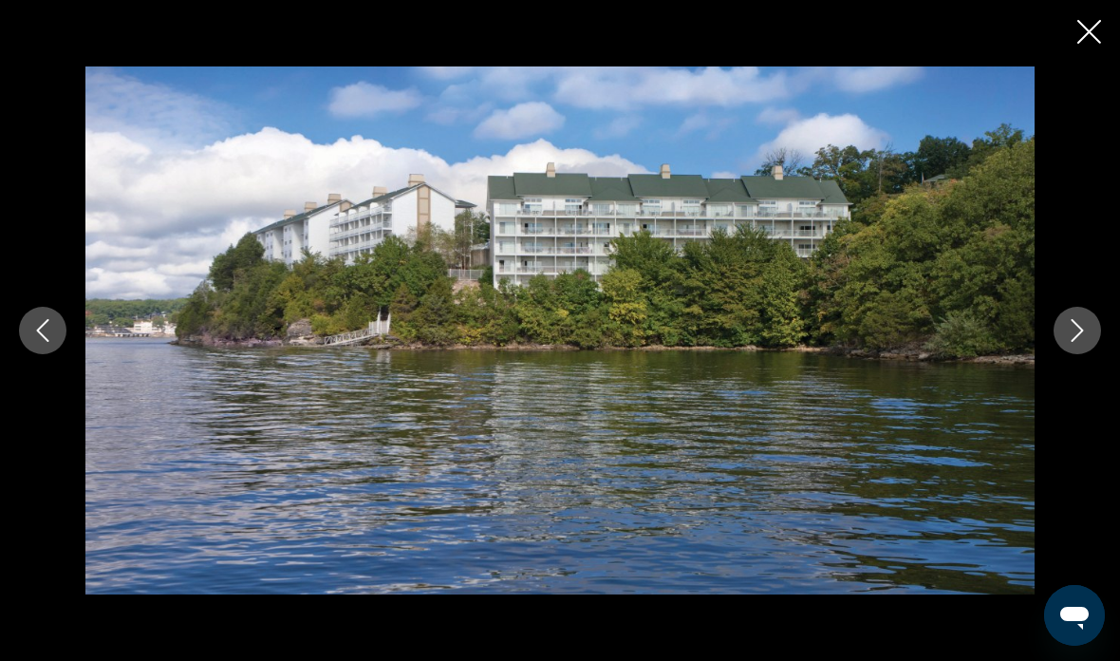
click at [1083, 327] on icon "Next image" at bounding box center [1077, 330] width 23 height 23
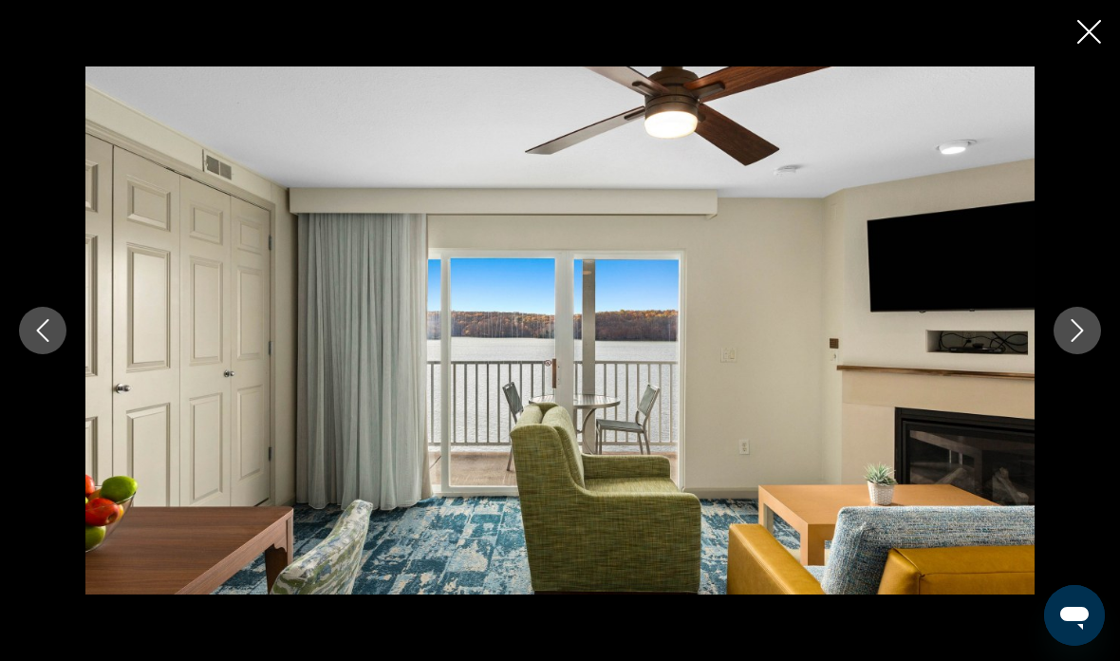
click at [1083, 331] on icon "Next image" at bounding box center [1077, 330] width 23 height 23
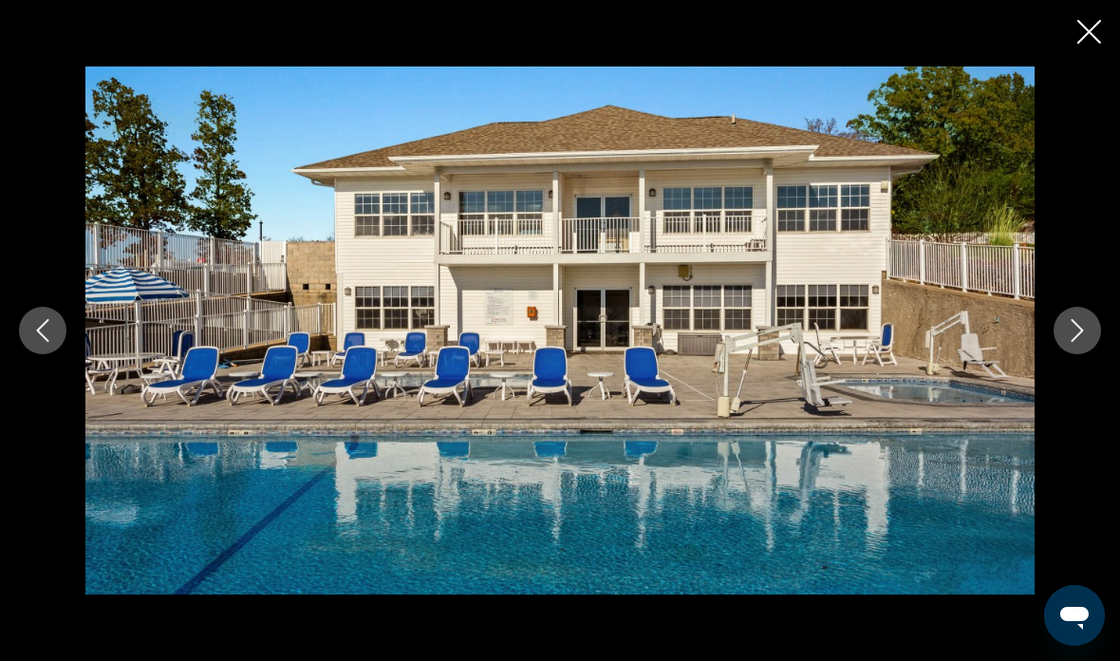
click at [54, 317] on button "Previous image" at bounding box center [42, 330] width 47 height 47
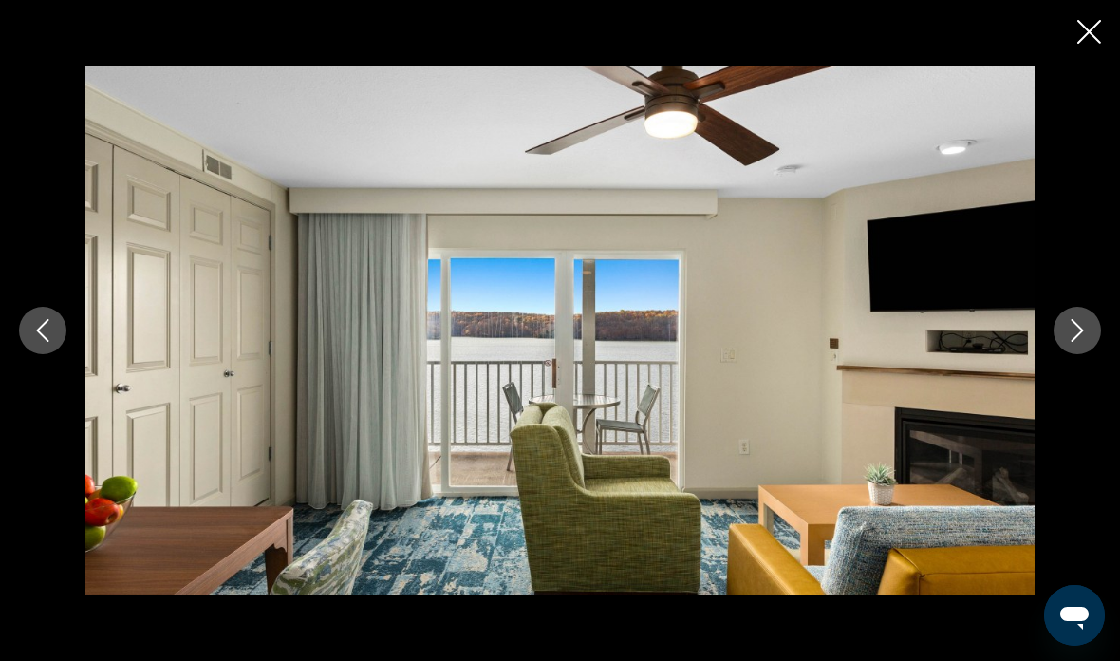
click at [75, 325] on div "prev next" at bounding box center [560, 330] width 1120 height 529
click at [66, 310] on div "prev next" at bounding box center [560, 330] width 1120 height 529
click at [64, 328] on button "Previous image" at bounding box center [42, 330] width 47 height 47
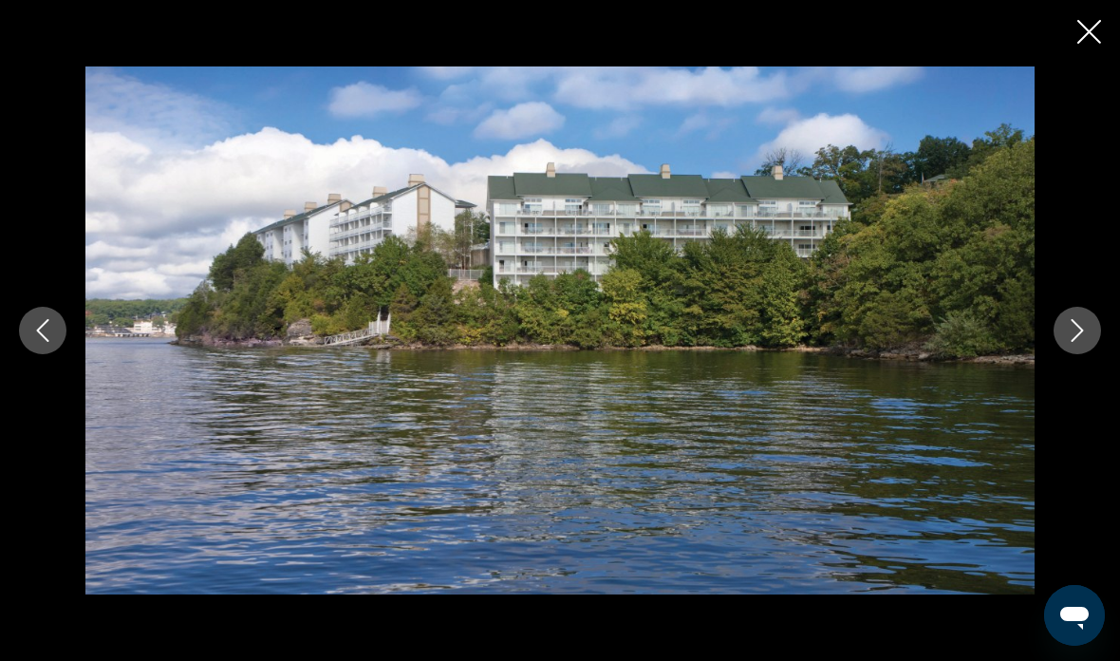
click at [48, 329] on icon "Previous image" at bounding box center [42, 330] width 23 height 23
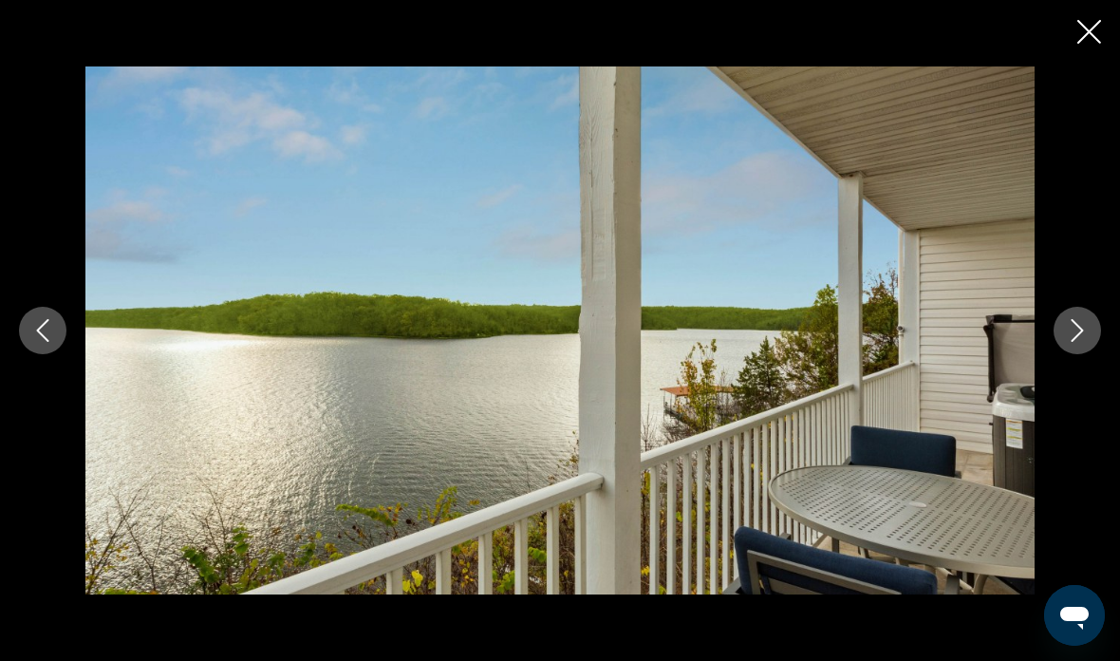
click at [58, 331] on button "Previous image" at bounding box center [42, 330] width 47 height 47
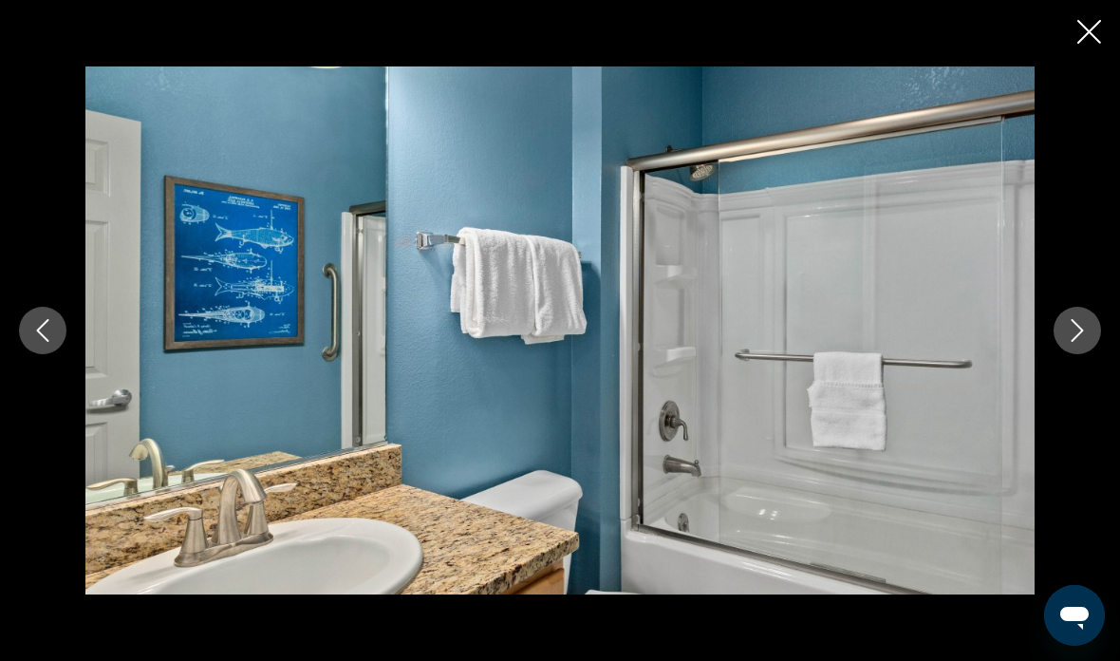
click at [51, 324] on icon "Previous image" at bounding box center [42, 330] width 23 height 23
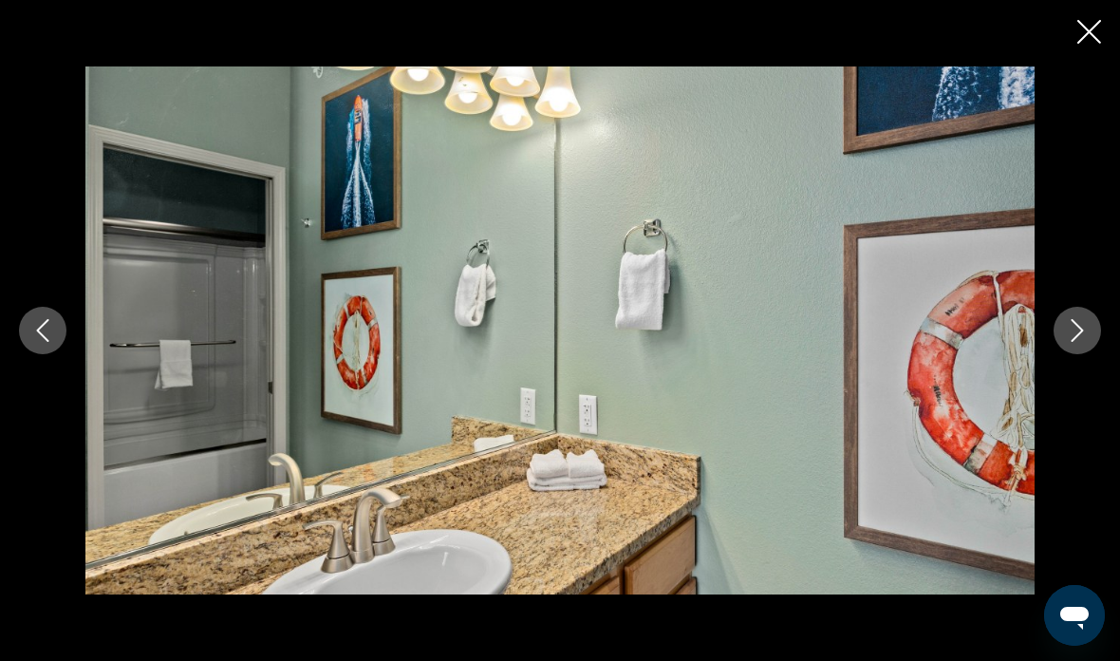
click at [49, 326] on icon "Previous image" at bounding box center [42, 330] width 23 height 23
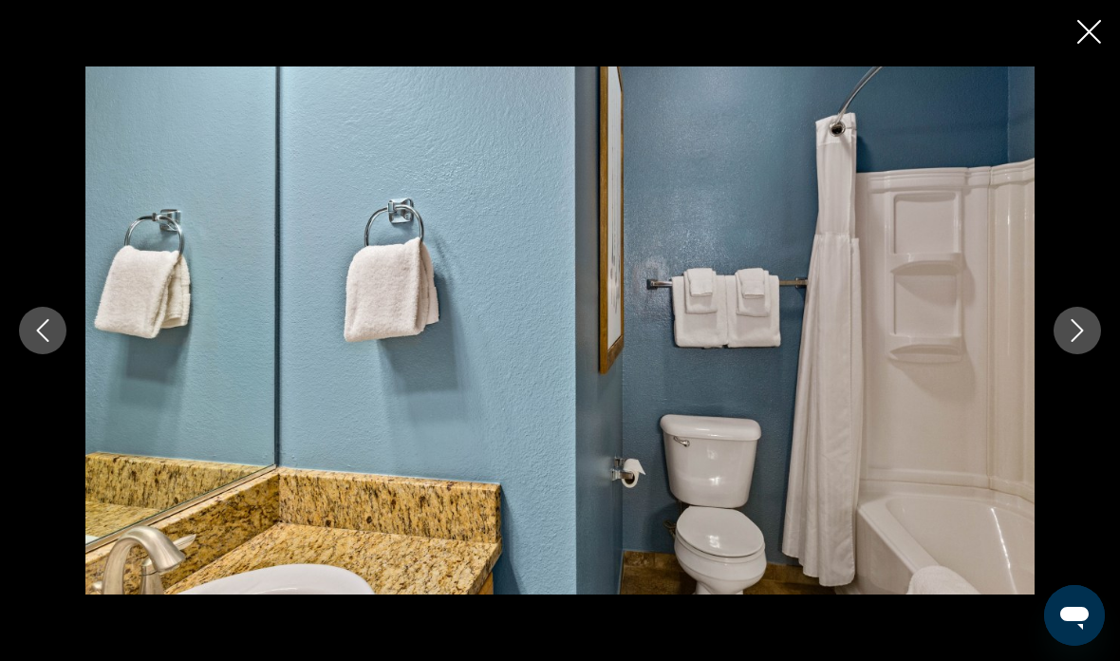
click at [52, 318] on button "Previous image" at bounding box center [42, 330] width 47 height 47
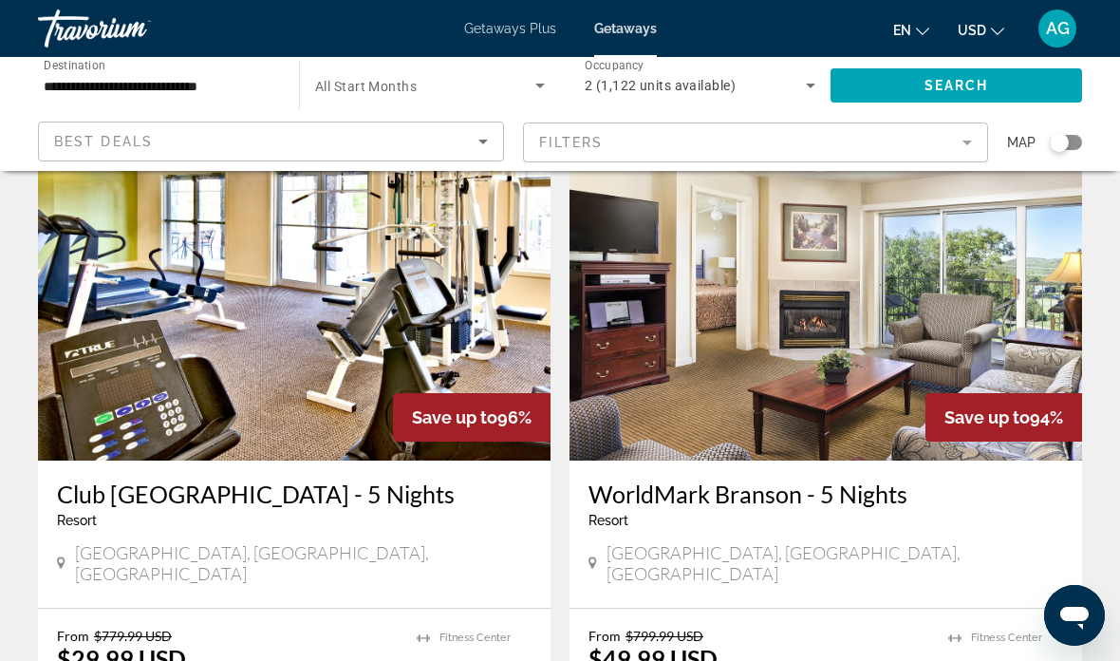
scroll to position [2894, 0]
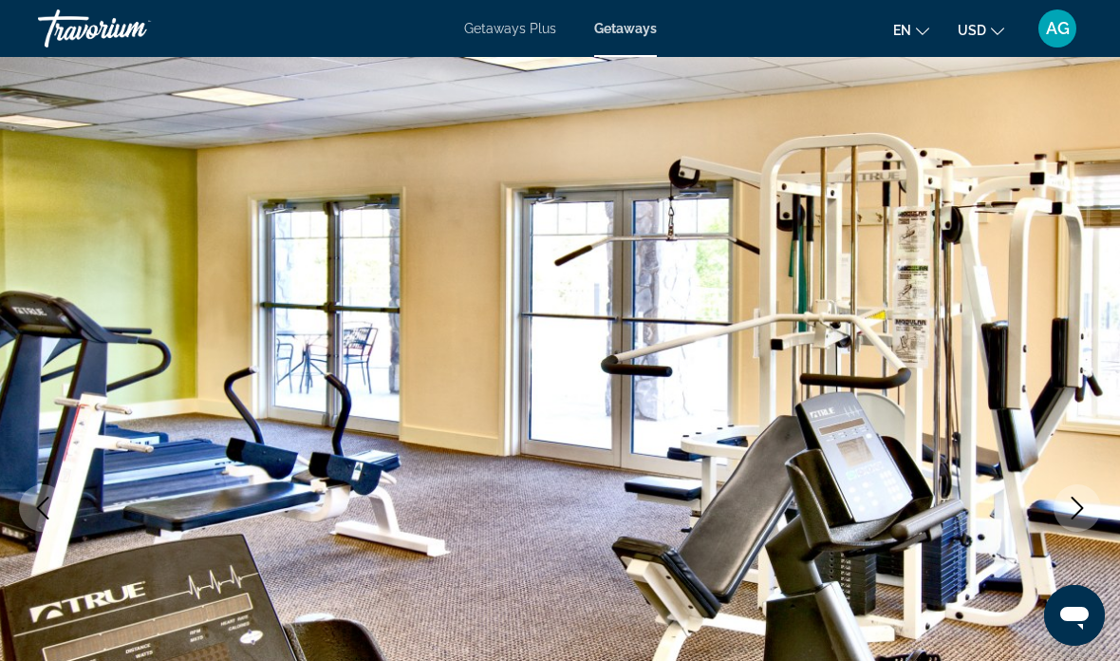
click at [1068, 292] on img "Main content" at bounding box center [560, 508] width 1120 height 902
click at [1093, 491] on button "Next image" at bounding box center [1077, 507] width 47 height 47
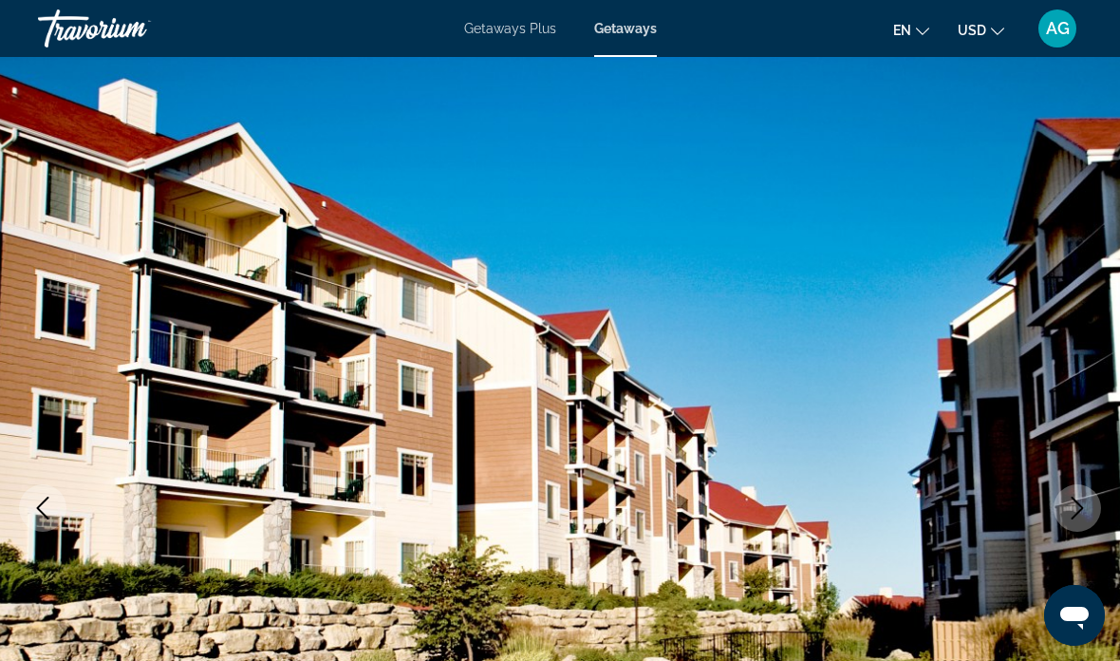
click at [1089, 507] on button "Next image" at bounding box center [1077, 507] width 47 height 47
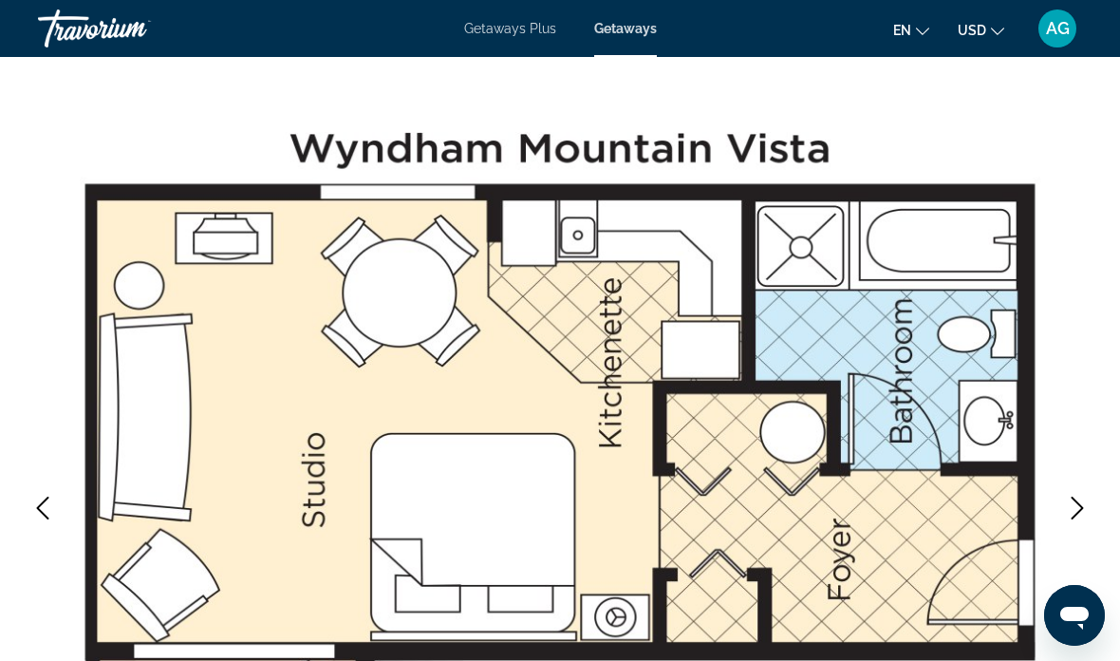
click at [1091, 507] on button "Next image" at bounding box center [1077, 507] width 47 height 47
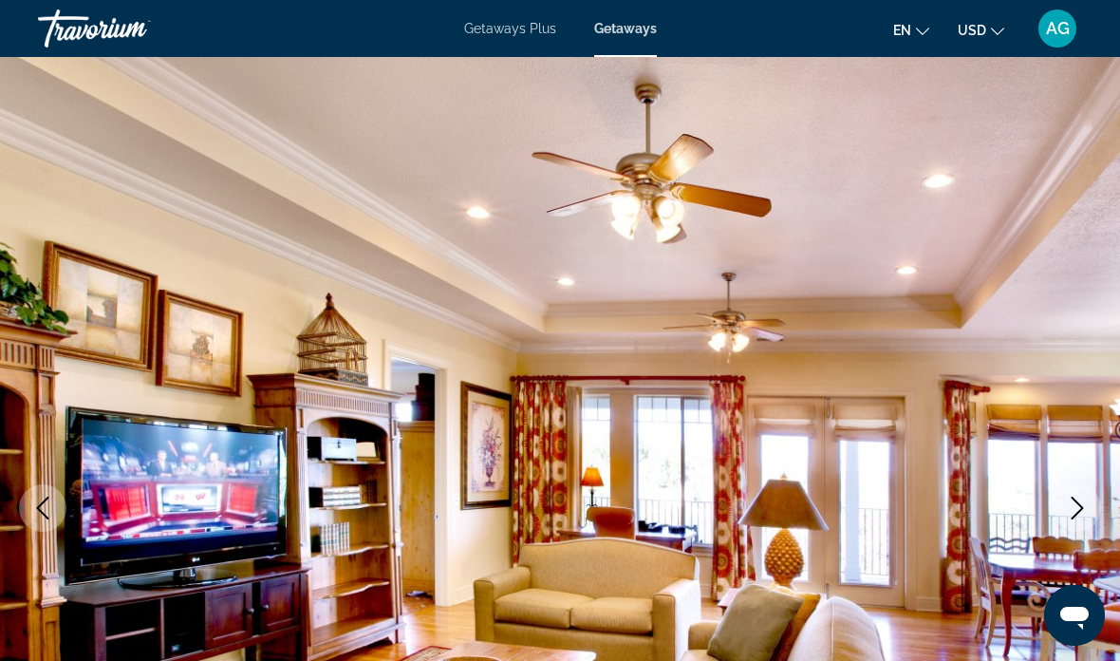
click at [1090, 508] on button "Next image" at bounding box center [1077, 507] width 47 height 47
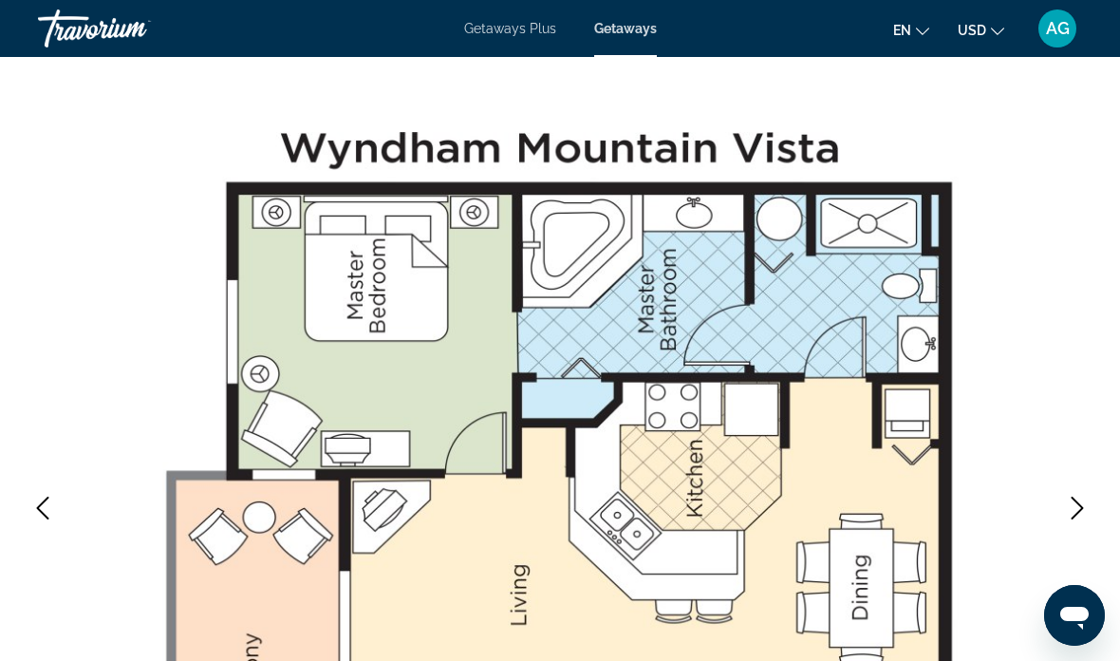
click at [1086, 508] on icon "Next image" at bounding box center [1077, 508] width 23 height 23
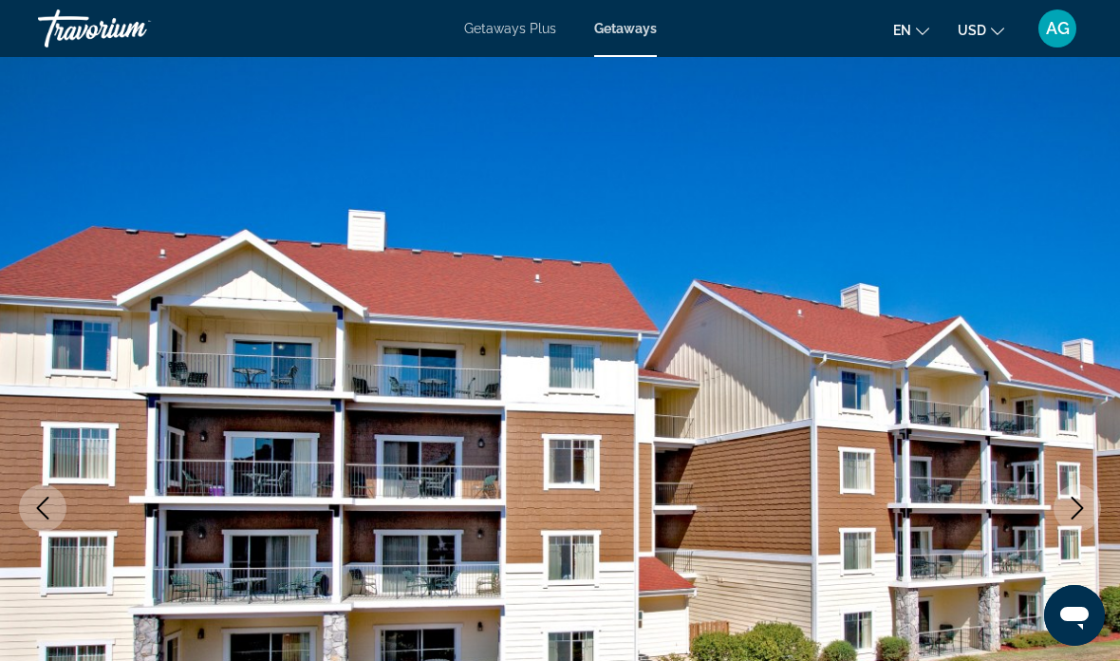
click at [1088, 505] on icon "Next image" at bounding box center [1077, 508] width 23 height 23
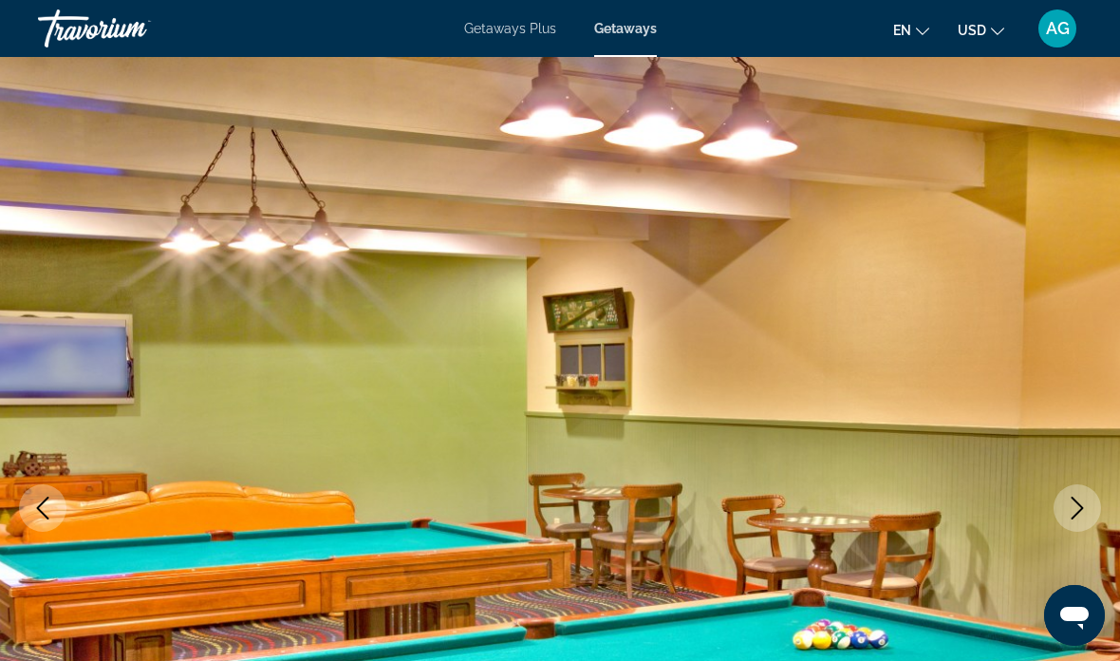
click at [1082, 517] on icon "Next image" at bounding box center [1077, 508] width 23 height 23
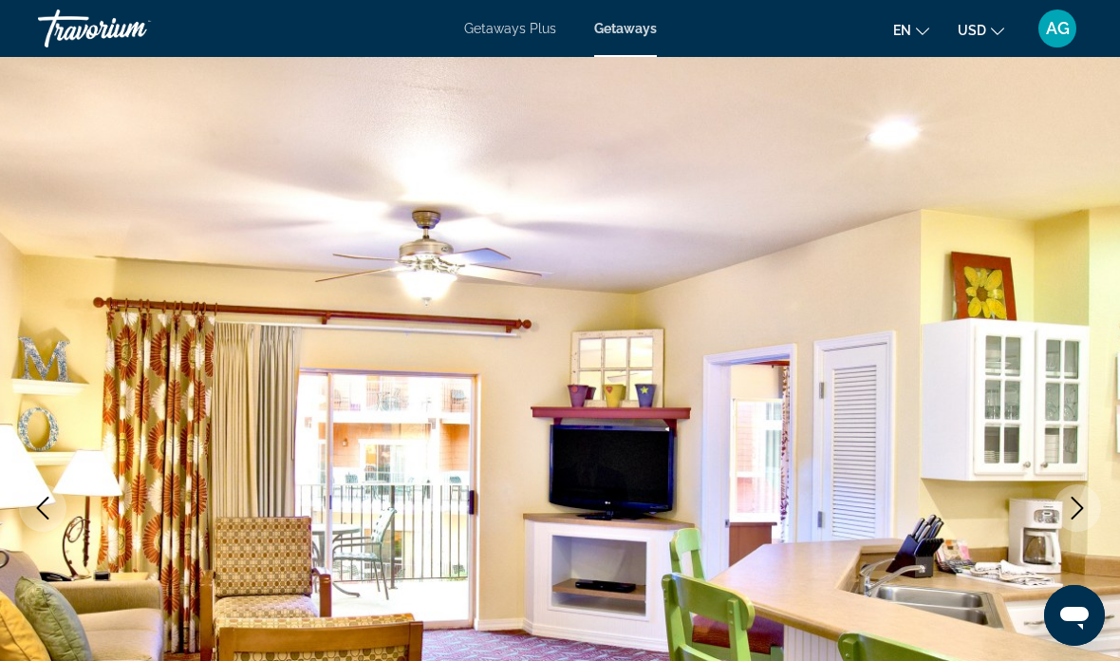
click at [1084, 509] on icon "Next image" at bounding box center [1077, 508] width 23 height 23
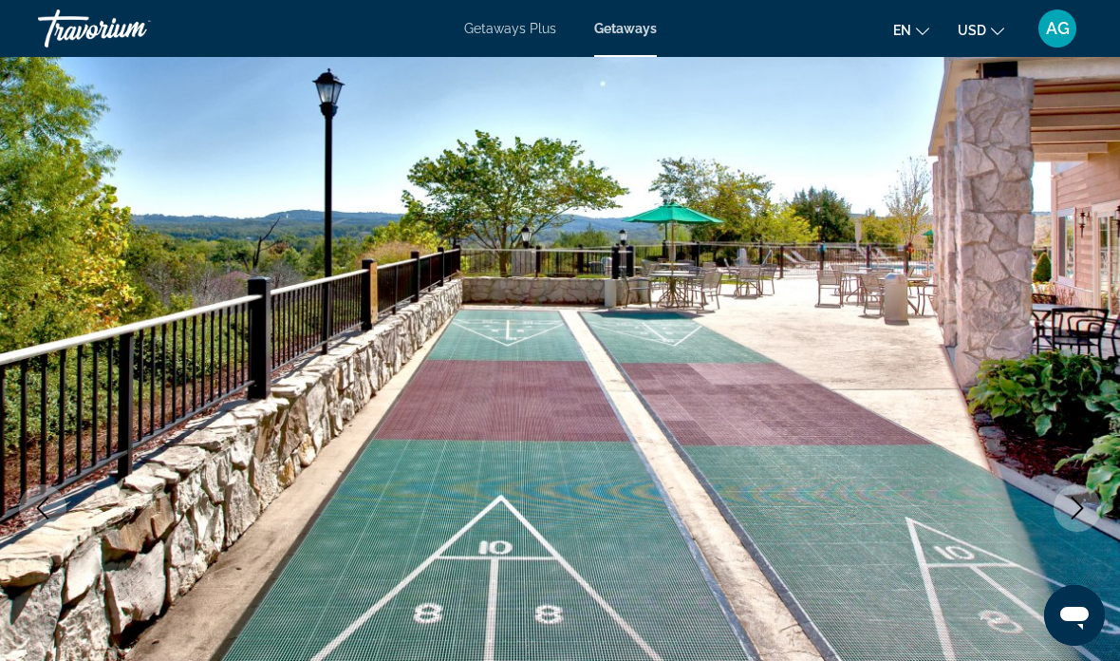
click at [1093, 505] on button "Next image" at bounding box center [1077, 507] width 47 height 47
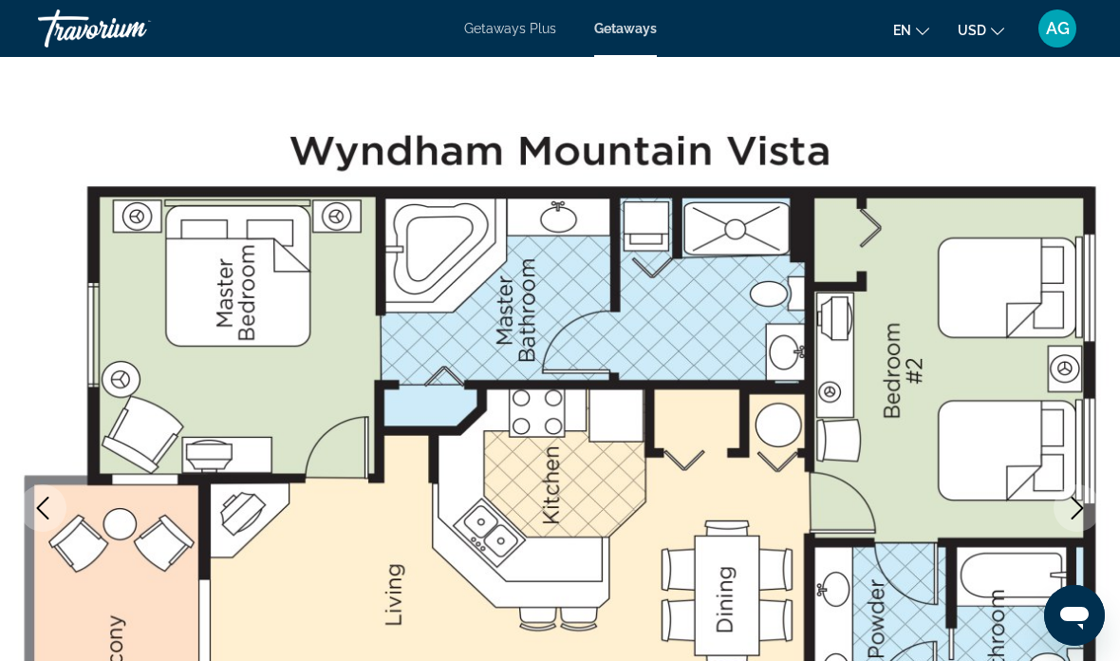
click at [1084, 506] on icon "Next image" at bounding box center [1077, 508] width 23 height 23
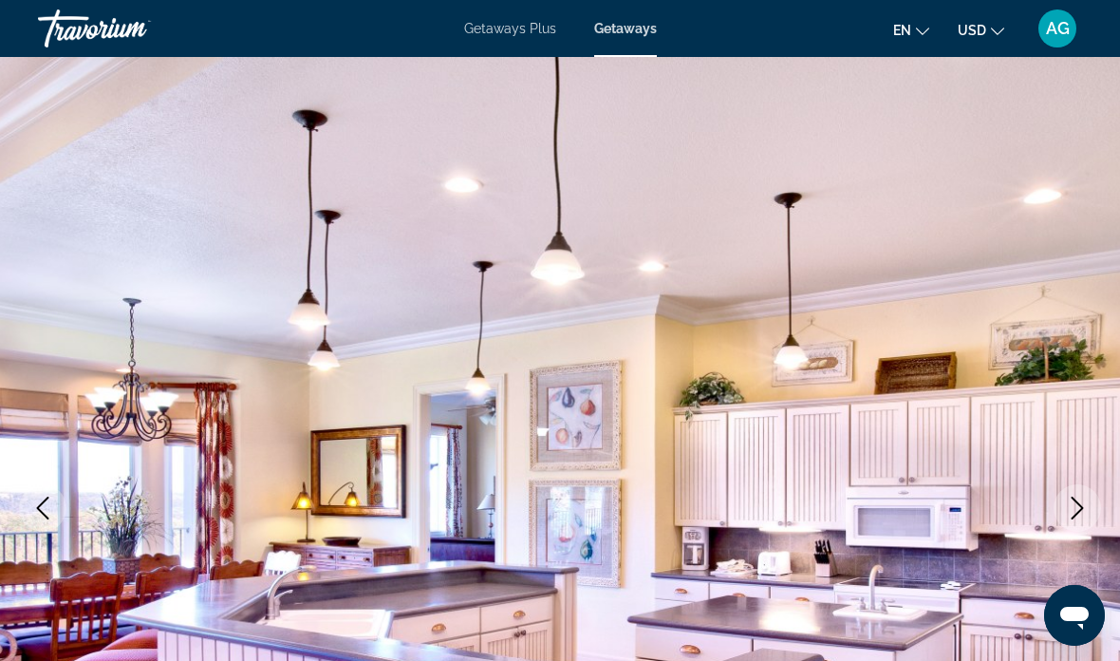
click at [1080, 517] on icon "Next image" at bounding box center [1077, 508] width 23 height 23
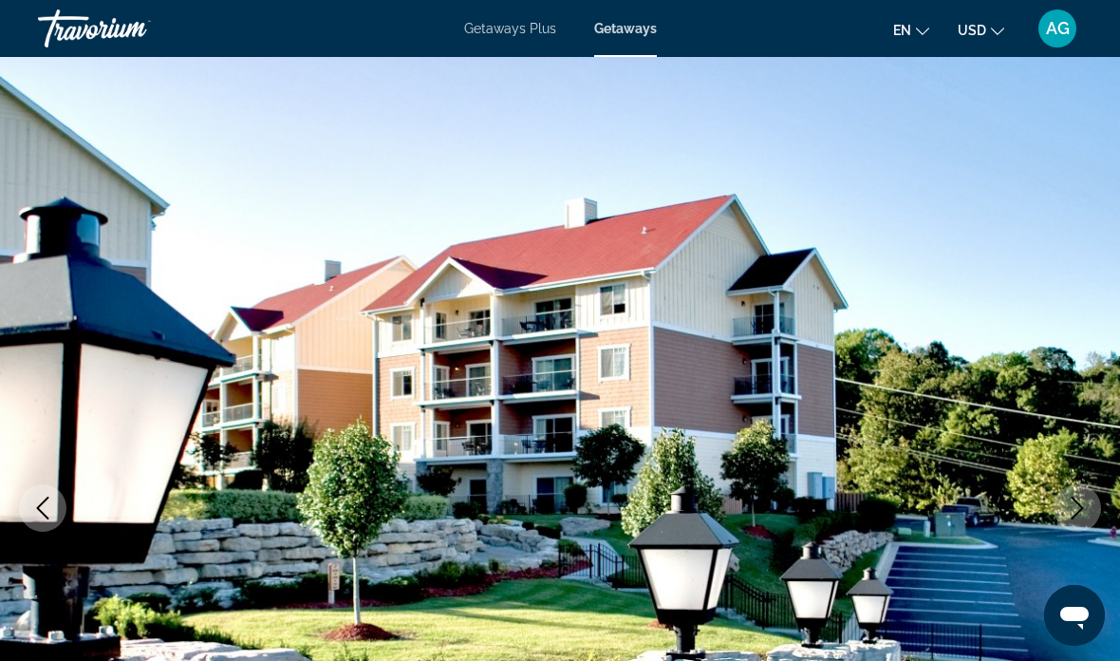
click at [1089, 498] on button "Next image" at bounding box center [1077, 507] width 47 height 47
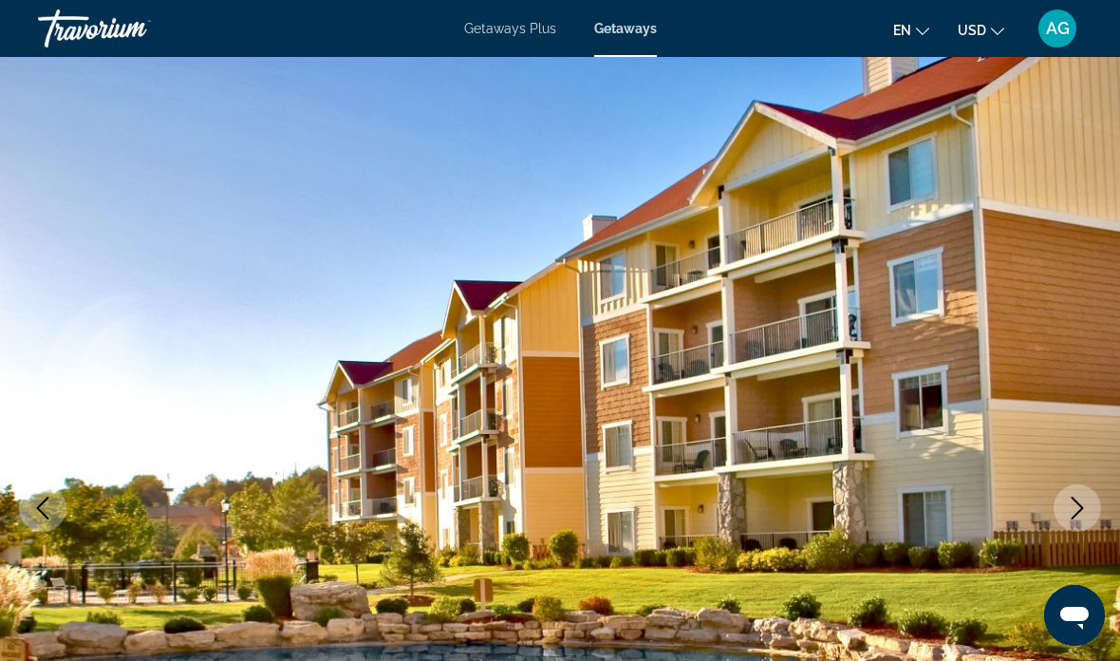
click at [1087, 513] on icon "Next image" at bounding box center [1077, 508] width 23 height 23
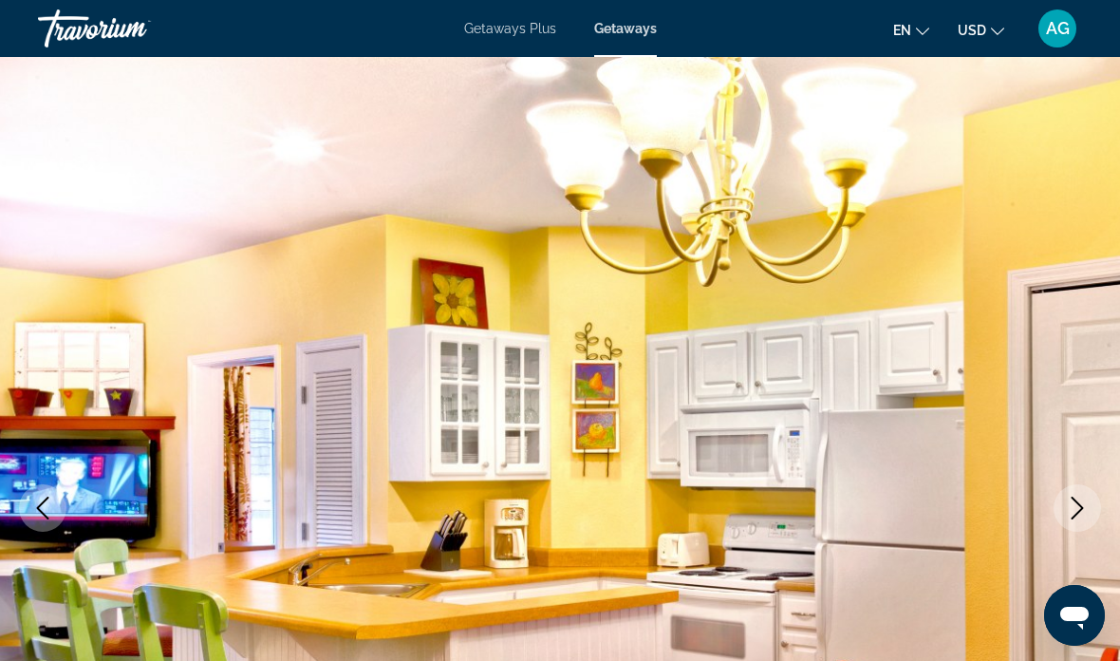
click at [1089, 512] on button "Next image" at bounding box center [1077, 507] width 47 height 47
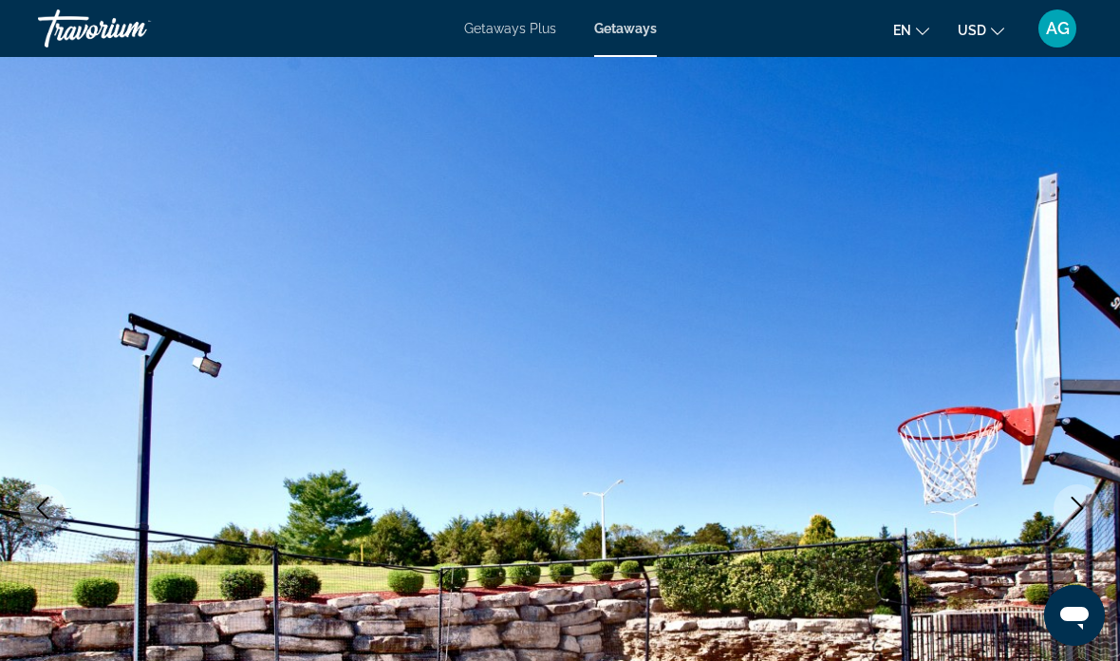
click at [1087, 507] on icon "Next image" at bounding box center [1077, 508] width 23 height 23
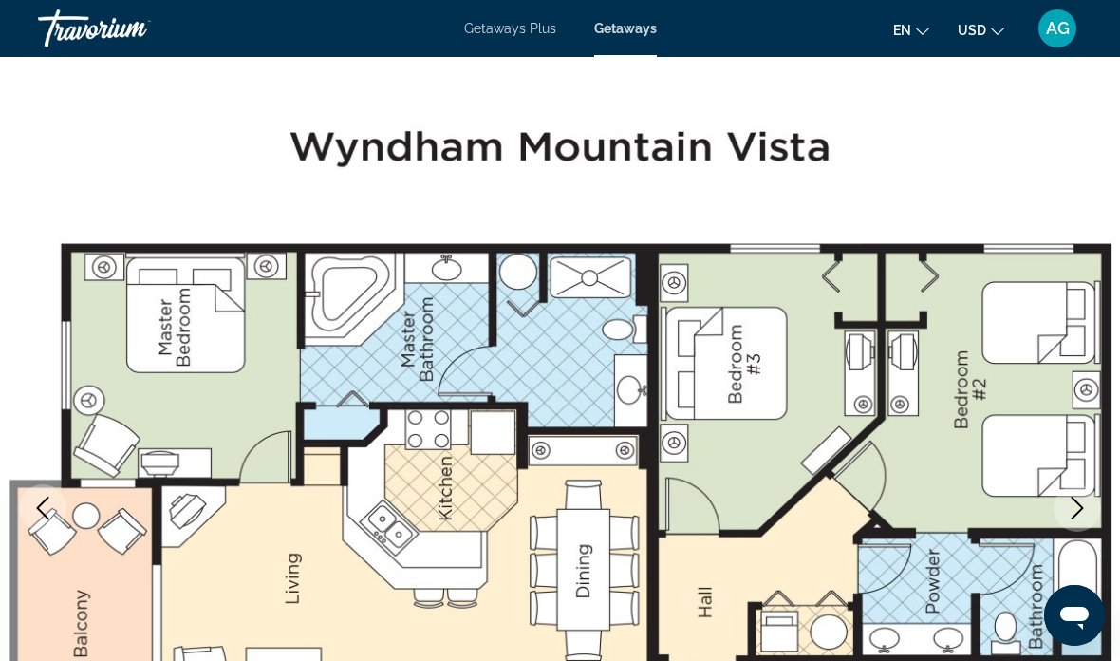
click at [1094, 504] on button "Next image" at bounding box center [1077, 507] width 47 height 47
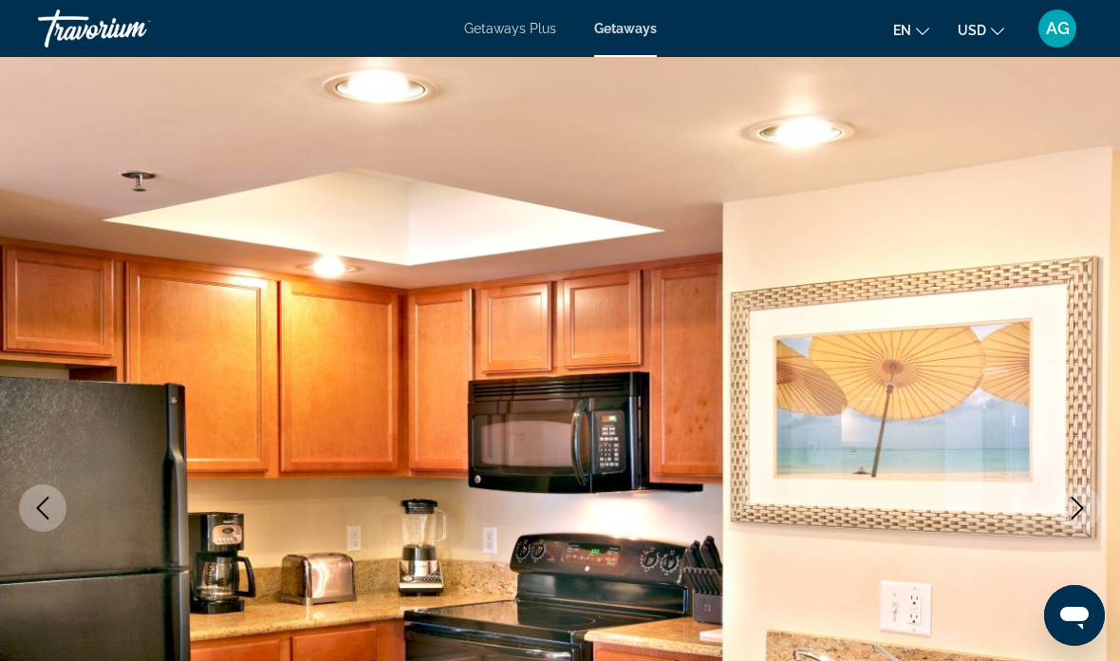
click at [1081, 509] on icon "Next image" at bounding box center [1078, 508] width 12 height 23
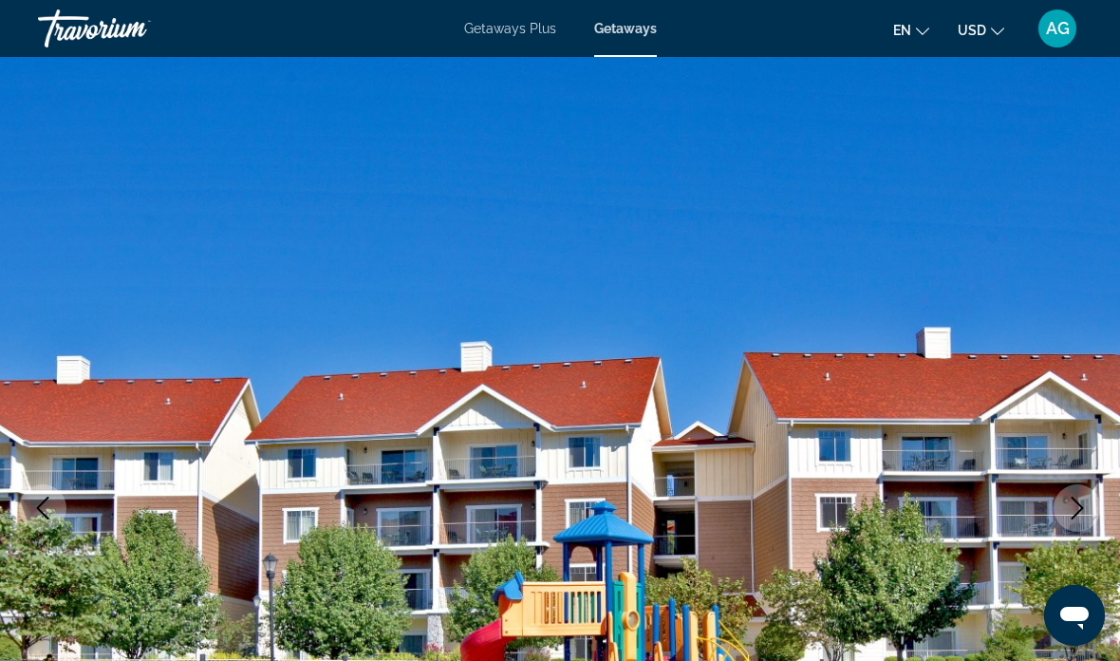
click at [1083, 506] on icon "Next image" at bounding box center [1077, 508] width 23 height 23
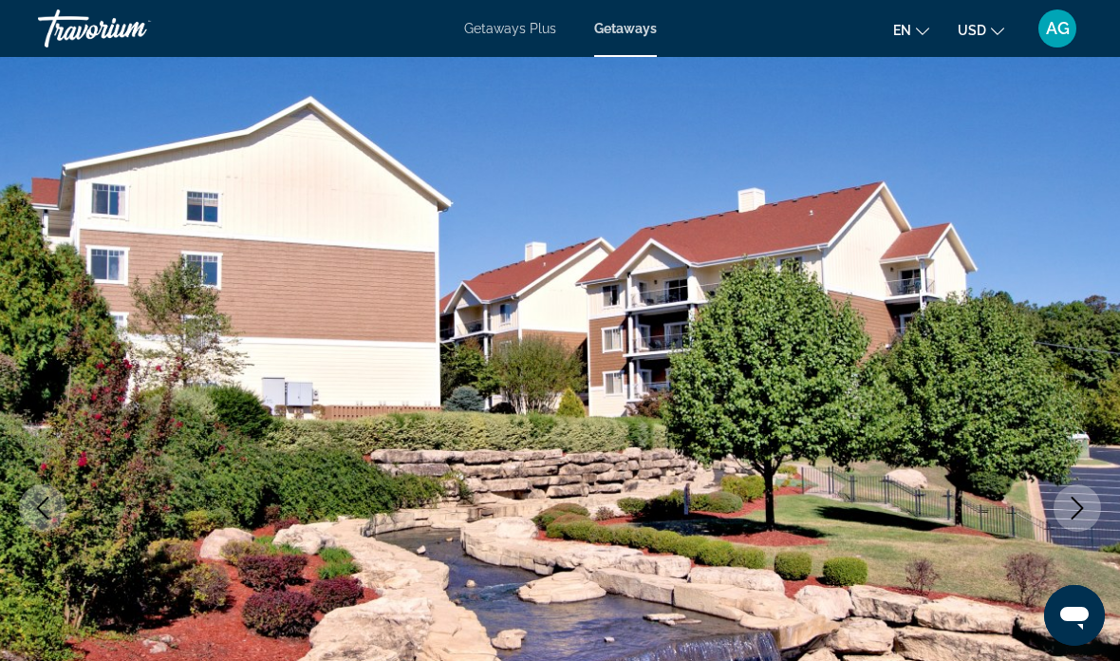
click at [1091, 504] on button "Next image" at bounding box center [1077, 507] width 47 height 47
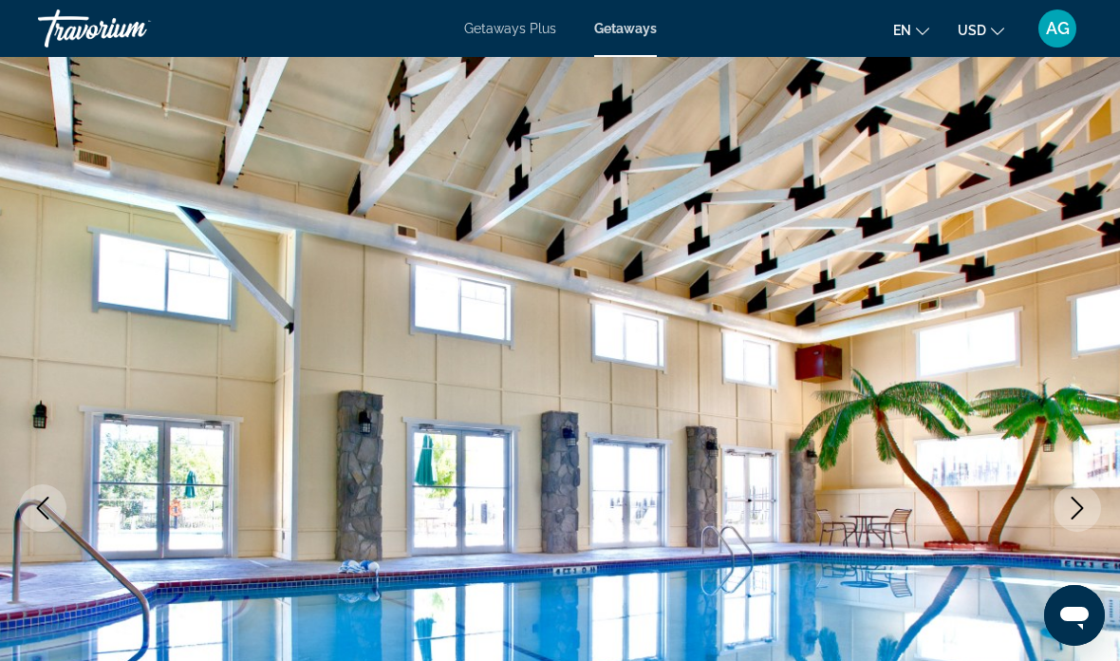
click at [1092, 505] on button "Next image" at bounding box center [1077, 507] width 47 height 47
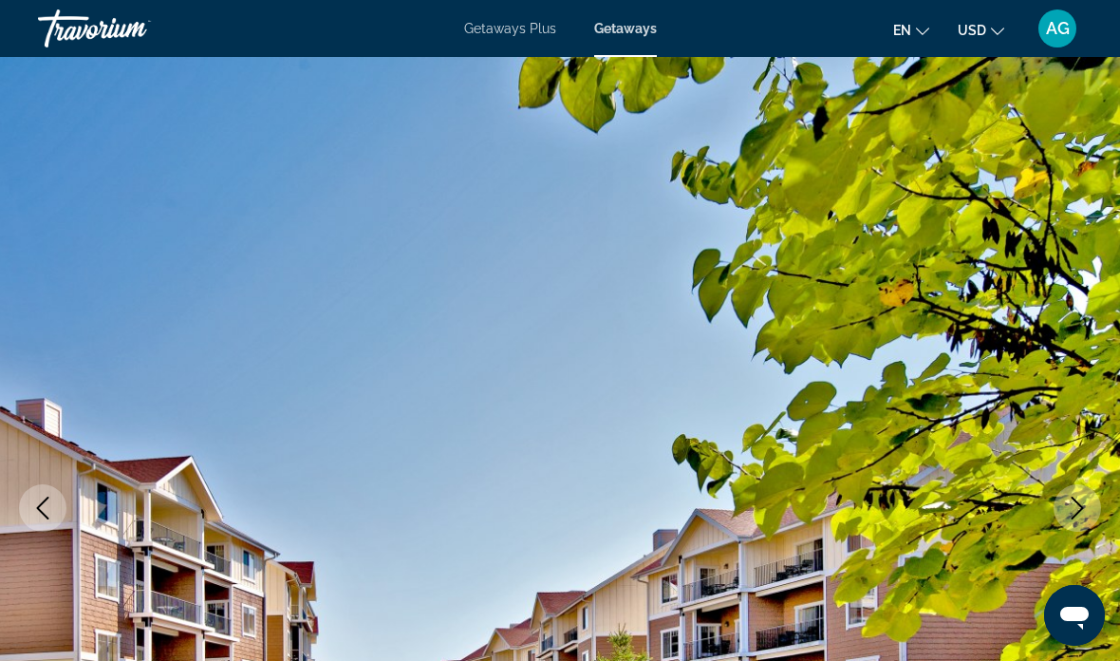
click at [1108, 390] on img "Main content" at bounding box center [560, 508] width 1120 height 902
click at [1078, 337] on img "Main content" at bounding box center [560, 508] width 1120 height 902
click at [1047, 351] on img "Main content" at bounding box center [560, 508] width 1120 height 902
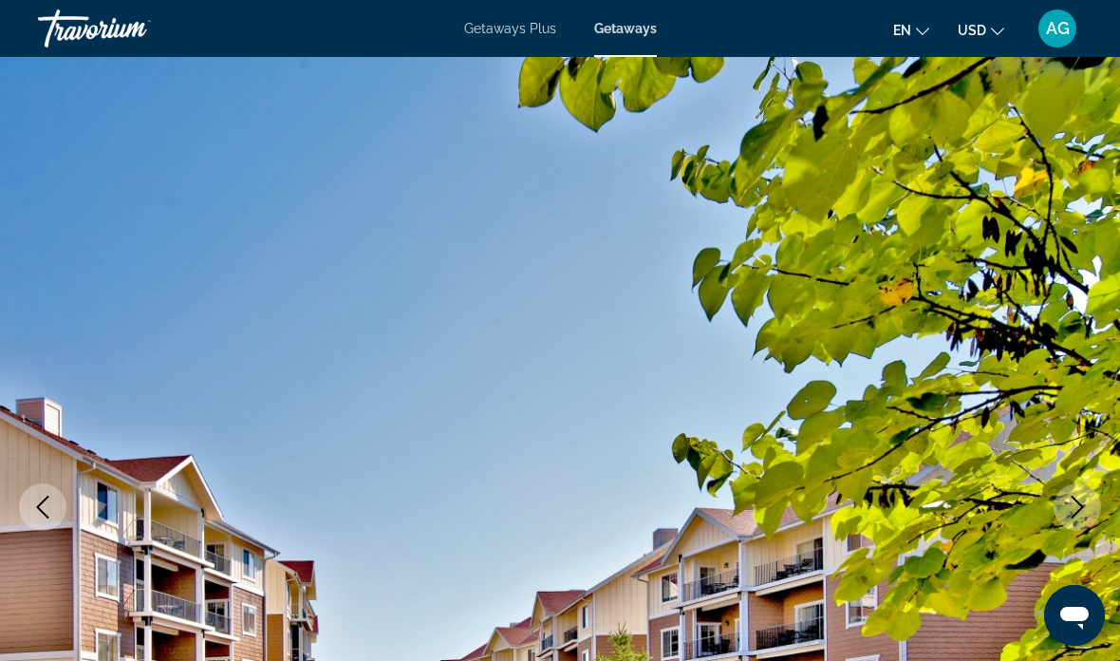
click at [1101, 320] on img "Main content" at bounding box center [560, 507] width 1120 height 902
click at [1080, 345] on img "Main content" at bounding box center [560, 507] width 1120 height 902
click at [1075, 334] on img "Main content" at bounding box center [560, 507] width 1120 height 902
click at [1096, 299] on img "Main content" at bounding box center [560, 507] width 1120 height 902
click at [1098, 509] on button "Next image" at bounding box center [1077, 506] width 47 height 47
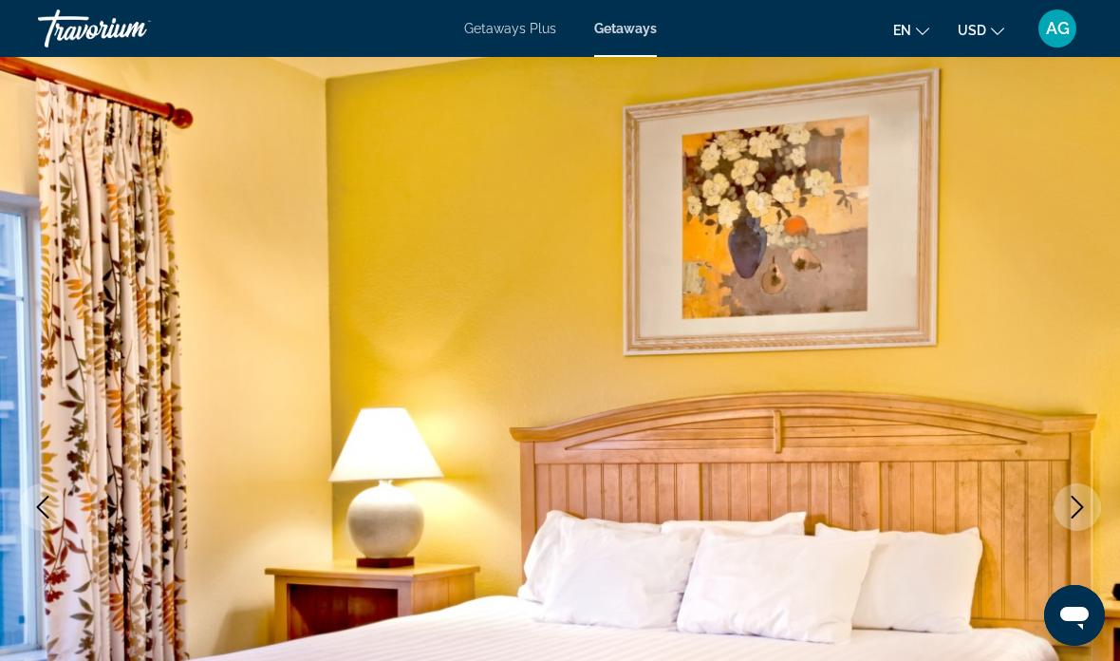
click at [1093, 493] on button "Next image" at bounding box center [1077, 506] width 47 height 47
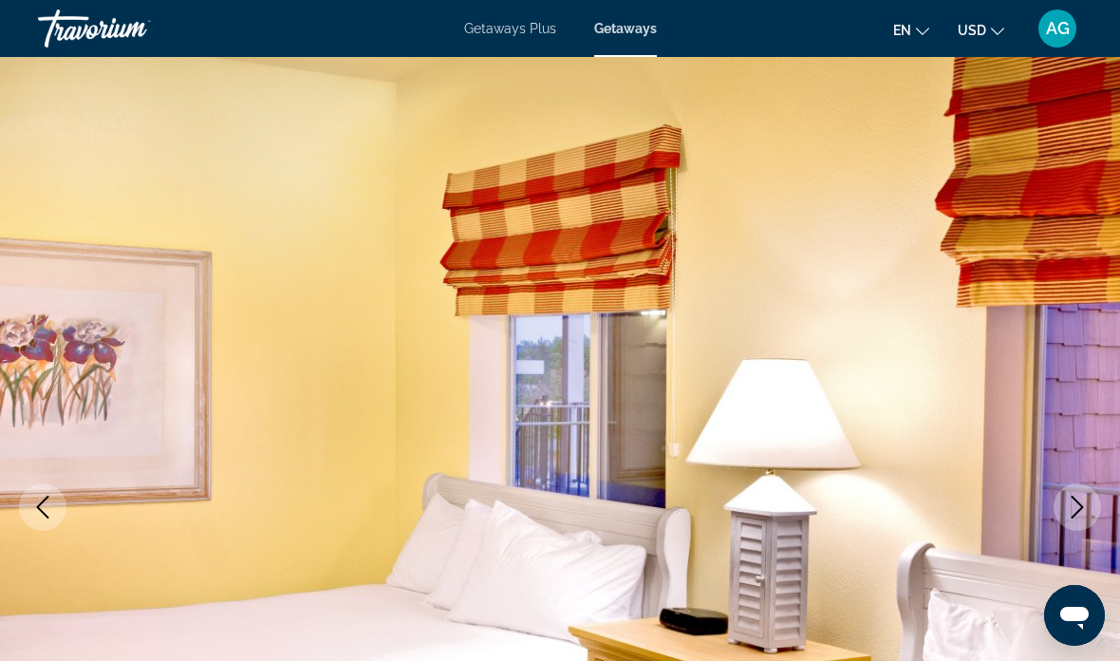
click at [1089, 499] on button "Next image" at bounding box center [1077, 506] width 47 height 47
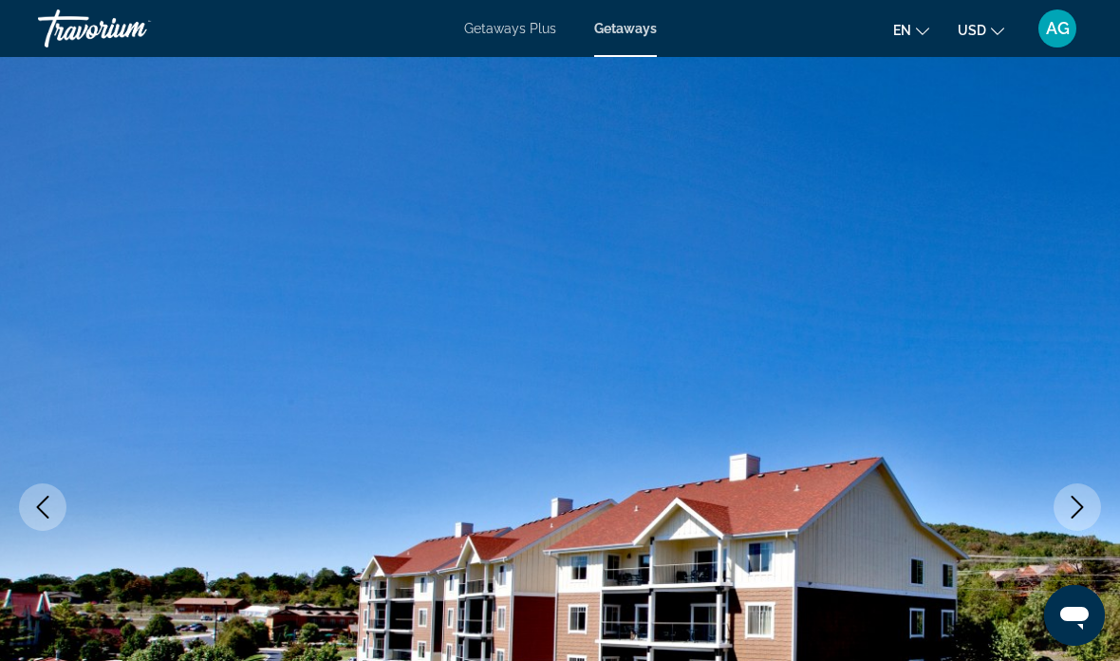
click at [1076, 493] on button "Next image" at bounding box center [1077, 506] width 47 height 47
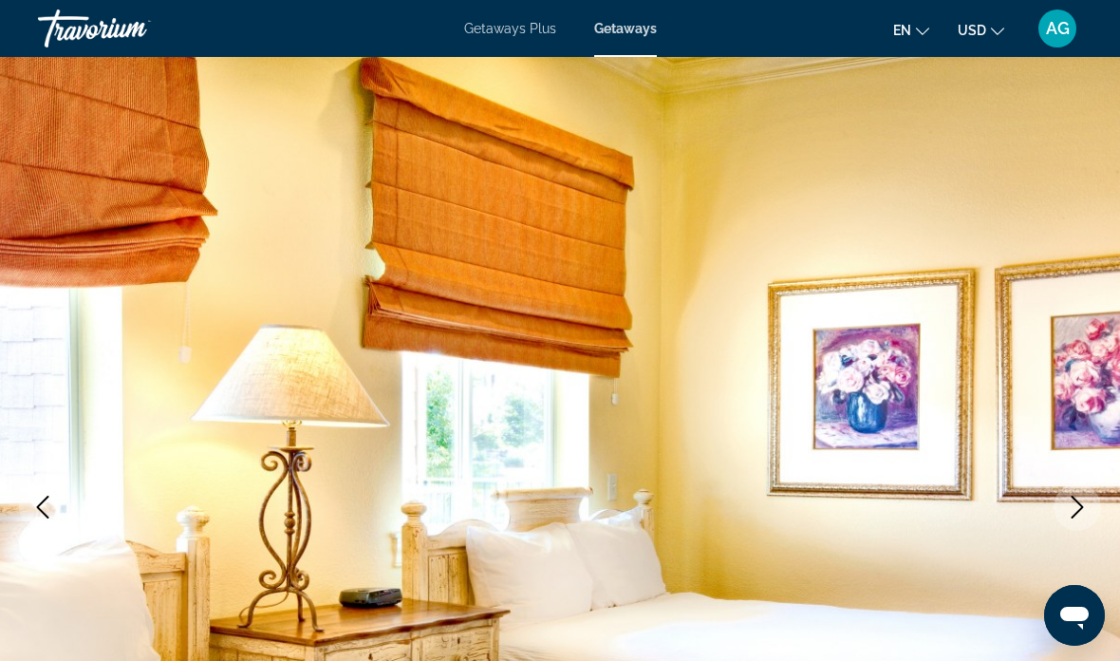
click at [1094, 504] on button "Next image" at bounding box center [1077, 506] width 47 height 47
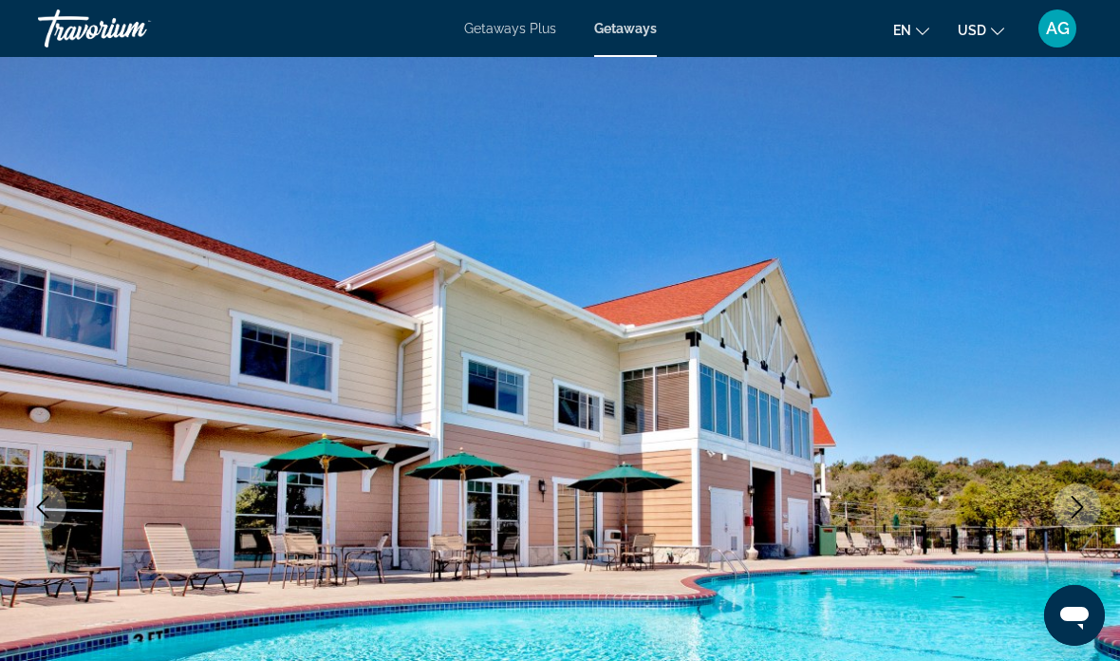
click at [1081, 502] on icon "Next image" at bounding box center [1077, 507] width 23 height 23
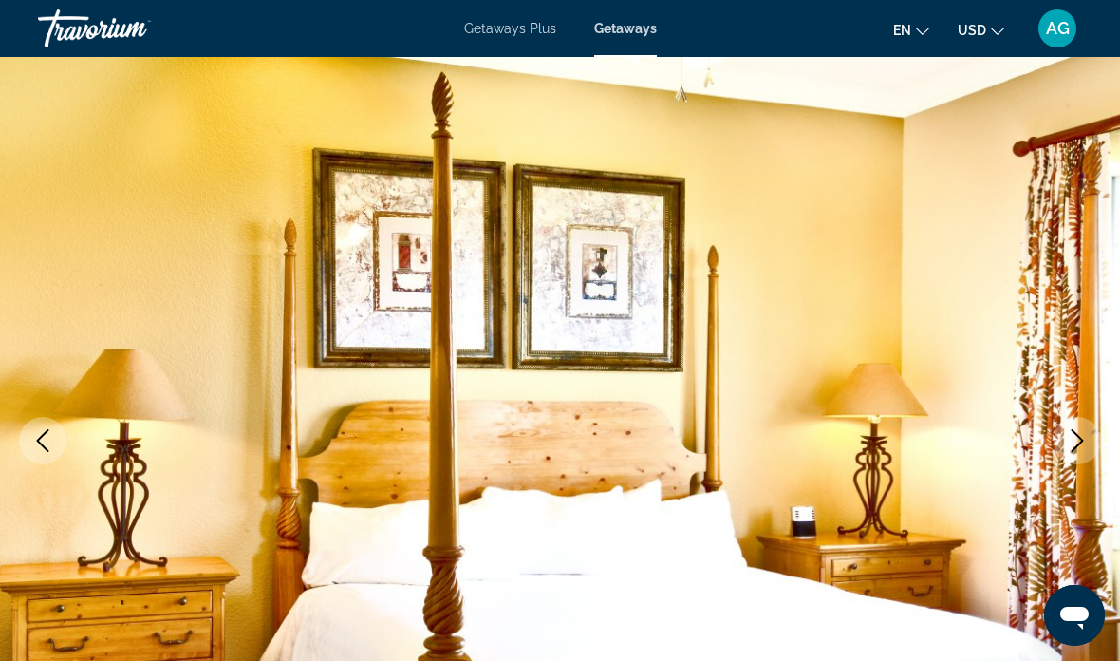
scroll to position [97, 0]
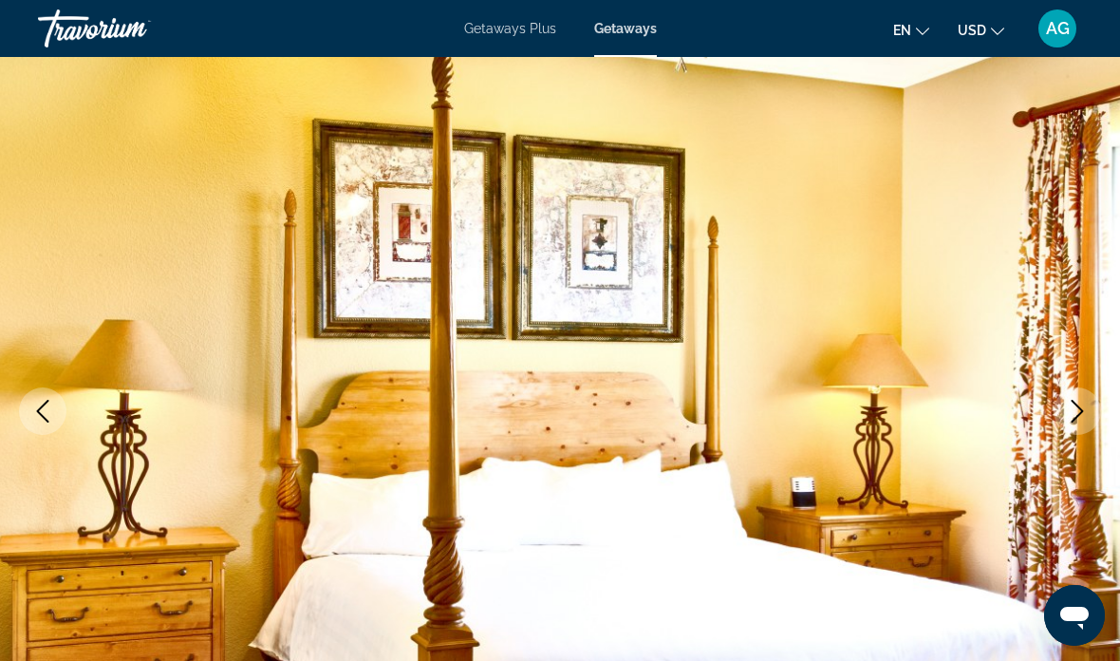
click at [1093, 423] on button "Next image" at bounding box center [1077, 410] width 47 height 47
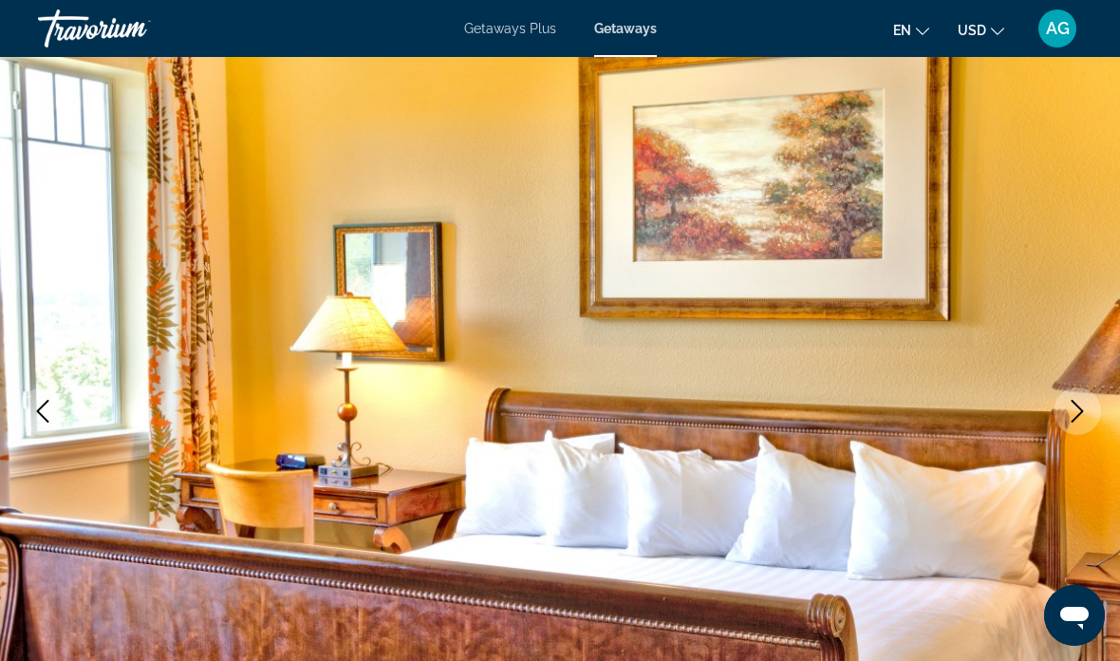
click at [1092, 410] on button "Next image" at bounding box center [1077, 410] width 47 height 47
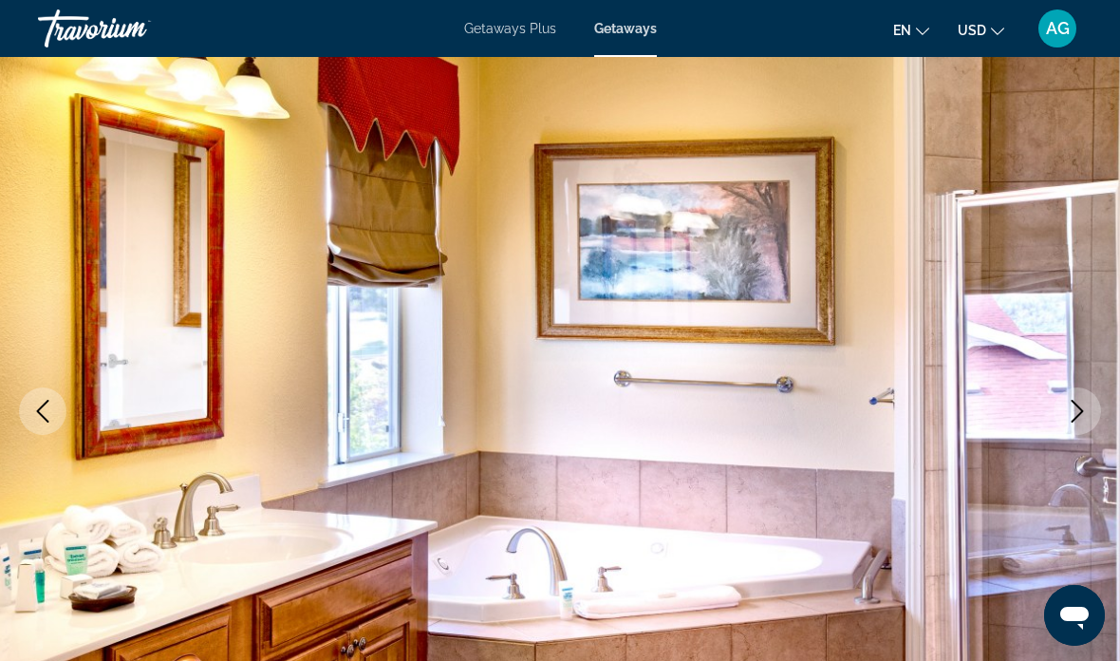
click at [1086, 405] on icon "Next image" at bounding box center [1077, 411] width 23 height 23
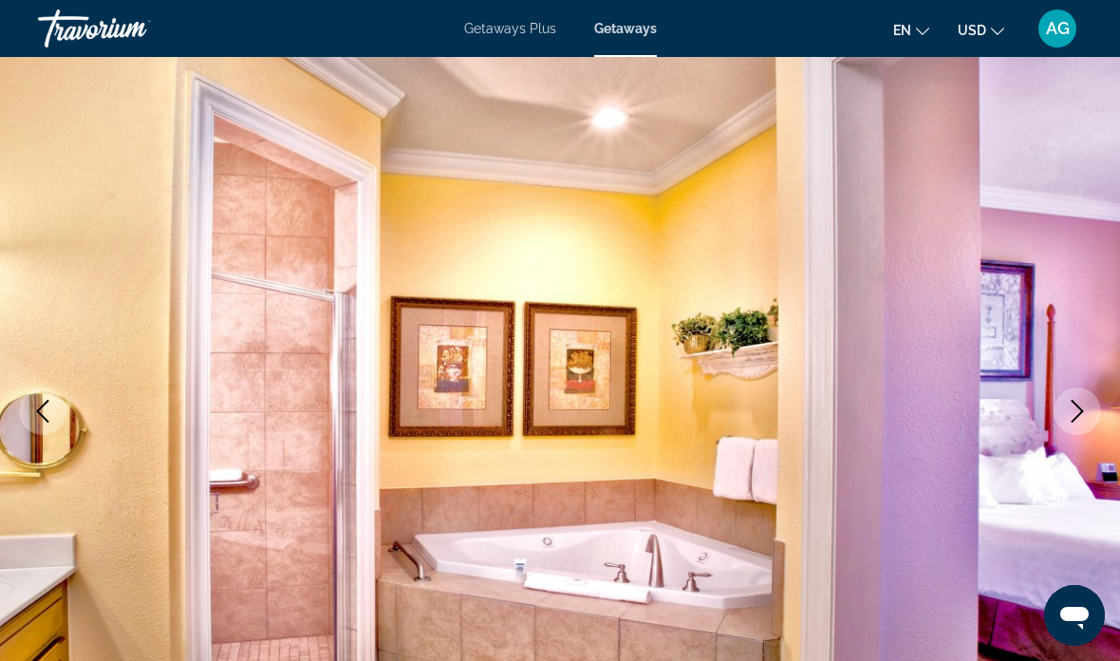
click at [1088, 415] on icon "Next image" at bounding box center [1077, 411] width 23 height 23
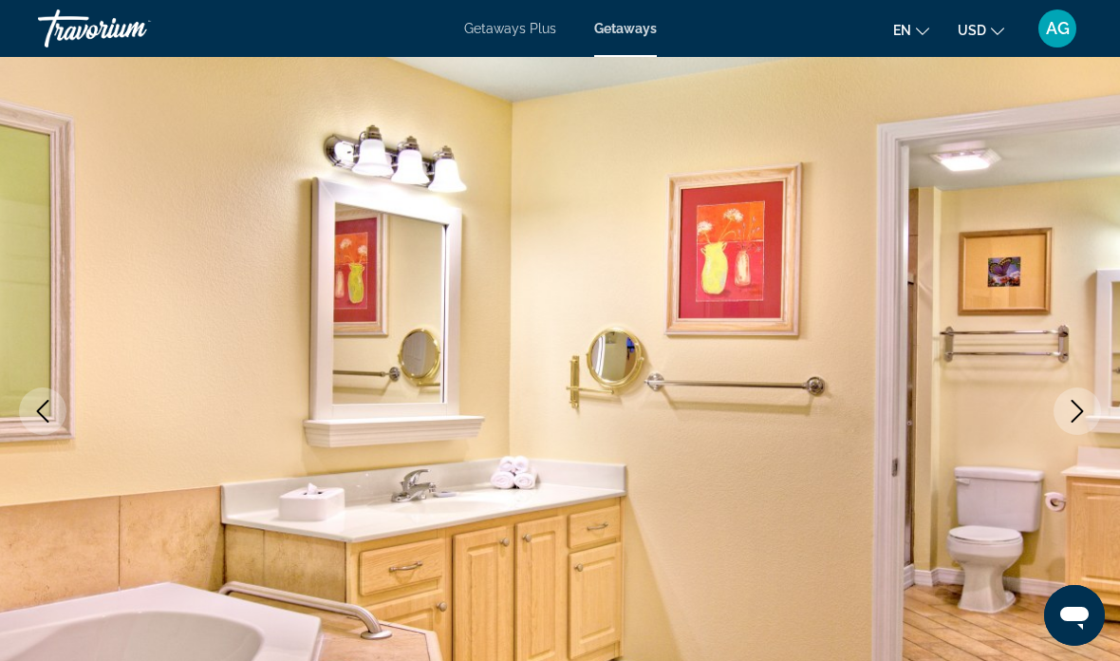
click at [1091, 404] on button "Next image" at bounding box center [1077, 410] width 47 height 47
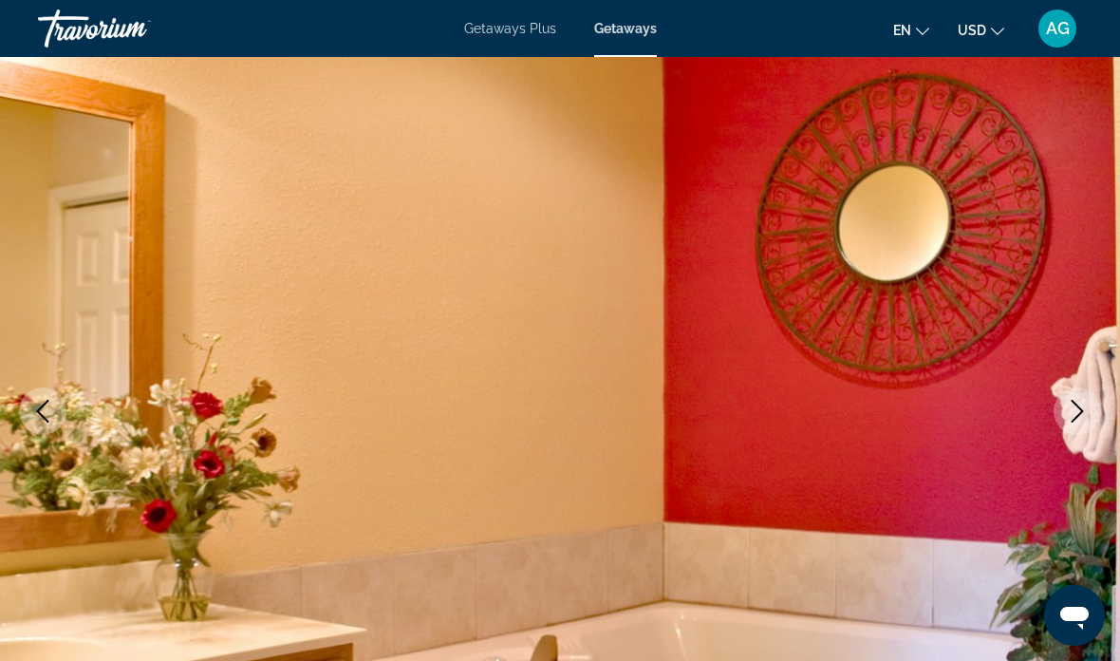
click at [1096, 414] on button "Next image" at bounding box center [1077, 410] width 47 height 47
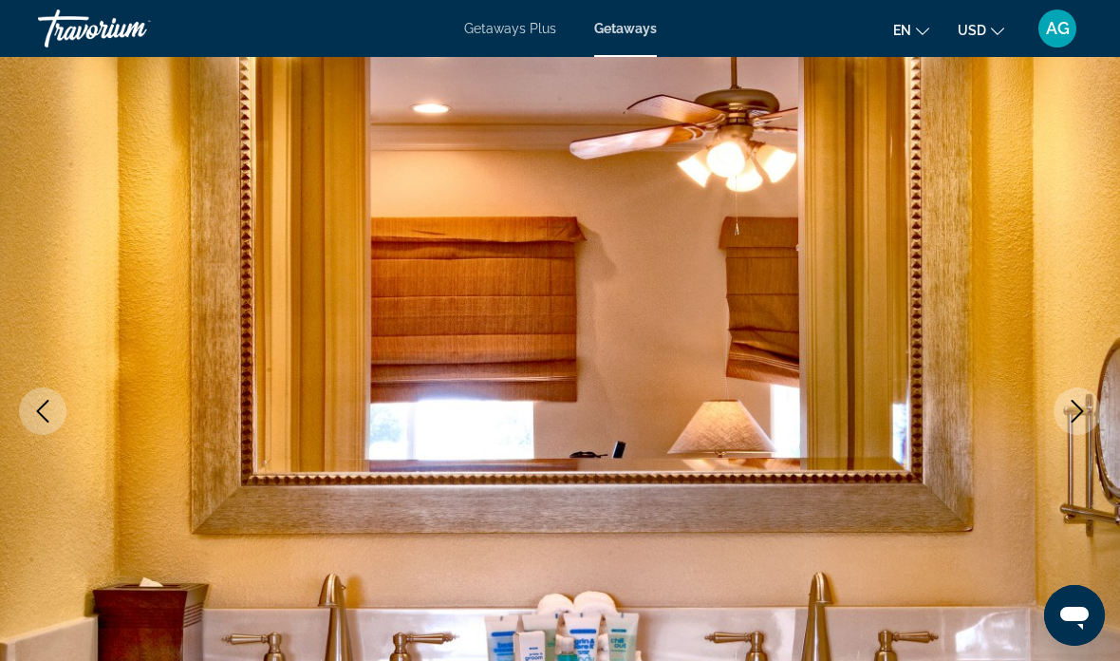
click at [1093, 404] on button "Next image" at bounding box center [1077, 410] width 47 height 47
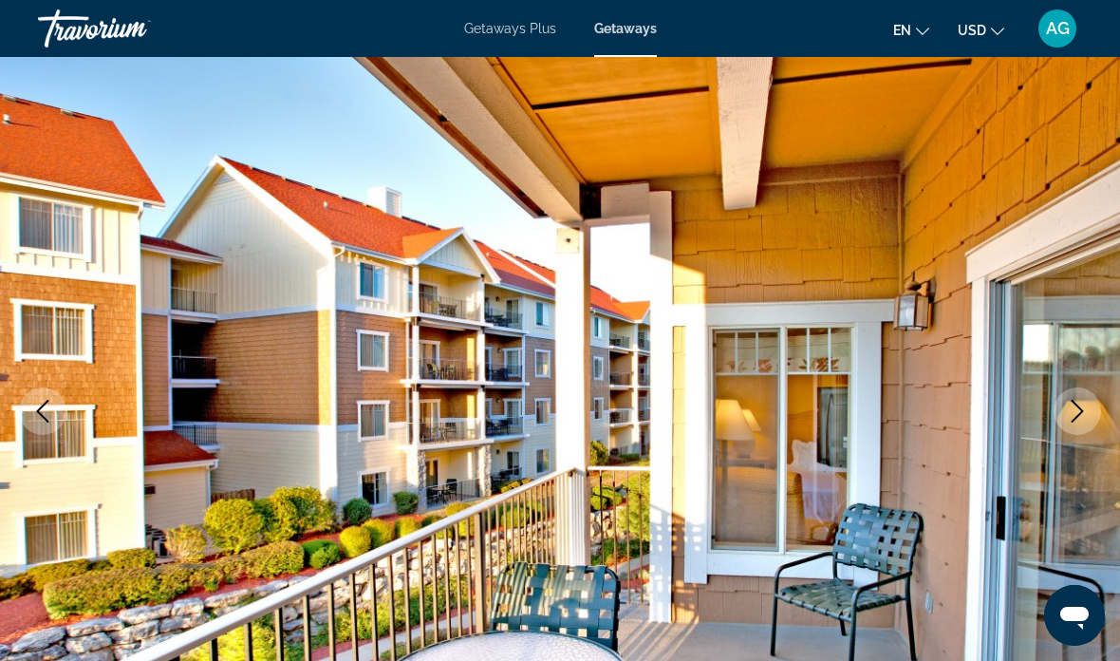
click at [1070, 410] on icon "Next image" at bounding box center [1077, 411] width 23 height 23
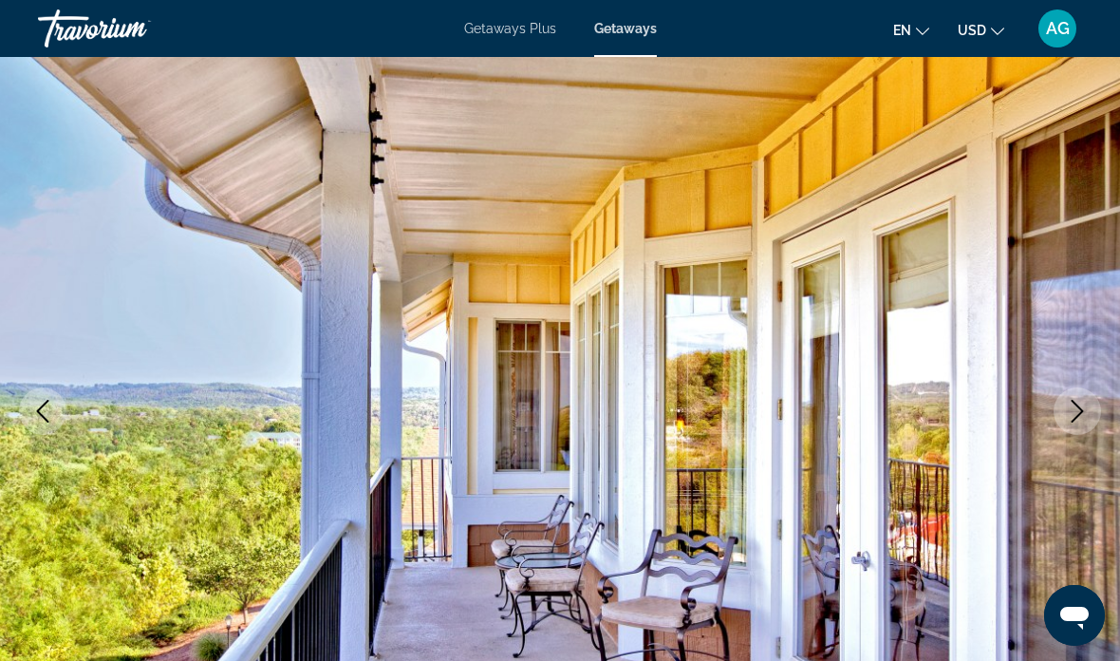
click at [1071, 417] on icon "Next image" at bounding box center [1077, 411] width 23 height 23
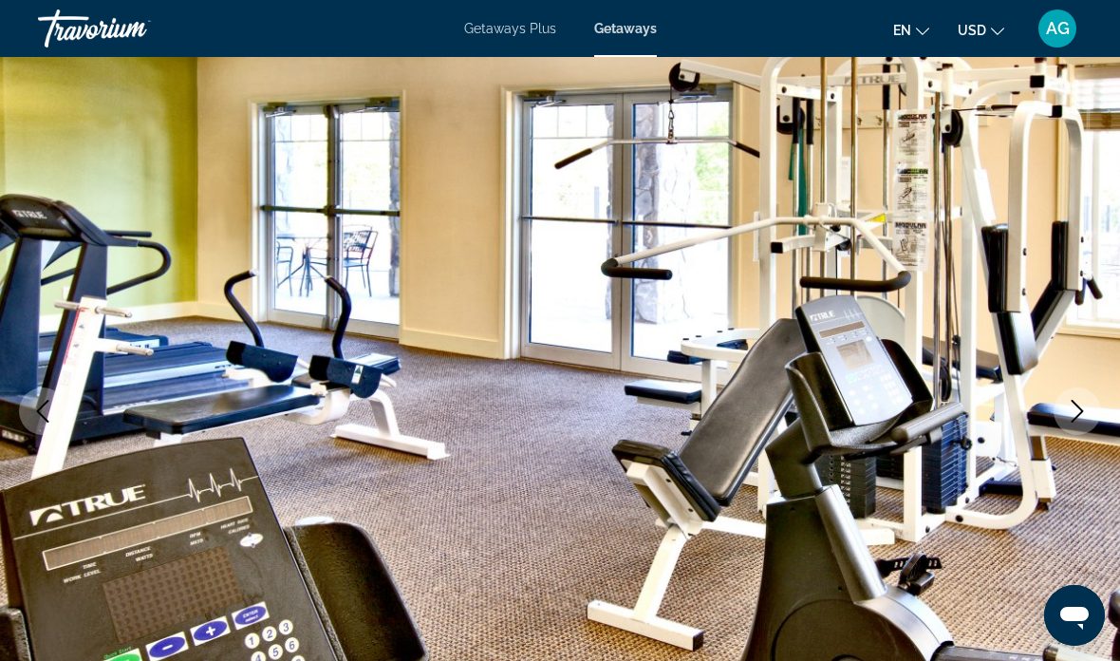
click at [1075, 407] on icon "Next image" at bounding box center [1077, 411] width 23 height 23
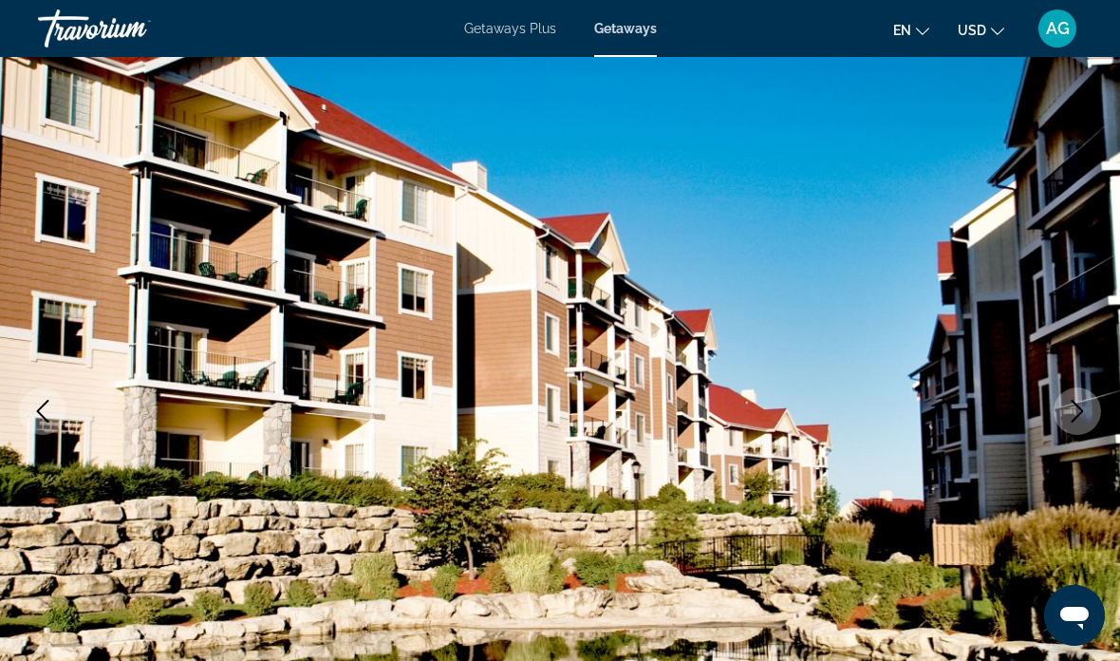
click at [1068, 403] on icon "Next image" at bounding box center [1077, 411] width 23 height 23
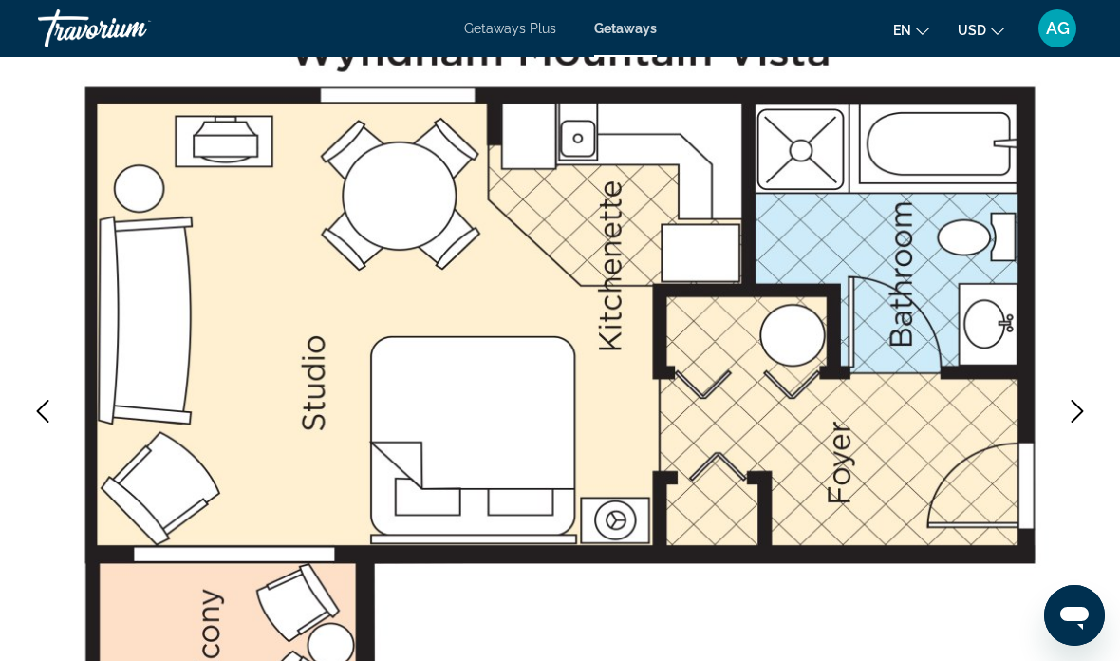
click at [1083, 412] on icon "Next image" at bounding box center [1077, 411] width 23 height 23
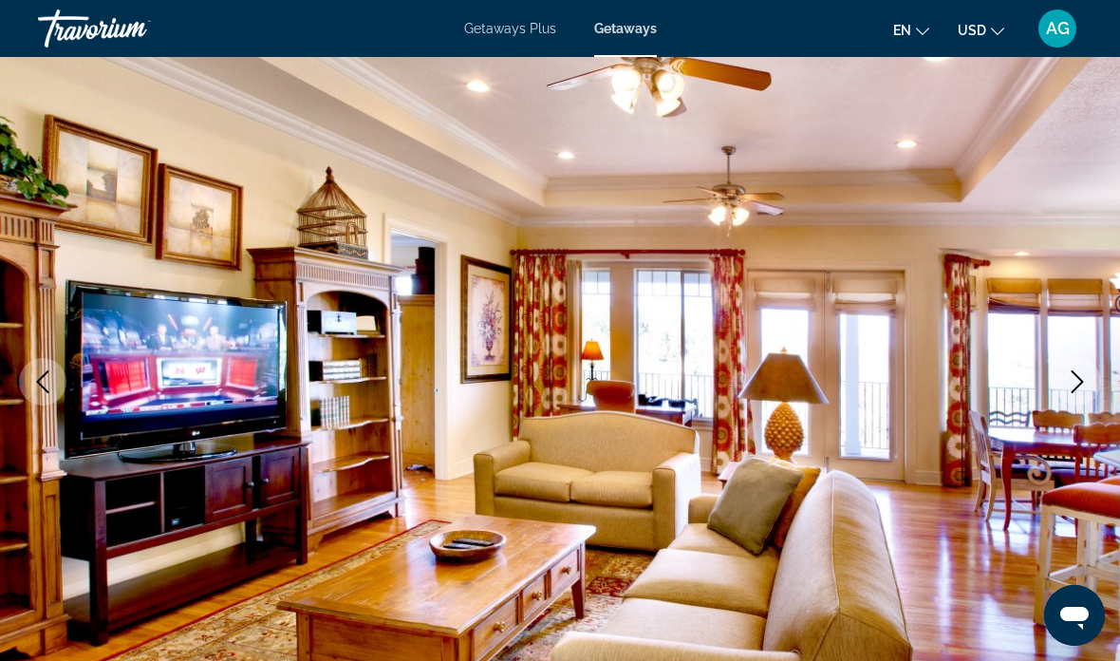
scroll to position [93, 0]
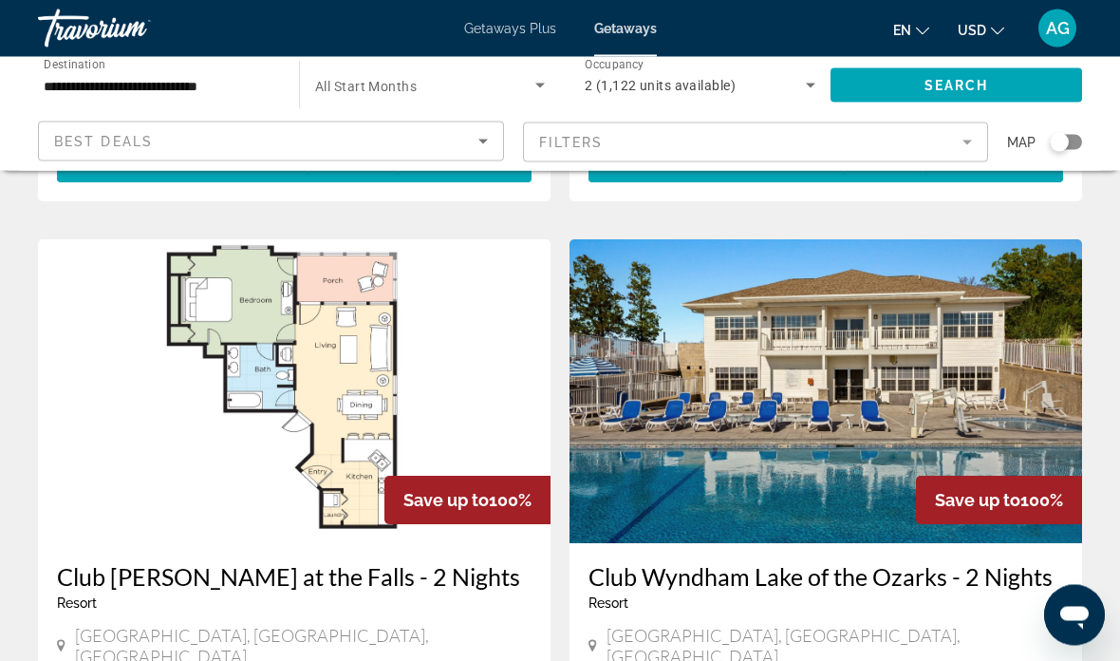
scroll to position [667, 0]
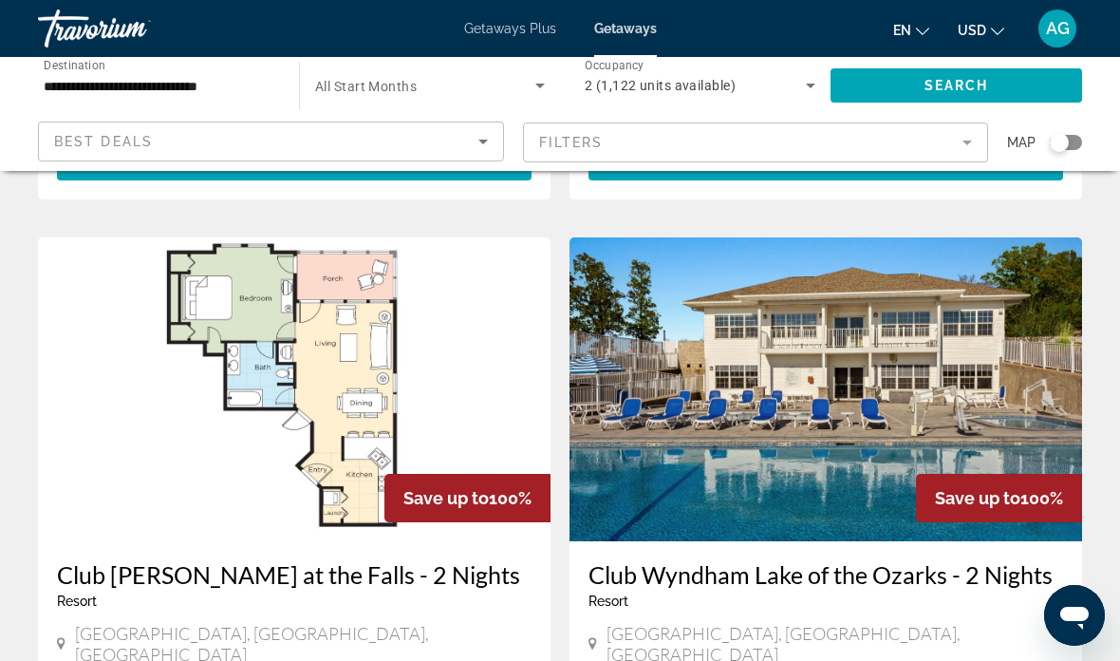
click at [757, 561] on h3 "Club Wyndham Lake of the Ozarks - 2 Nights" at bounding box center [826, 574] width 475 height 28
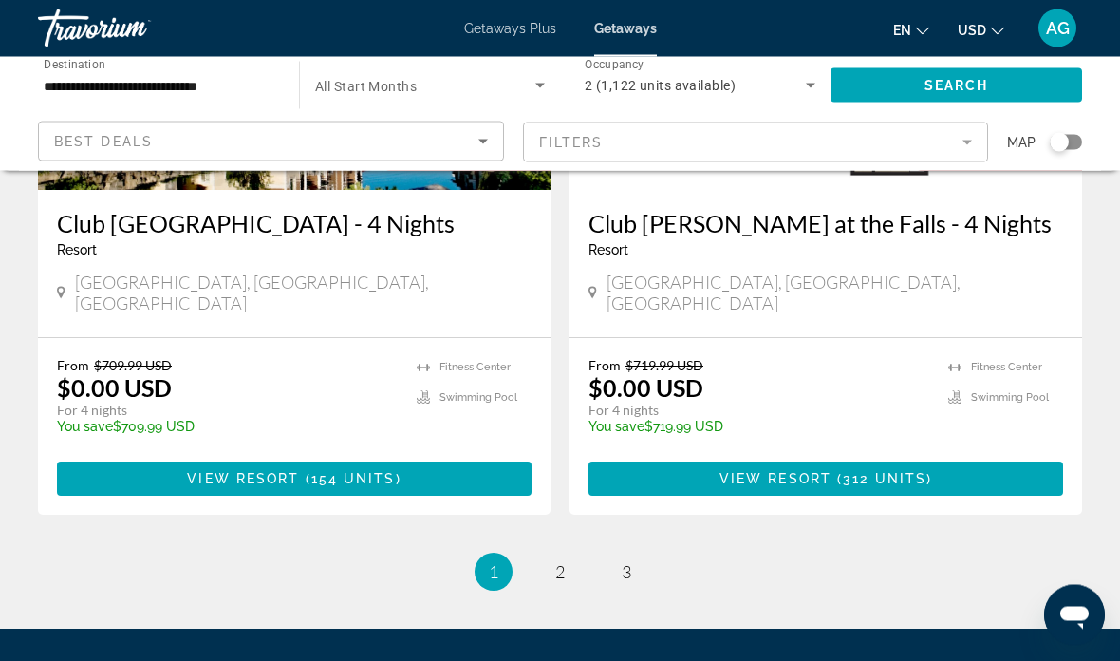
scroll to position [3713, 0]
click at [573, 555] on link "page 2" at bounding box center [560, 571] width 33 height 33
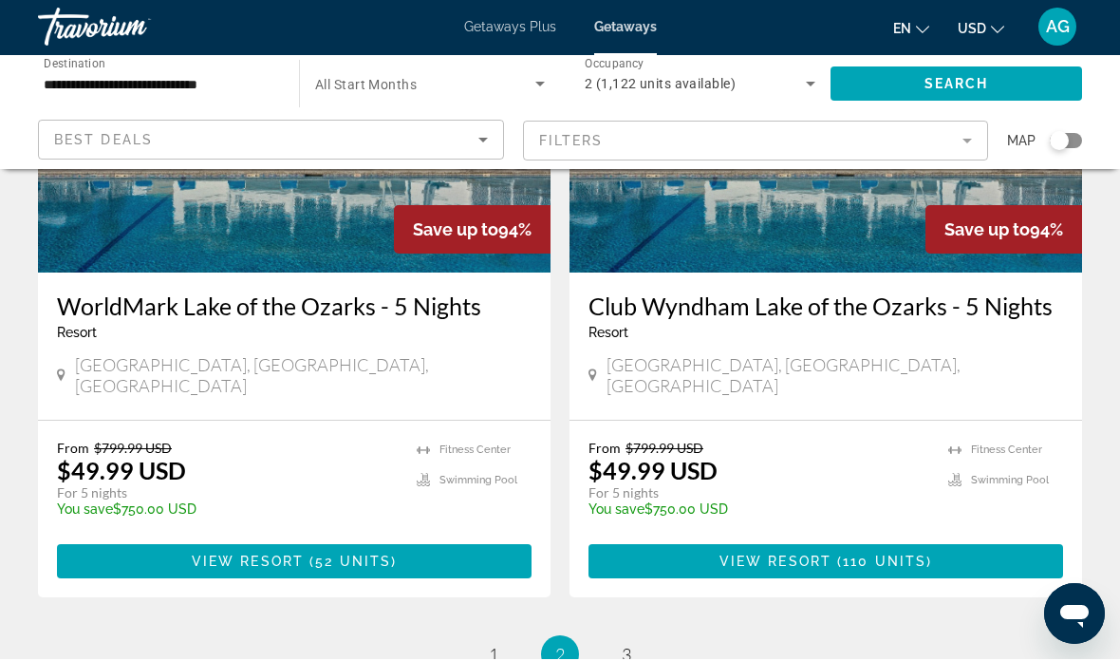
scroll to position [3713, 0]
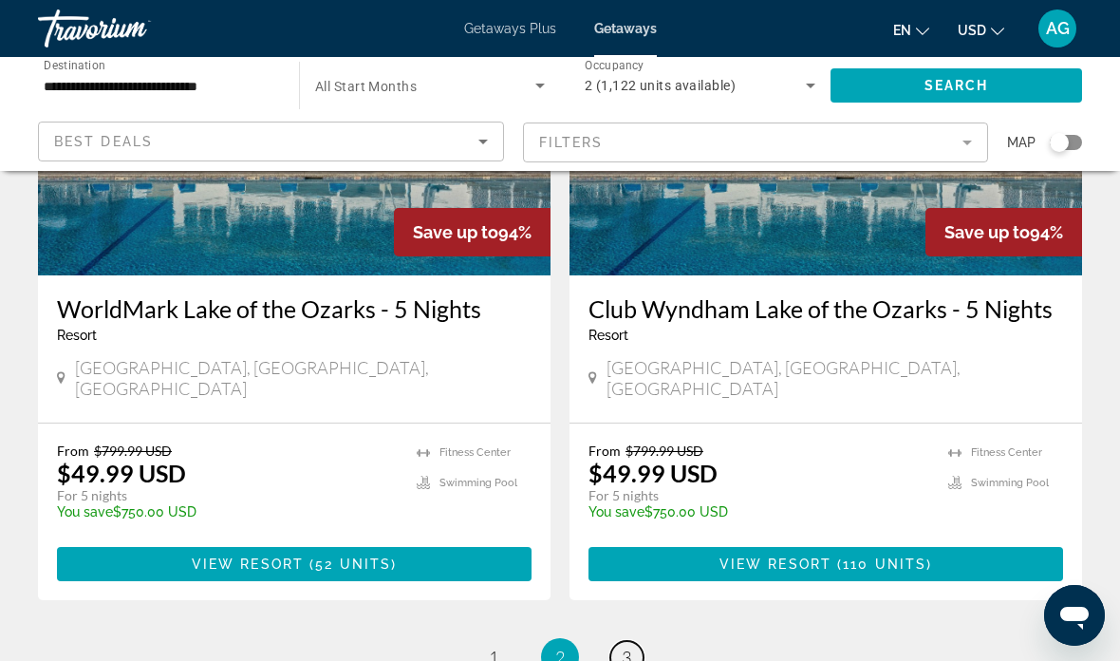
click at [640, 641] on link "page 3" at bounding box center [627, 657] width 33 height 33
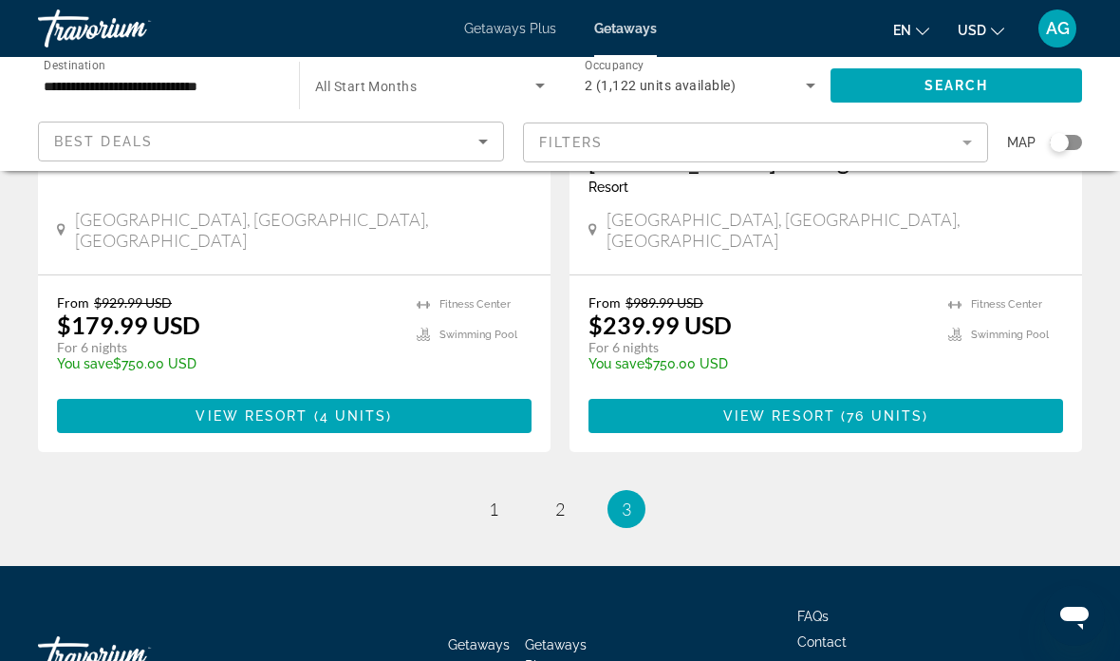
scroll to position [1852, 0]
